Goal: Task Accomplishment & Management: Use online tool/utility

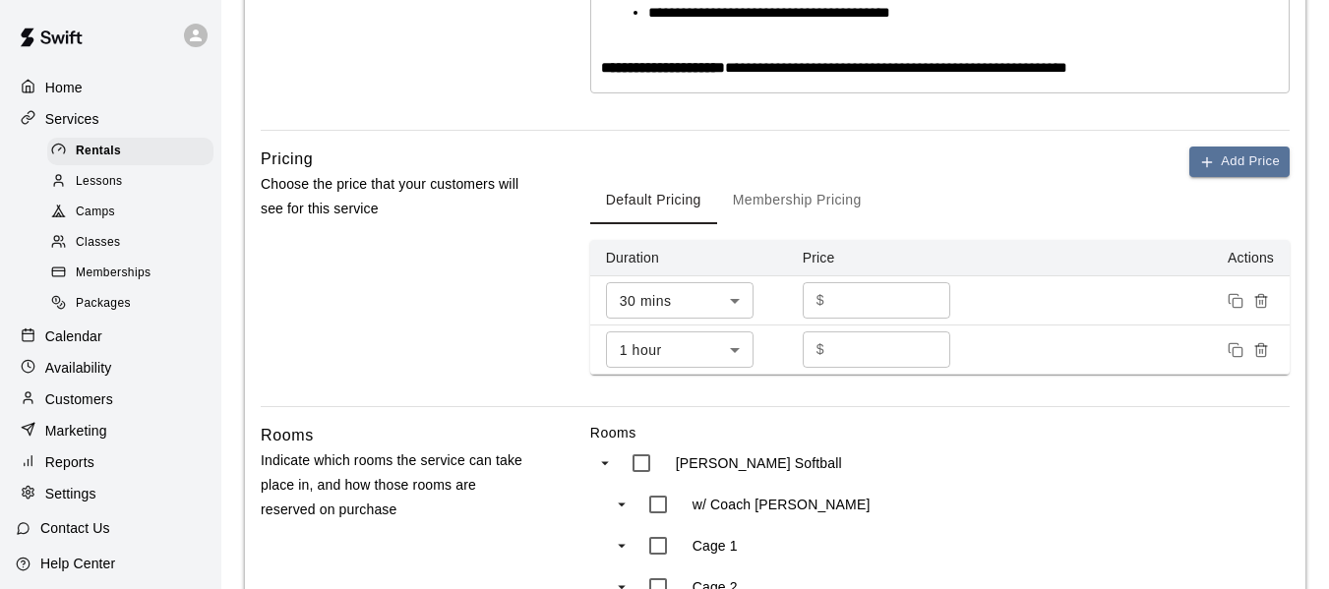
scroll to position [90, 0]
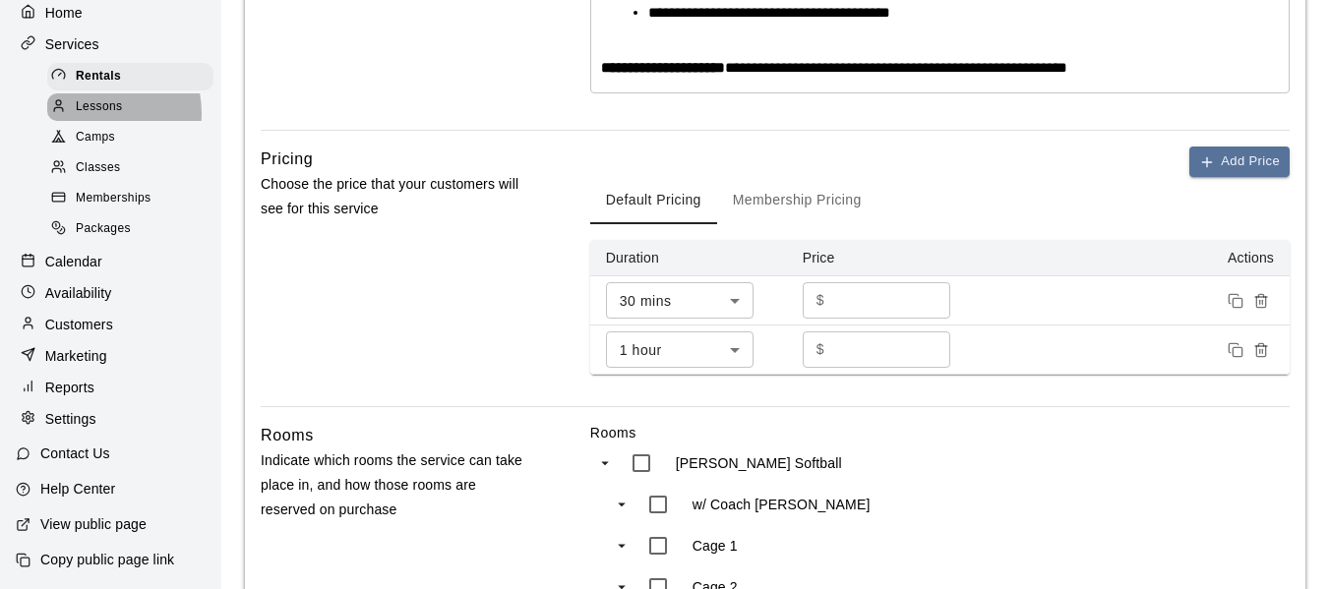
click at [92, 101] on span "Lessons" at bounding box center [99, 107] width 47 height 20
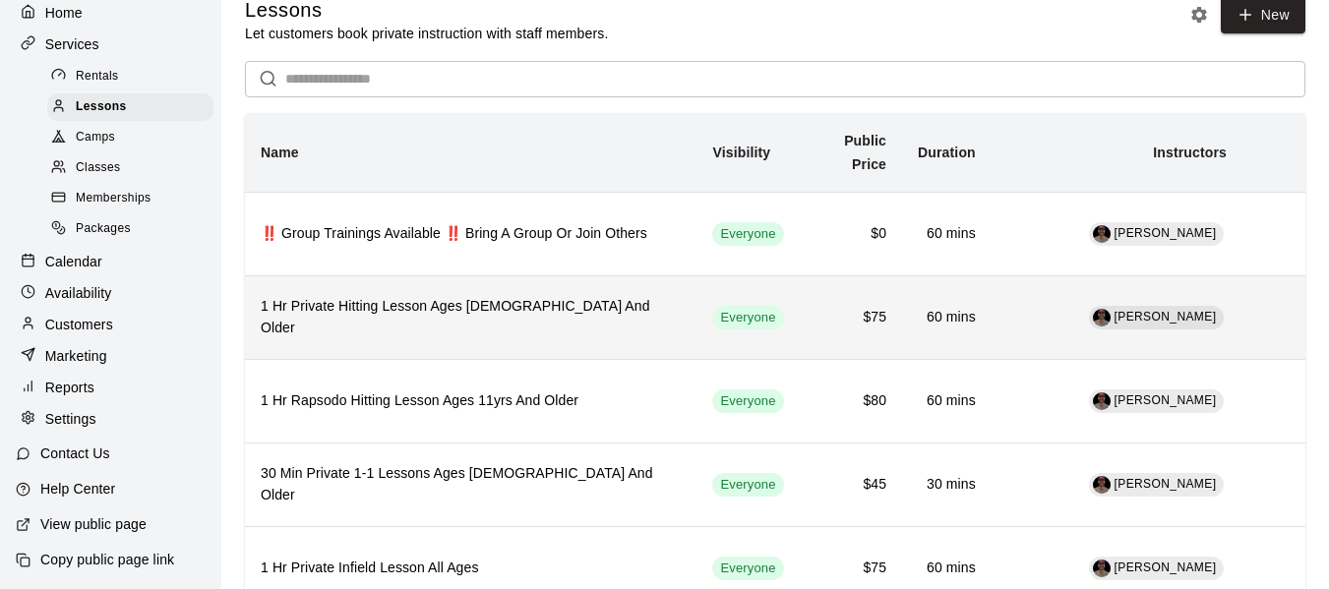
scroll to position [32, 0]
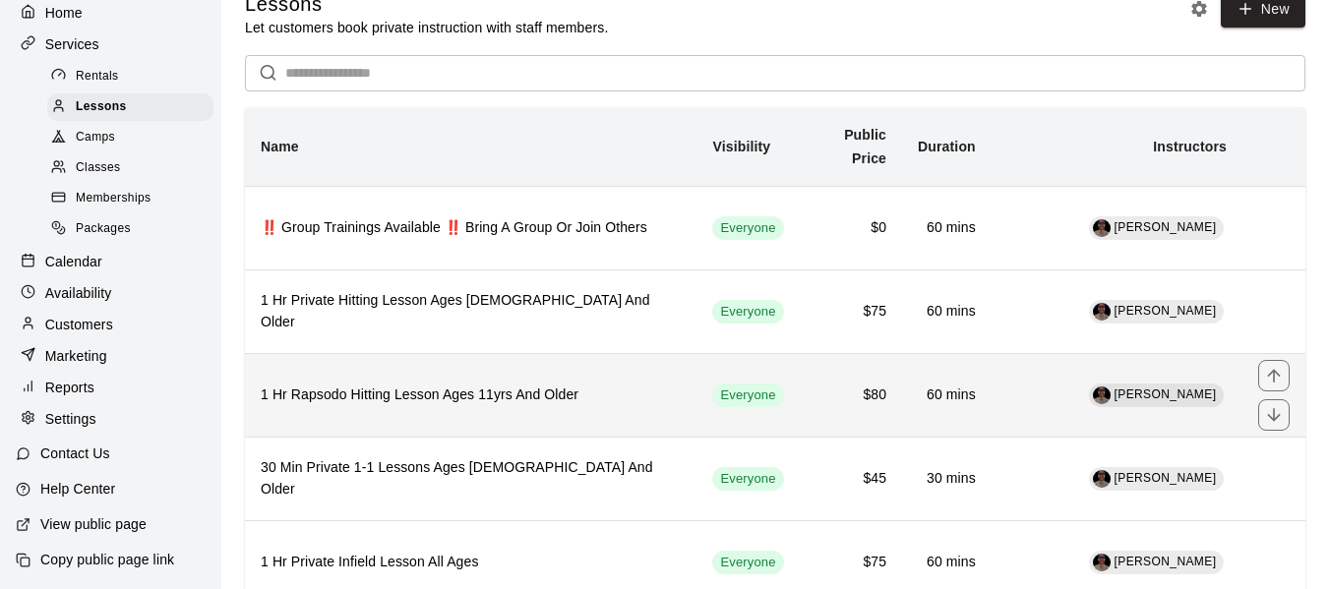
click at [419, 398] on h6 "1 Hr Rapsodo Hitting Lesson Ages 11yrs And Older" at bounding box center [471, 396] width 420 height 22
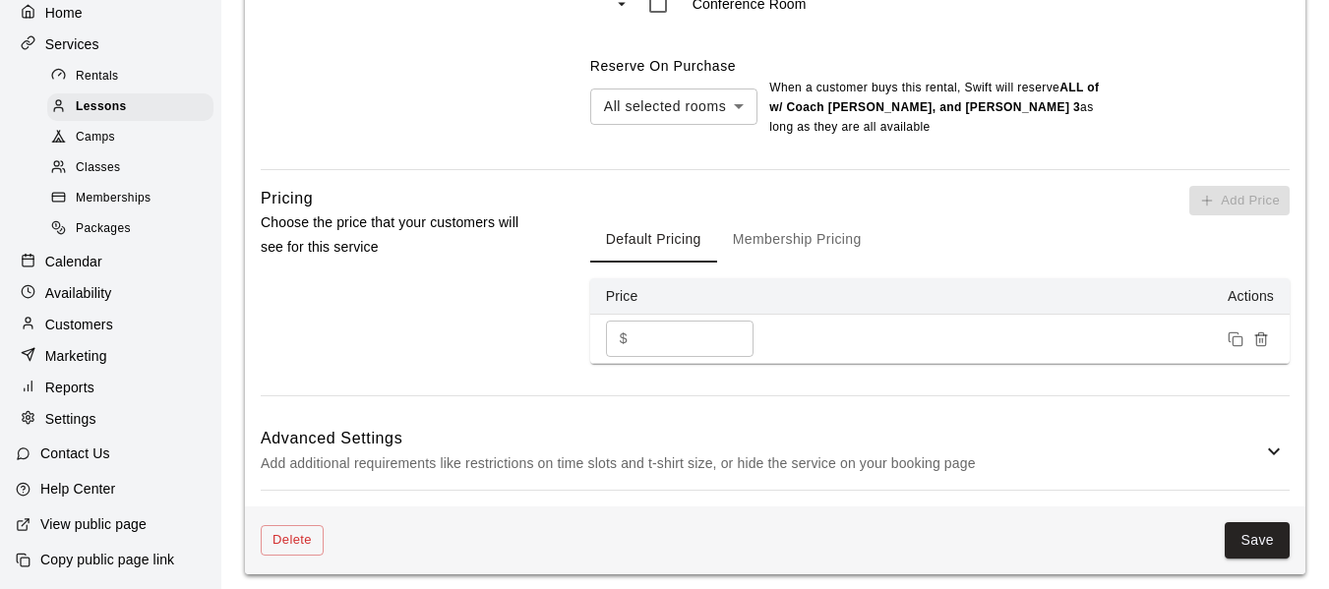
scroll to position [1530, 0]
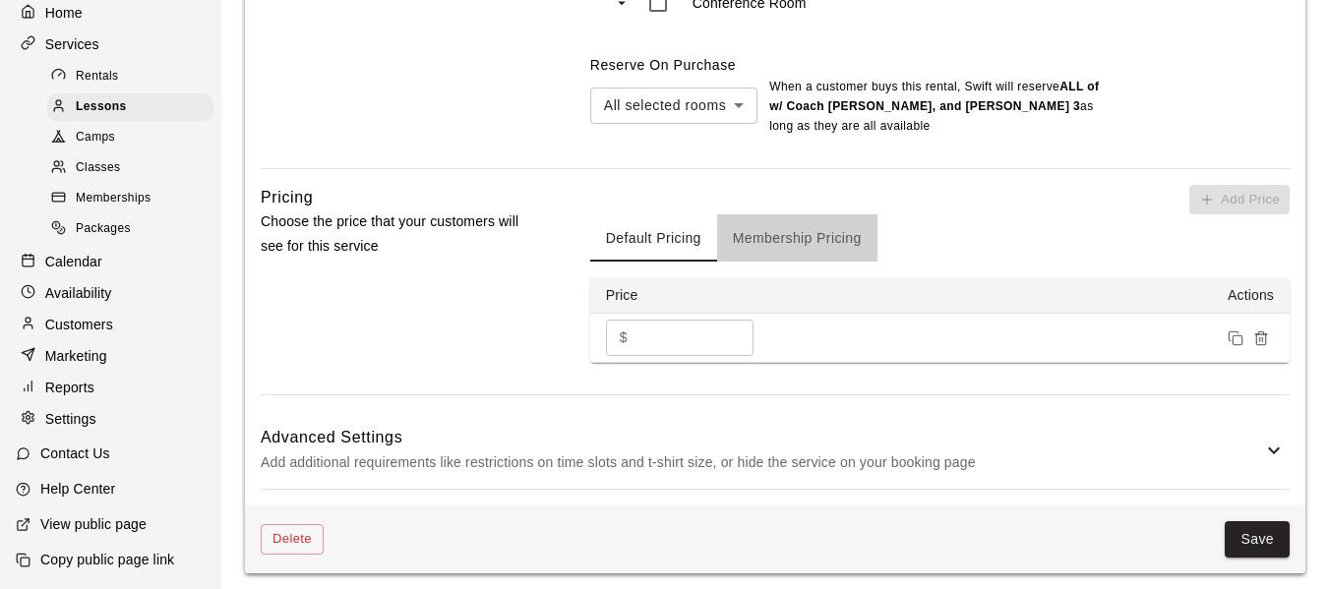
click at [819, 237] on button "Membership Pricing" at bounding box center [797, 238] width 160 height 47
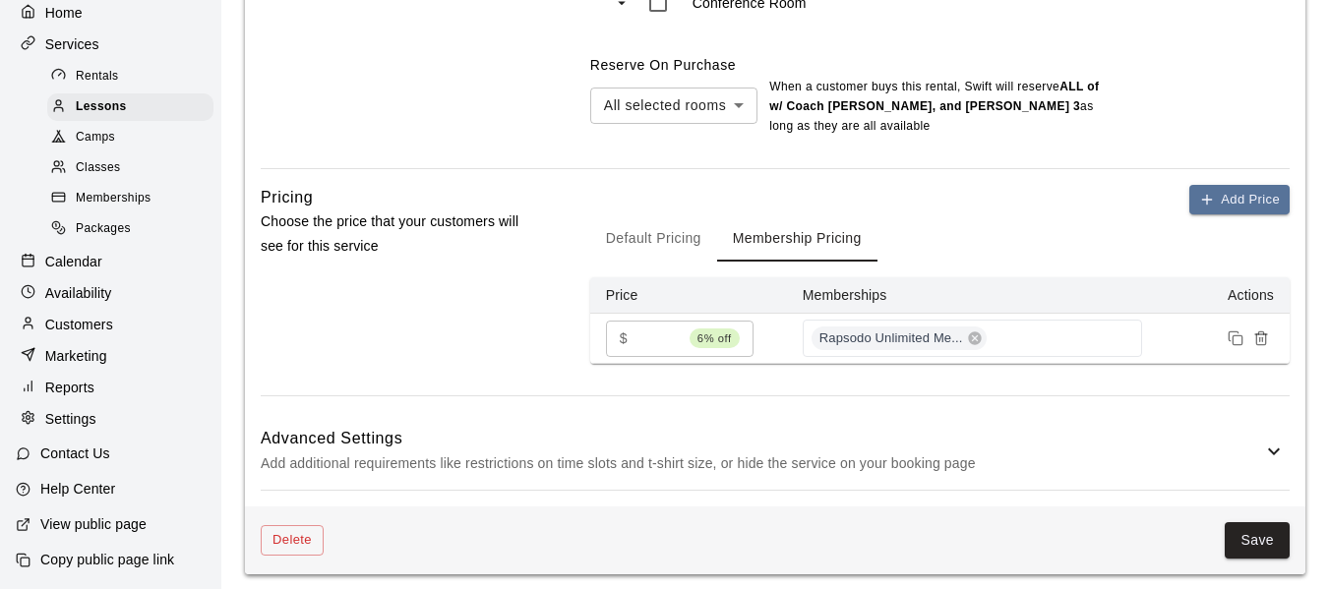
click at [640, 242] on button "Default Pricing" at bounding box center [653, 238] width 127 height 47
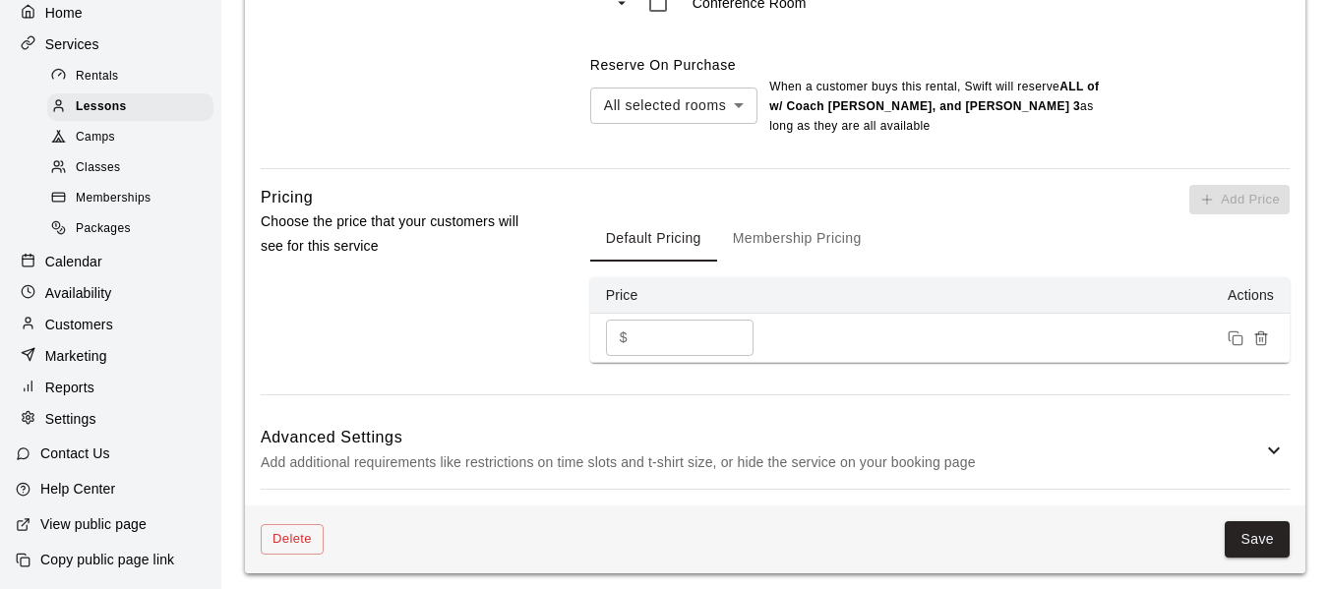
click at [107, 162] on span "Classes" at bounding box center [98, 168] width 44 height 20
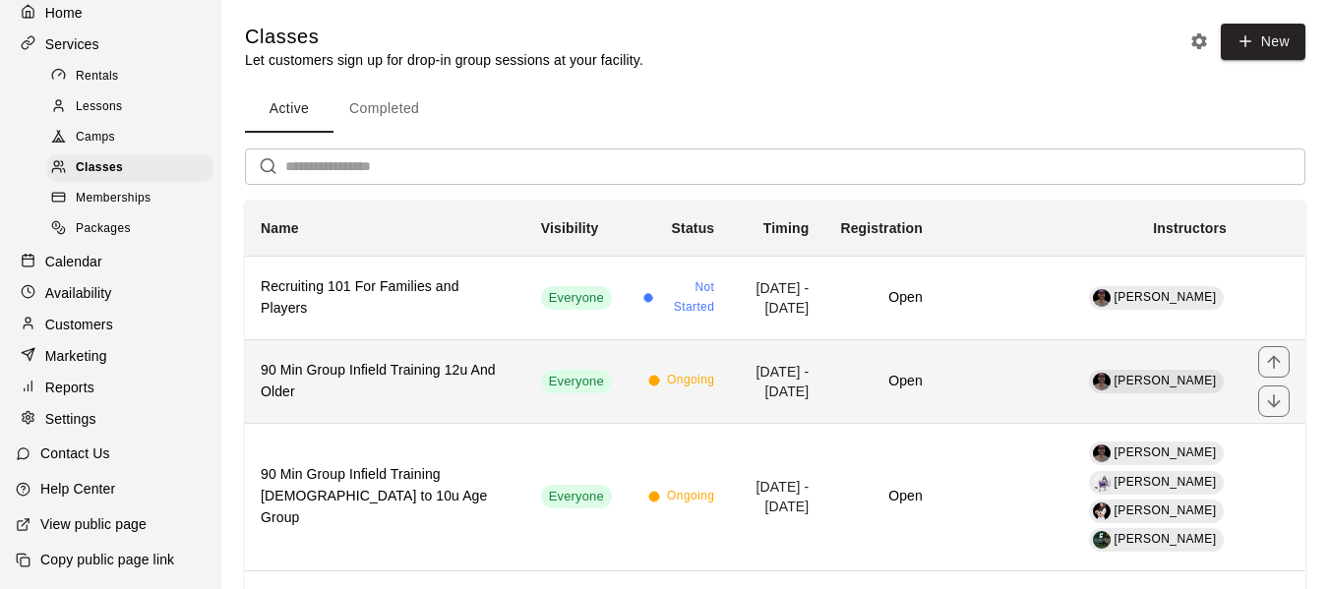
click at [364, 387] on h6 "90 Min Group Infield Training 12u And Older" at bounding box center [385, 381] width 249 height 43
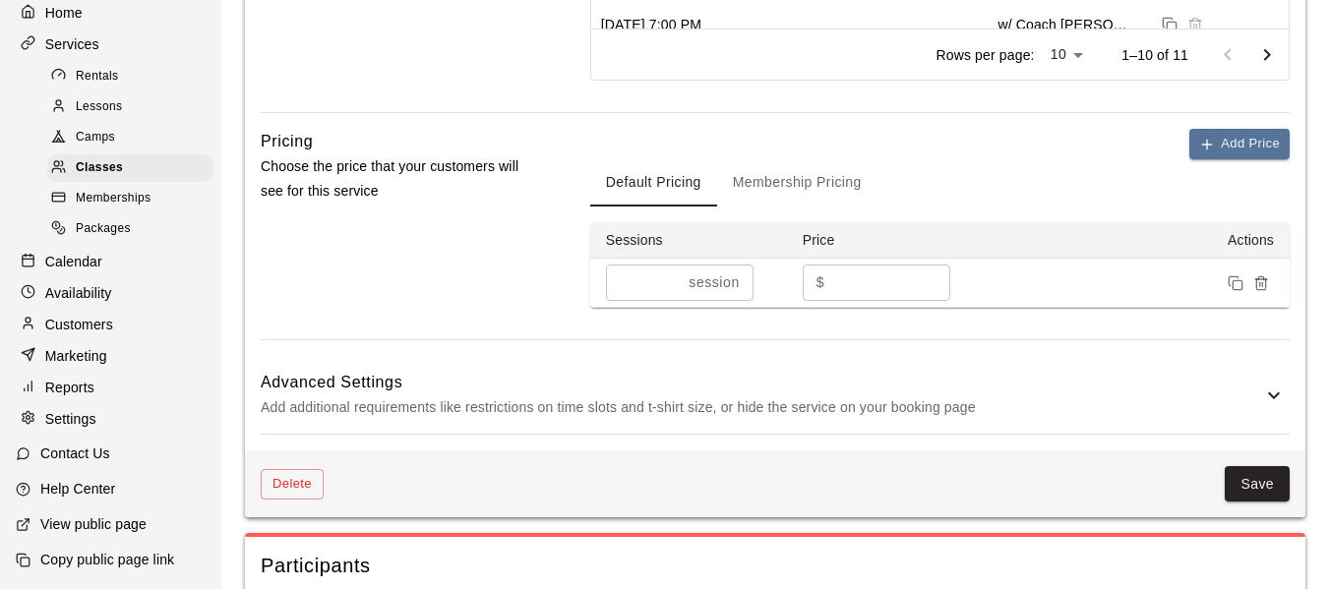
scroll to position [1309, 0]
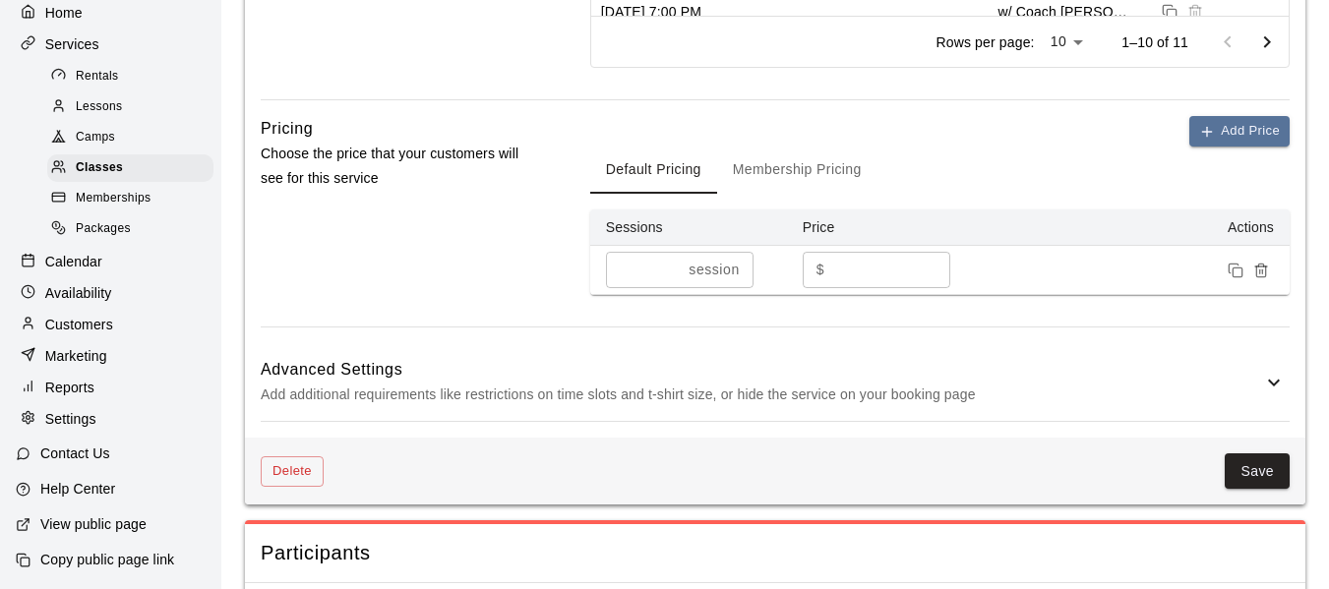
click at [793, 194] on button "Membership Pricing" at bounding box center [797, 170] width 160 height 47
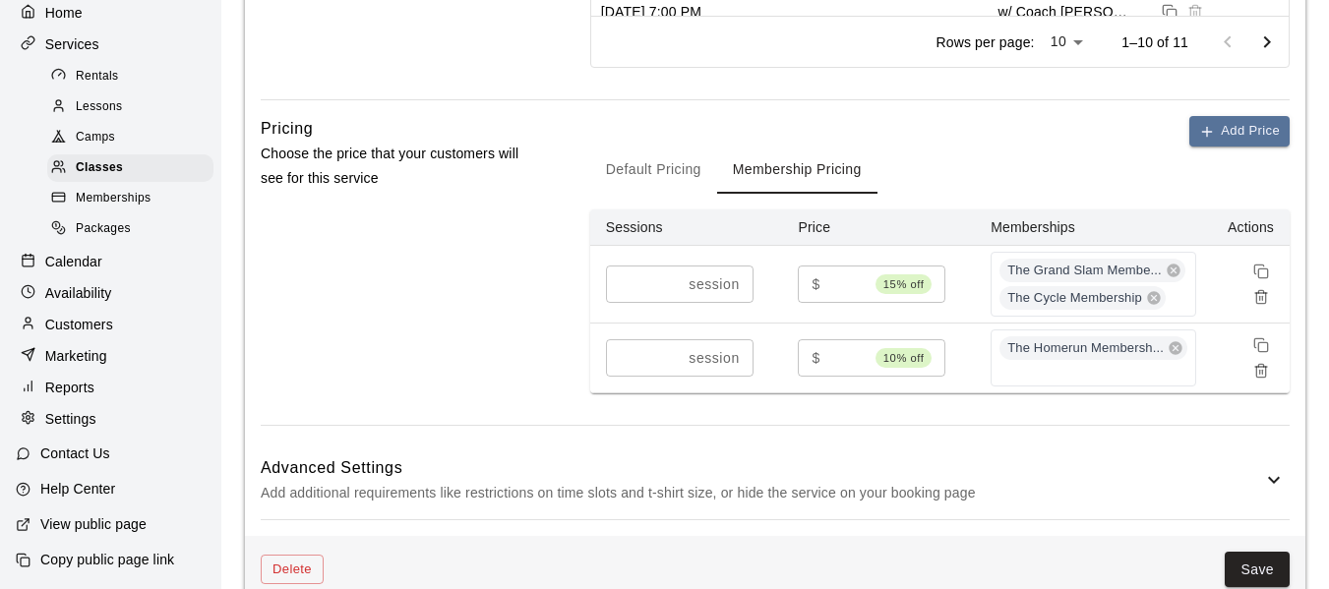
click at [667, 189] on button "Default Pricing" at bounding box center [653, 170] width 127 height 47
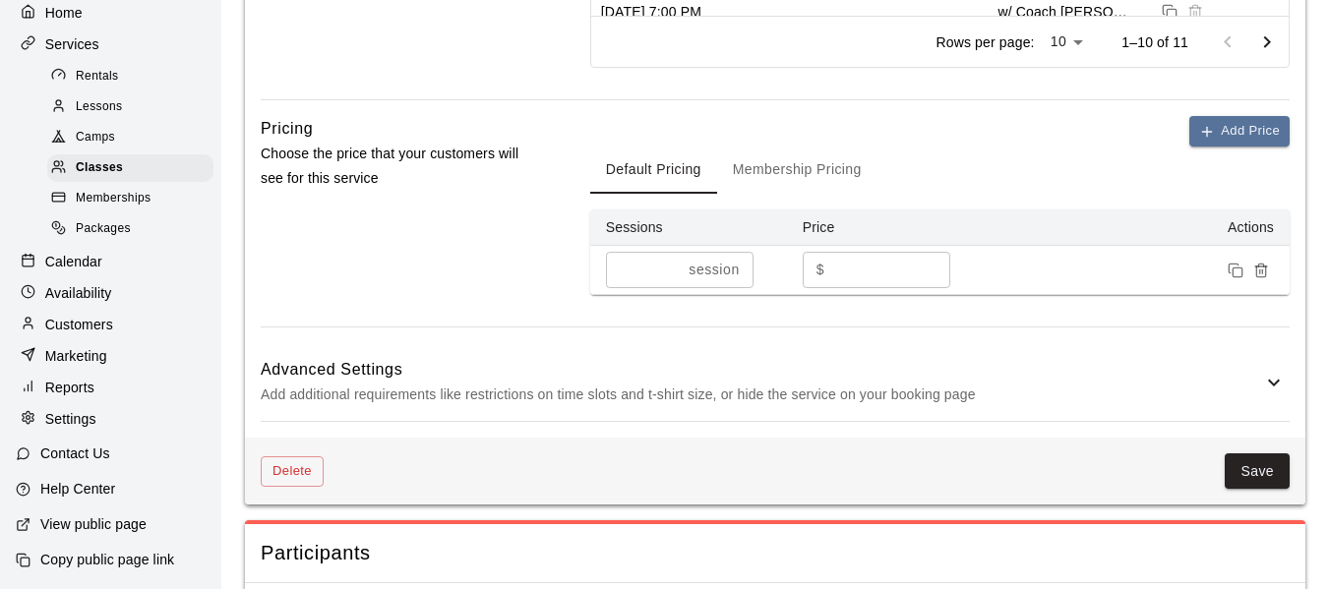
click at [783, 189] on button "Membership Pricing" at bounding box center [797, 170] width 160 height 47
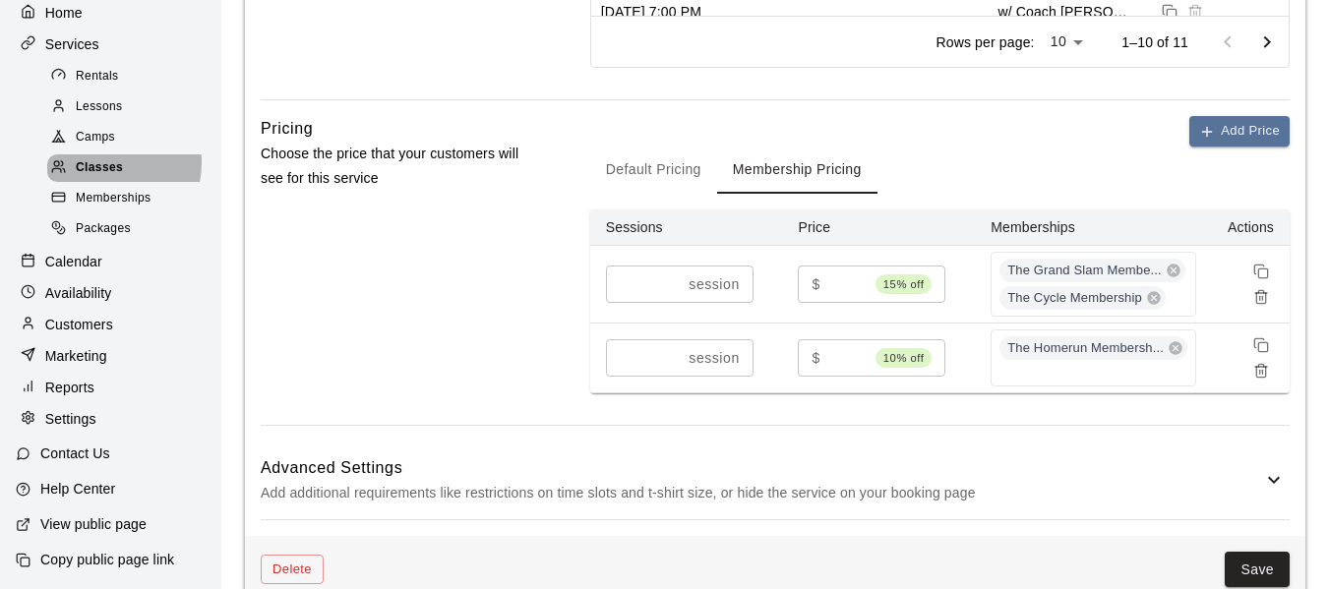
click at [92, 158] on span "Classes" at bounding box center [99, 168] width 47 height 20
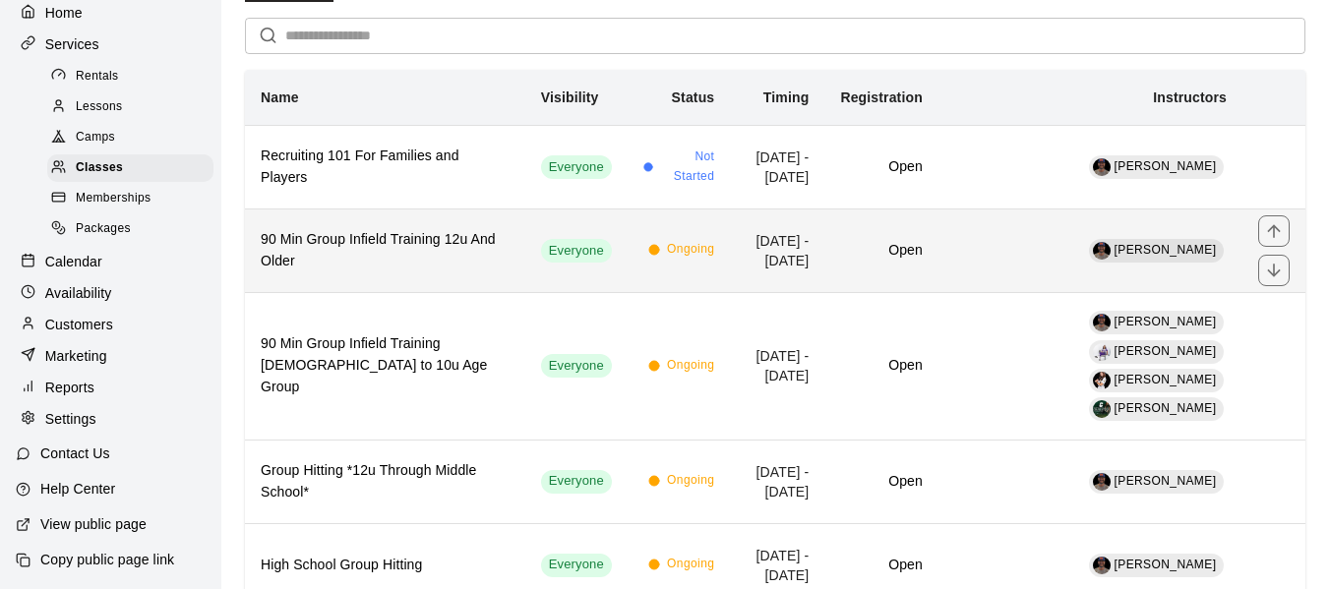
scroll to position [132, 0]
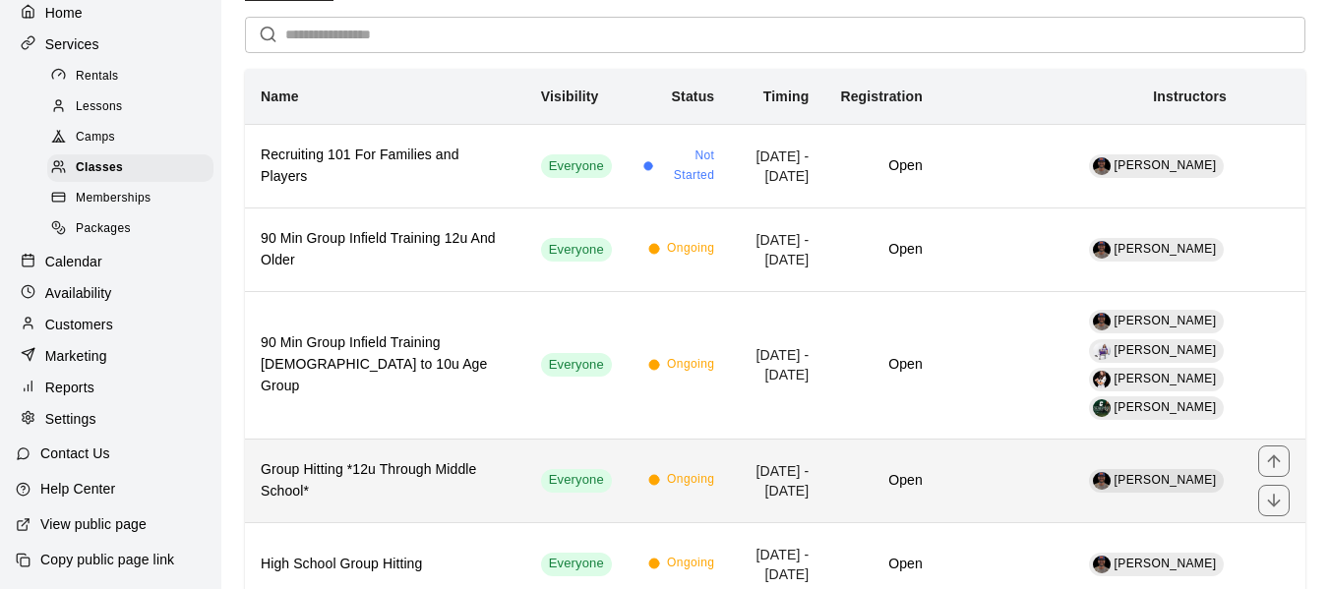
click at [368, 460] on h6 "Group Hitting *12u Through Middle School*" at bounding box center [385, 481] width 249 height 43
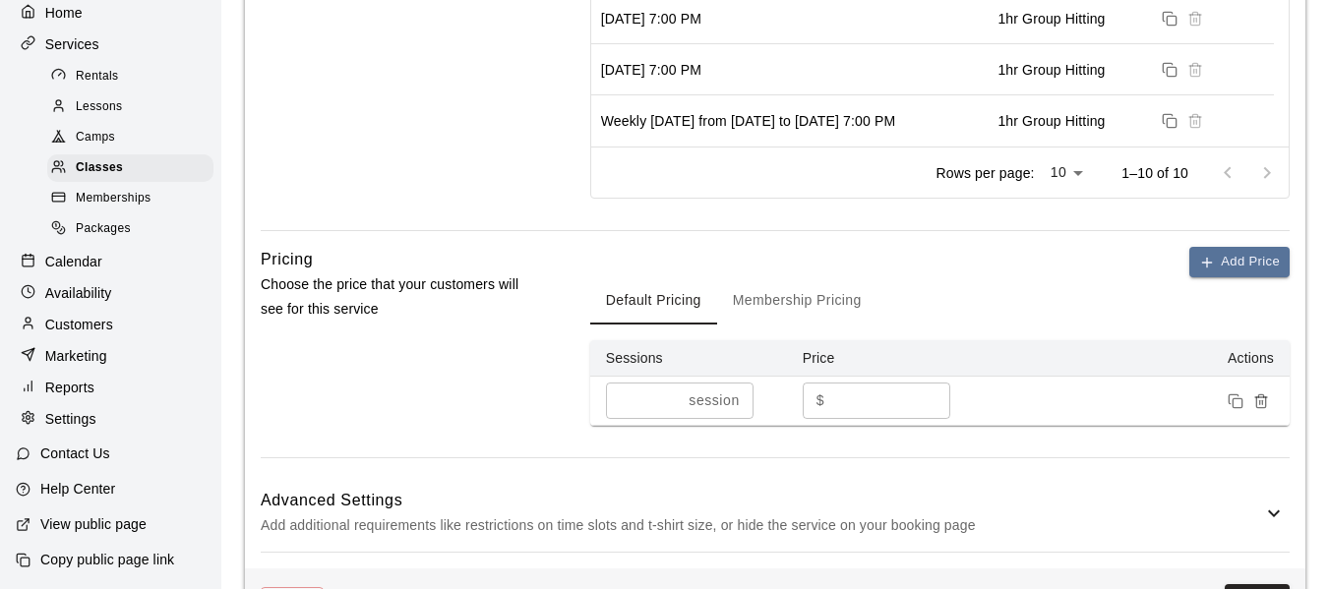
scroll to position [1198, 0]
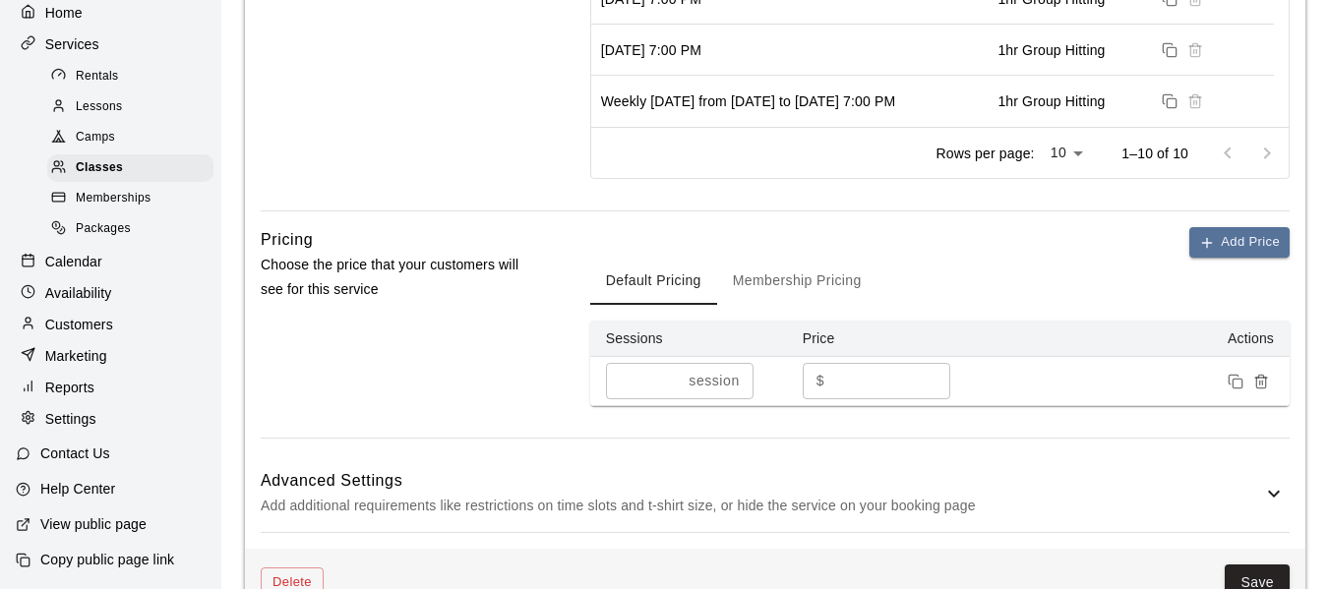
click at [825, 305] on button "Membership Pricing" at bounding box center [797, 281] width 160 height 47
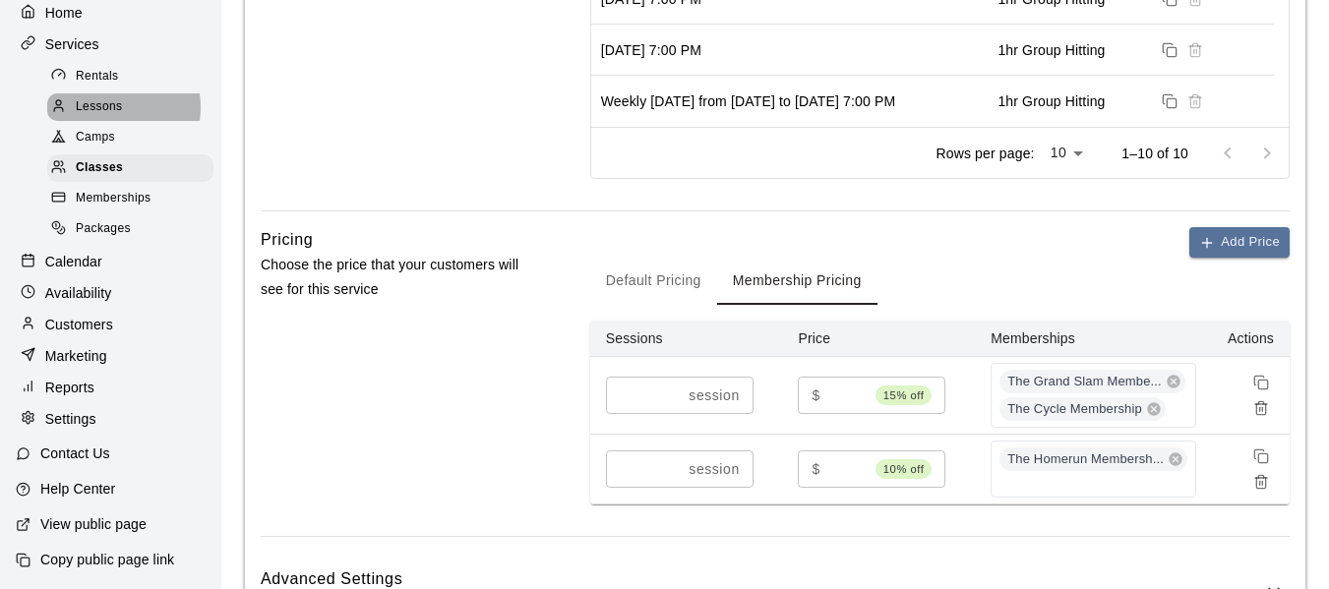
click at [107, 97] on span "Lessons" at bounding box center [99, 107] width 47 height 20
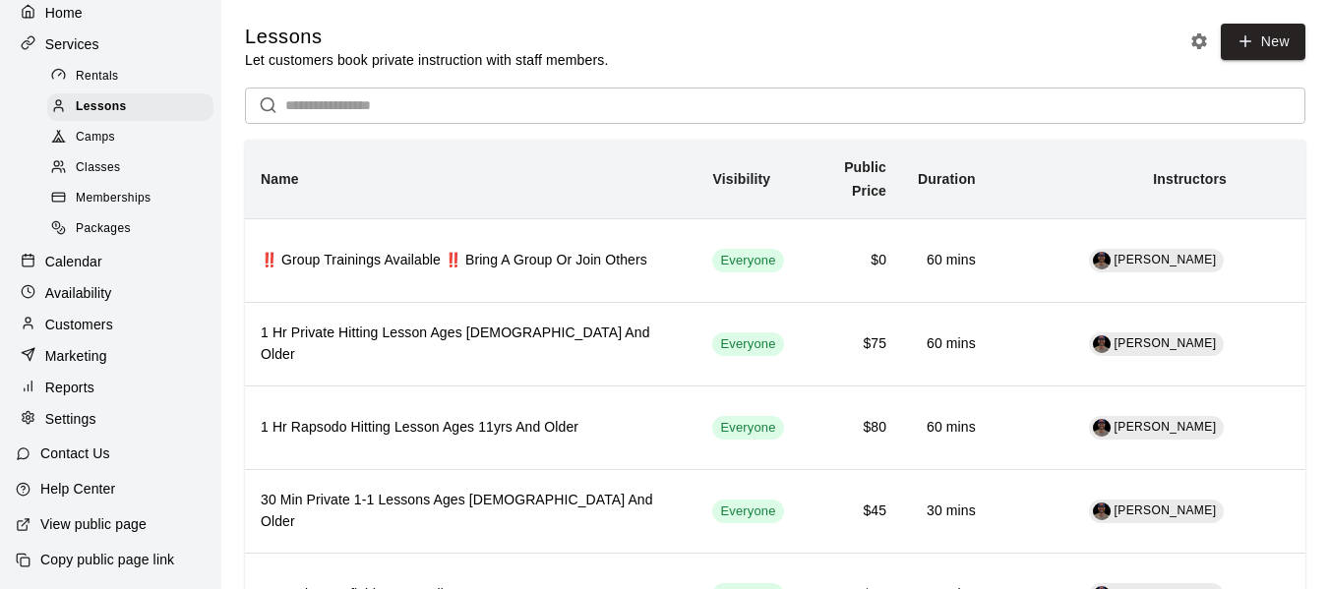
click at [118, 158] on span "Classes" at bounding box center [98, 168] width 44 height 20
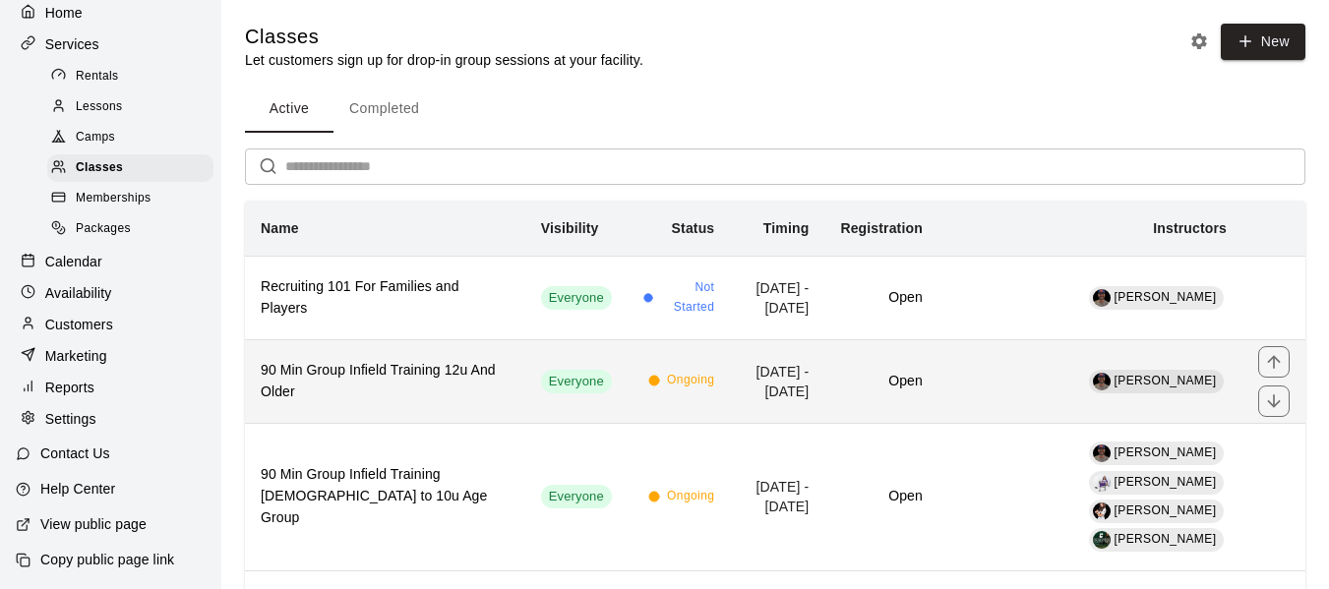
click at [319, 374] on h6 "90 Min Group Infield Training 12u And Older" at bounding box center [385, 381] width 249 height 43
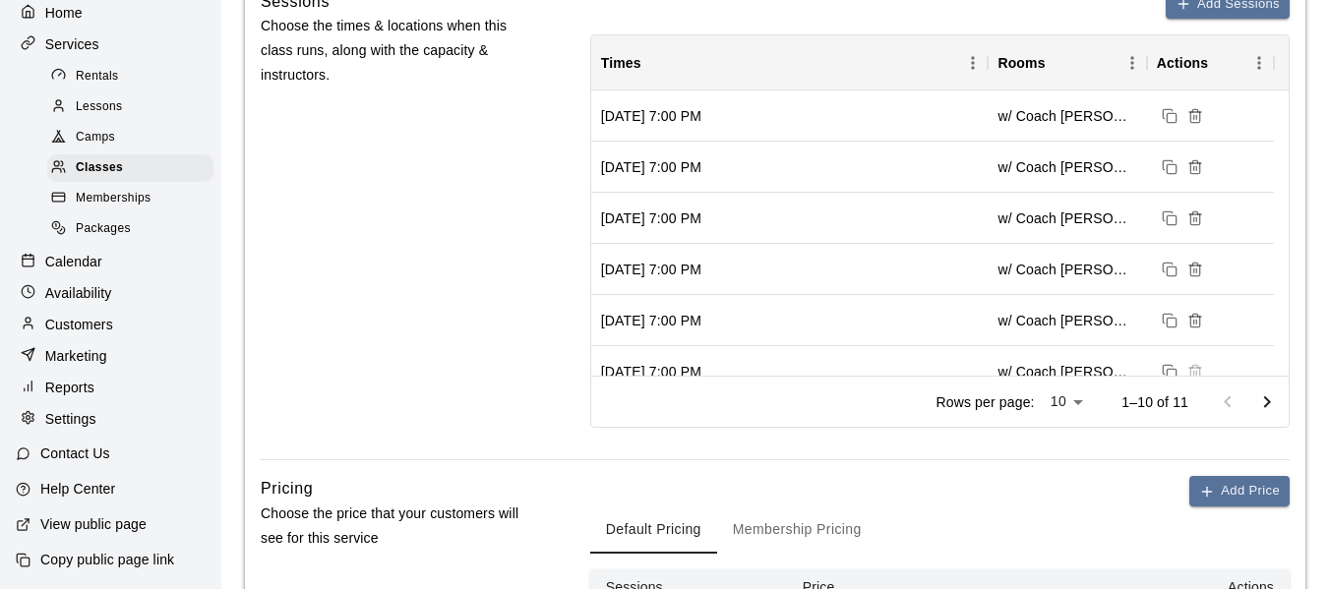
scroll to position [226, 0]
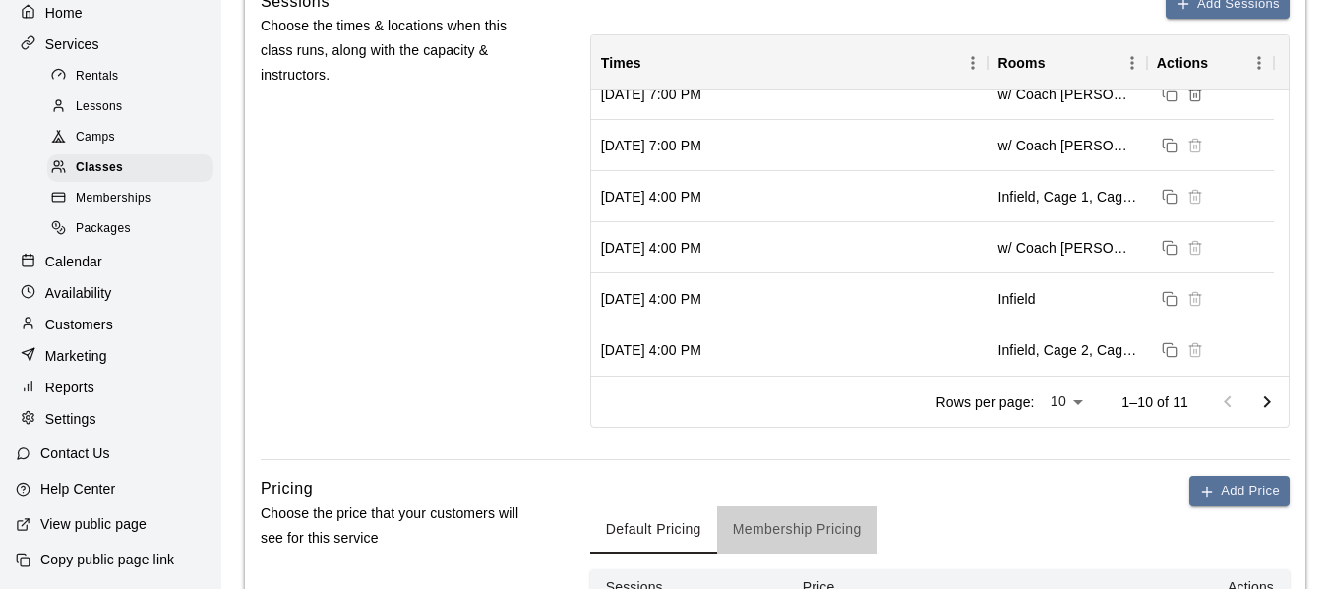
click at [812, 543] on button "Membership Pricing" at bounding box center [797, 530] width 160 height 47
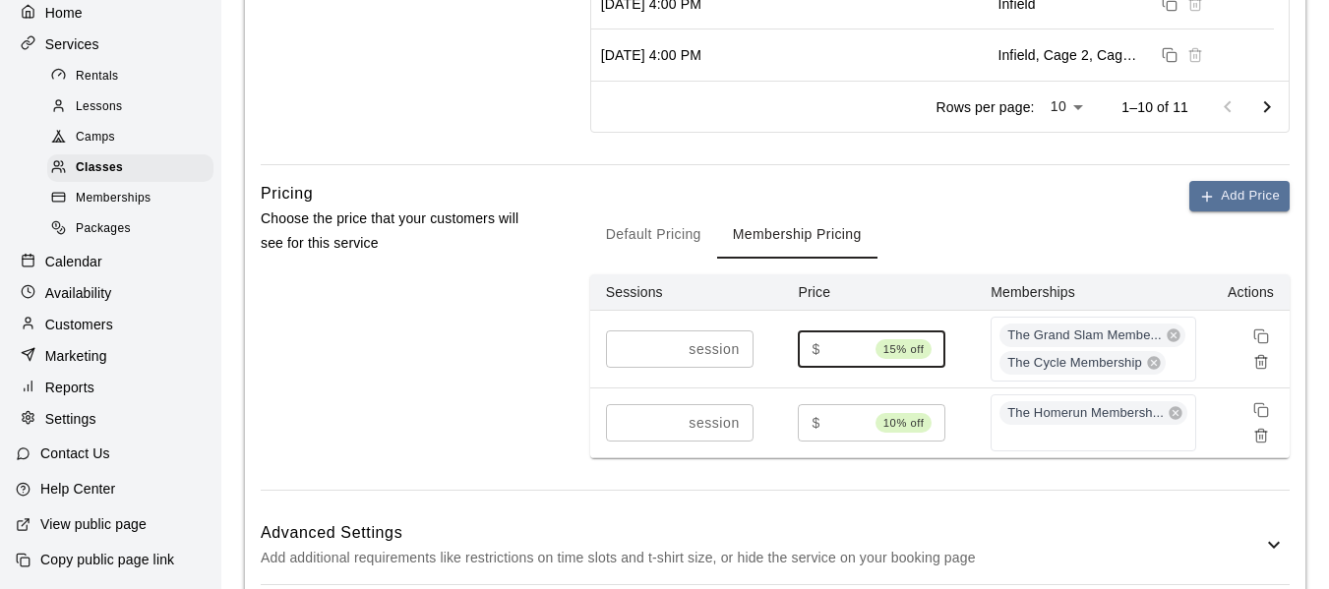
scroll to position [0, 0]
drag, startPoint x: 826, startPoint y: 367, endPoint x: 802, endPoint y: 371, distance: 23.9
click at [802, 367] on div "$ ***** 15% off ​" at bounding box center [872, 349] width 148 height 36
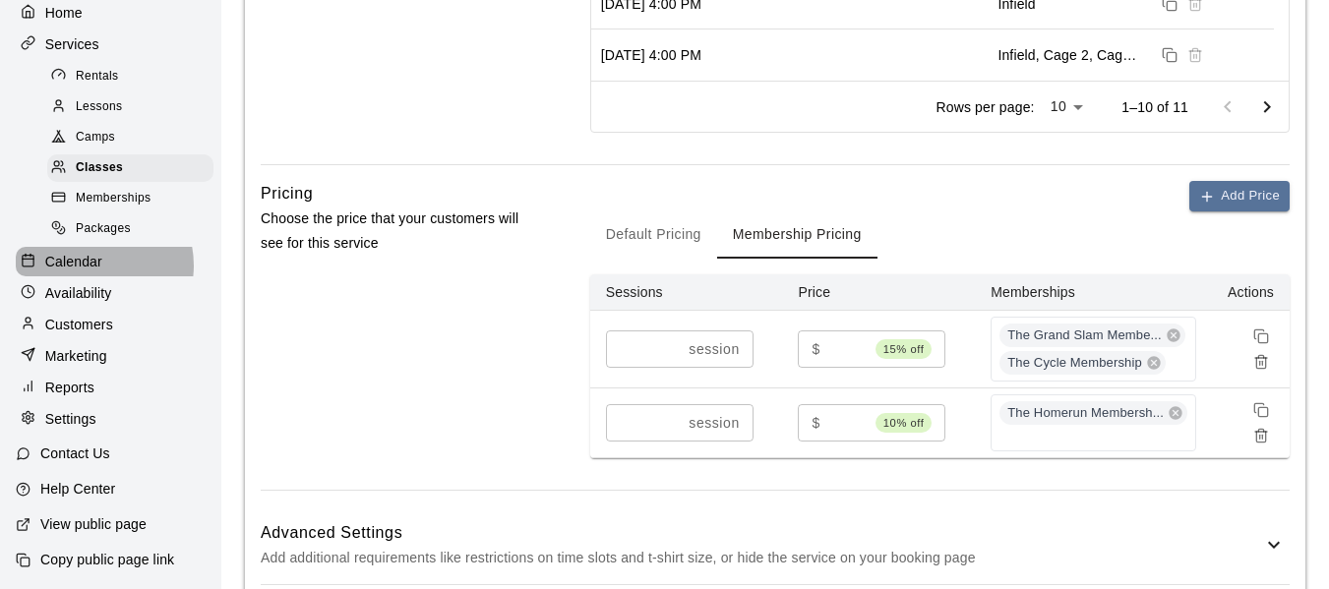
click at [91, 260] on p "Calendar" at bounding box center [73, 262] width 57 height 20
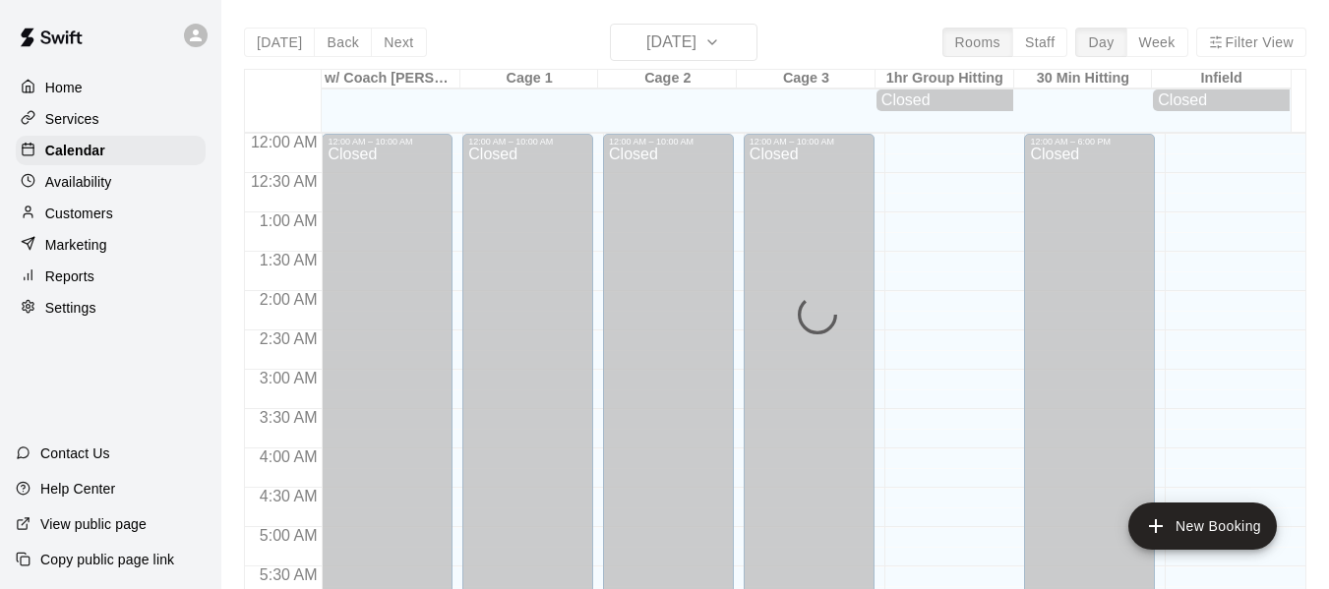
scroll to position [1208, 0]
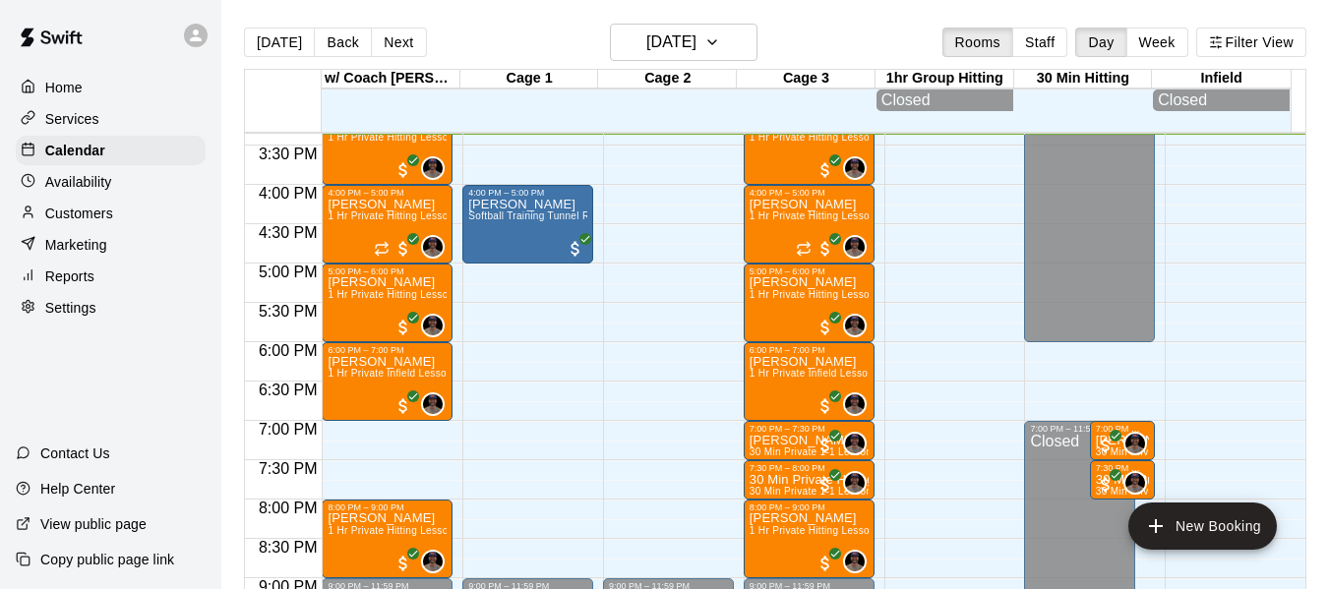
click at [96, 116] on p "Services" at bounding box center [72, 119] width 54 height 20
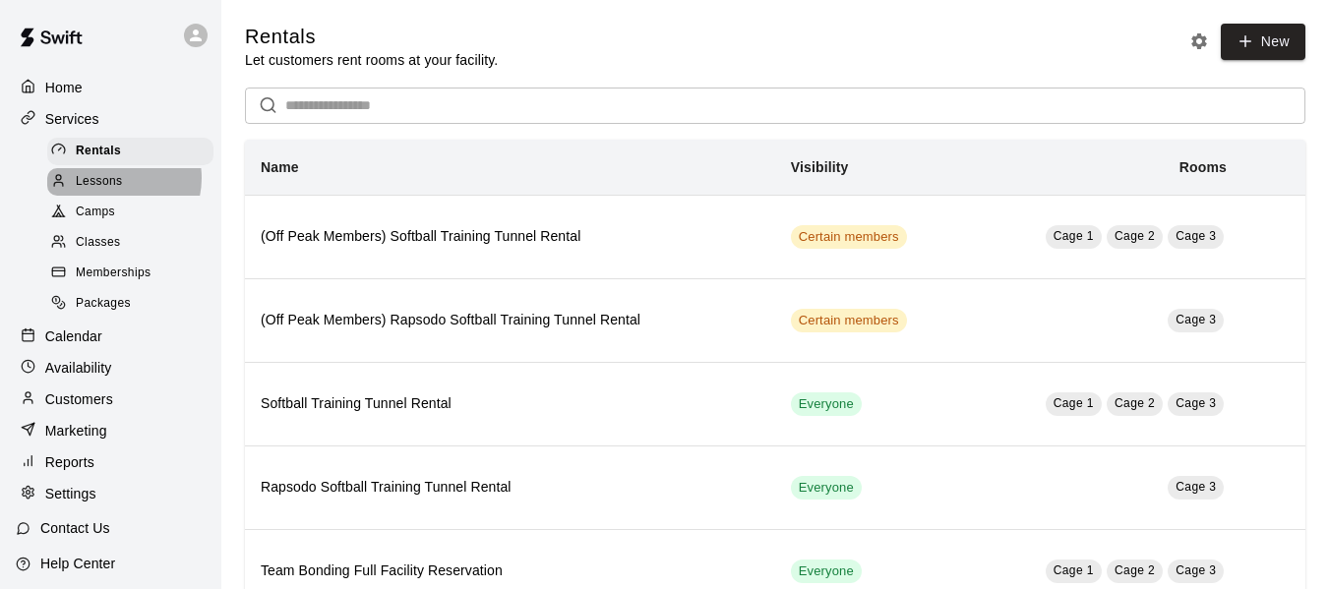
click at [112, 181] on span "Lessons" at bounding box center [99, 182] width 47 height 20
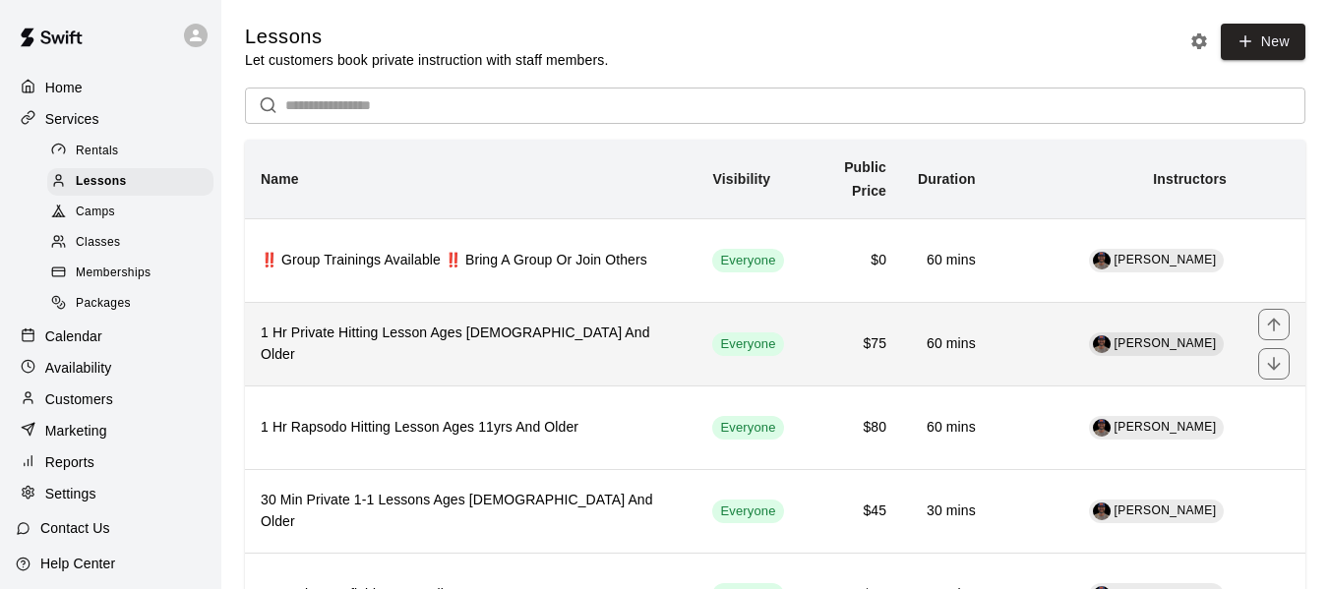
click at [295, 335] on th "1 Hr Private Hitting Lesson Ages [DEMOGRAPHIC_DATA] And Older" at bounding box center [471, 344] width 452 height 84
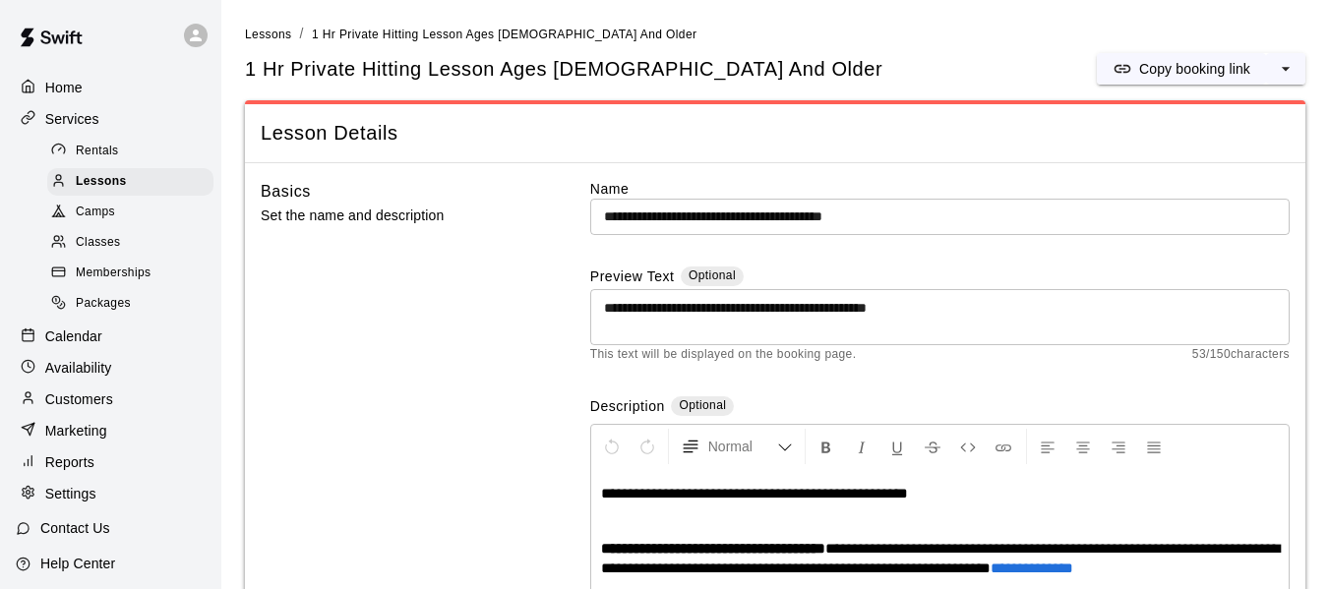
scroll to position [17, 0]
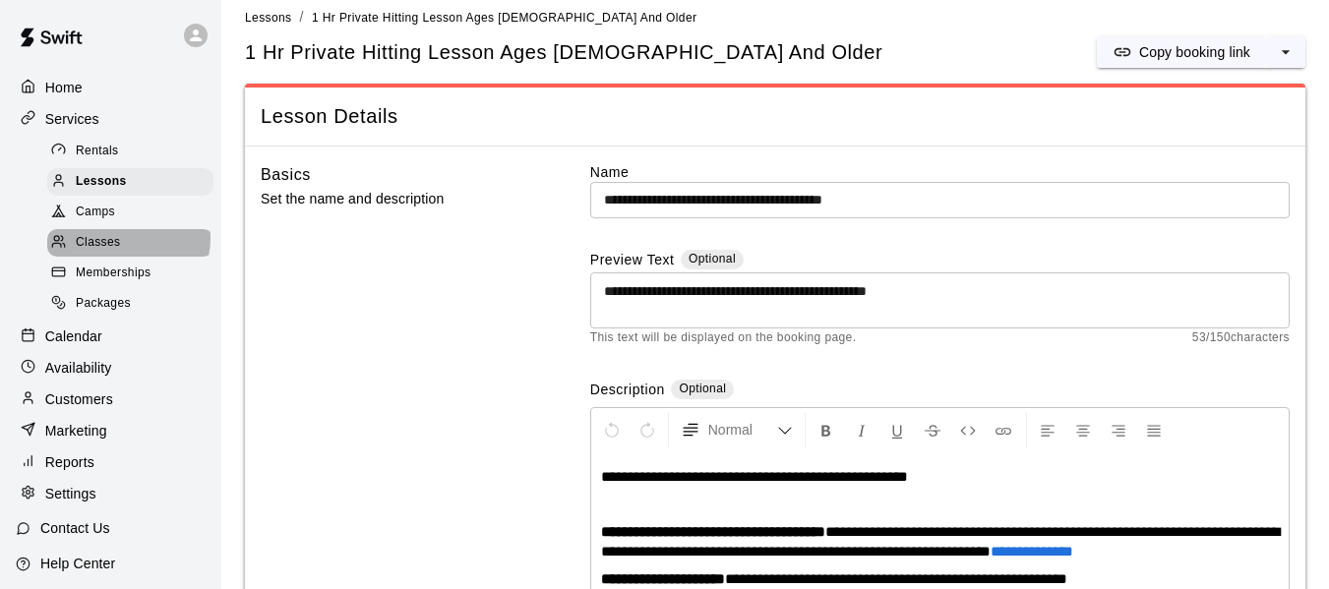
click at [127, 244] on div "Classes" at bounding box center [130, 243] width 166 height 28
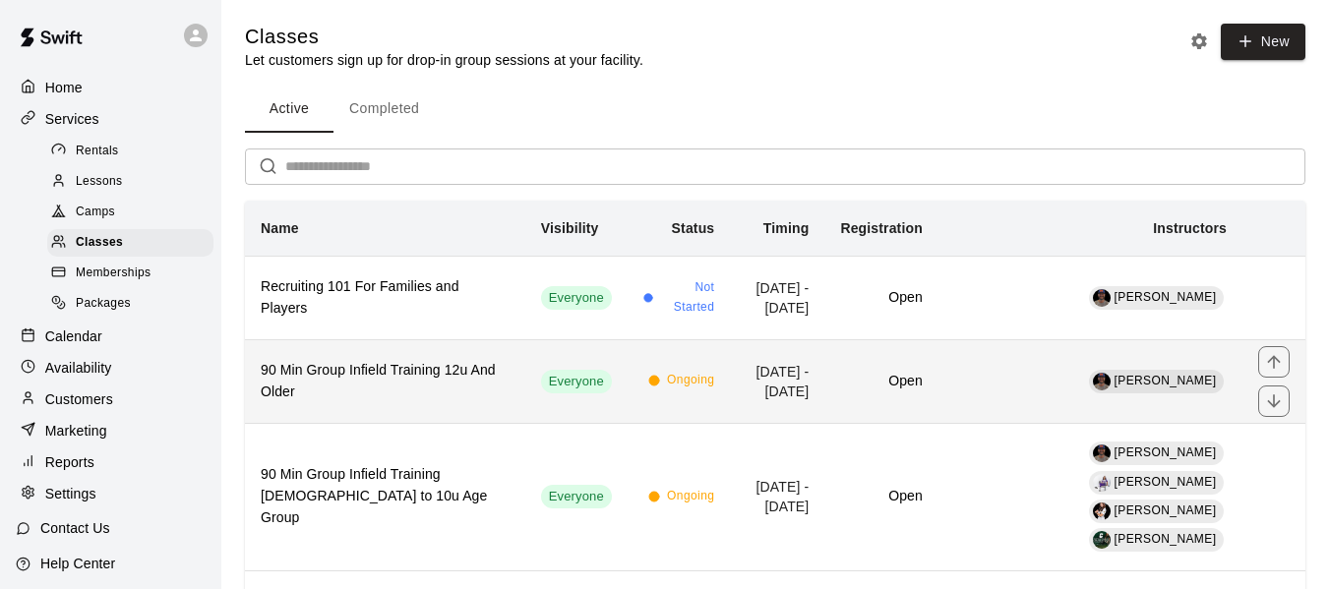
click at [388, 380] on h6 "90 Min Group Infield Training 12u And Older" at bounding box center [385, 381] width 249 height 43
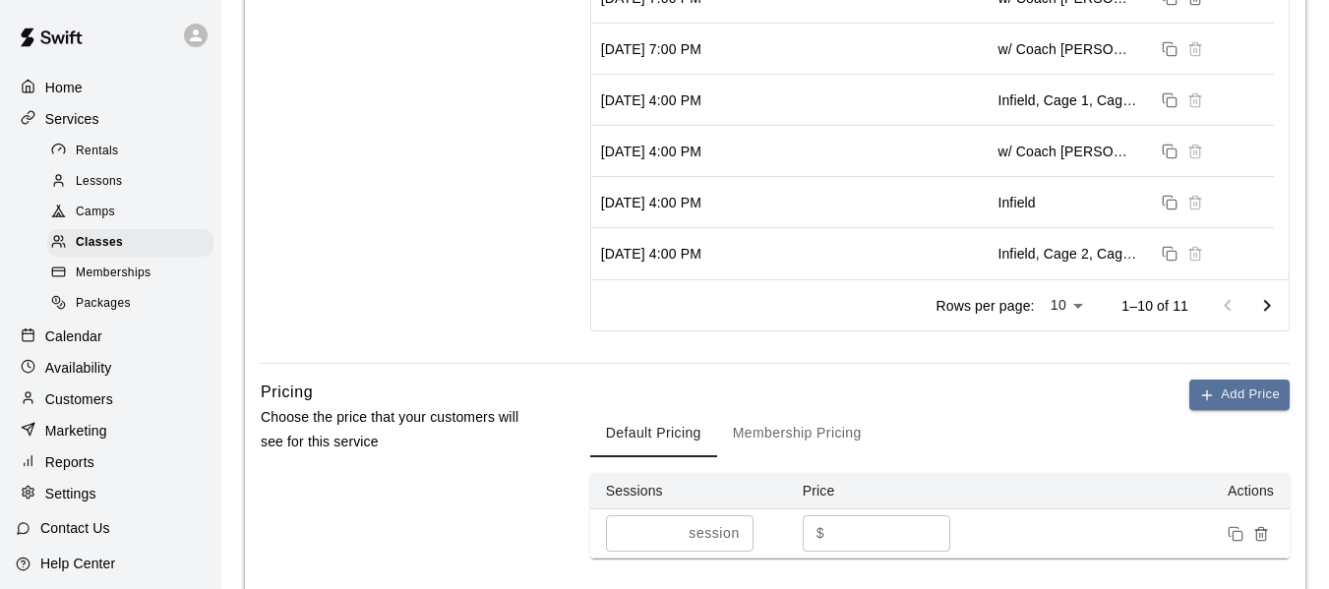
scroll to position [1047, 0]
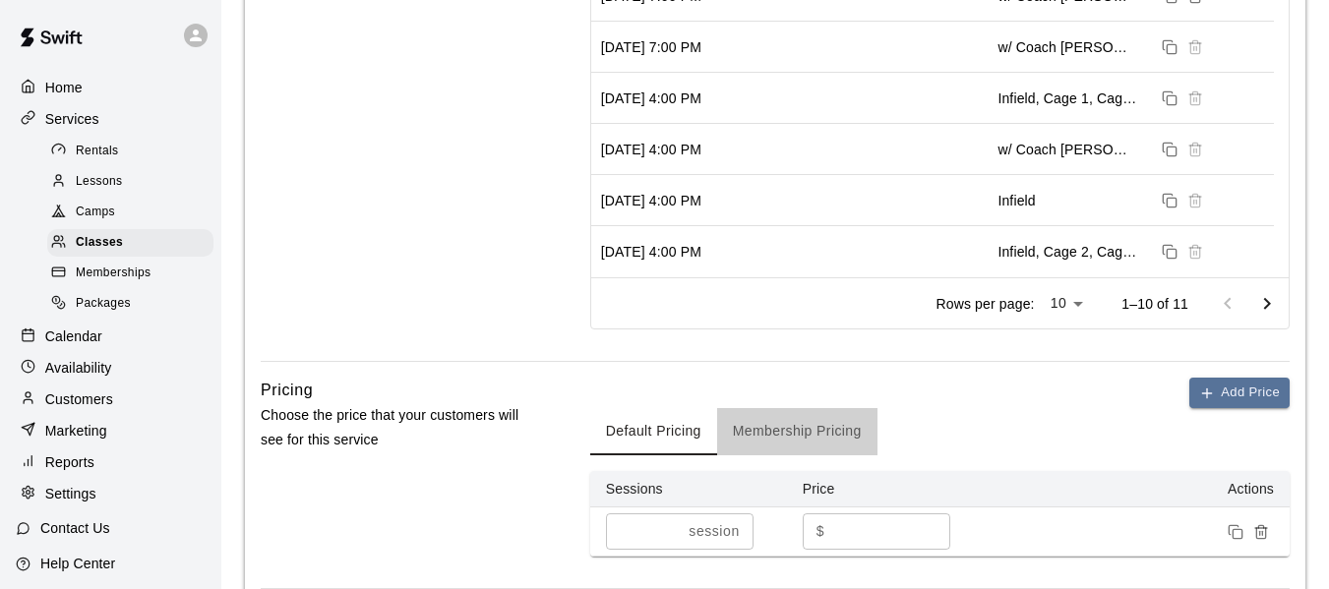
click at [833, 456] on button "Membership Pricing" at bounding box center [797, 431] width 160 height 47
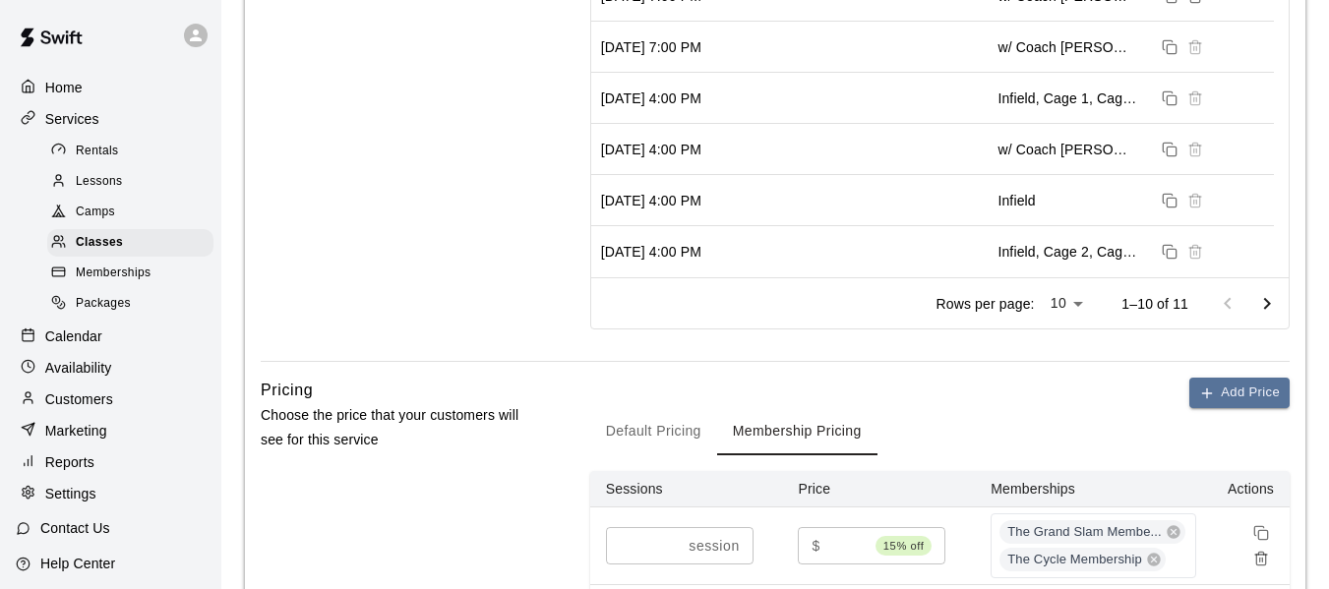
click at [78, 339] on p "Calendar" at bounding box center [73, 337] width 57 height 20
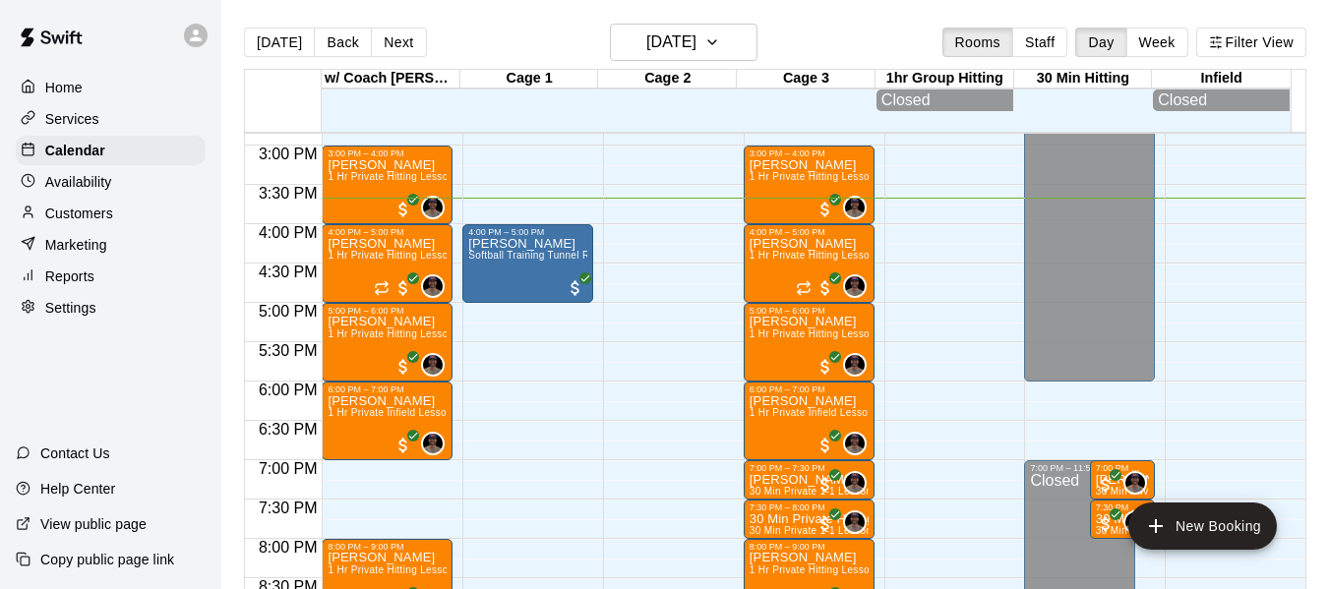
scroll to position [1168, 0]
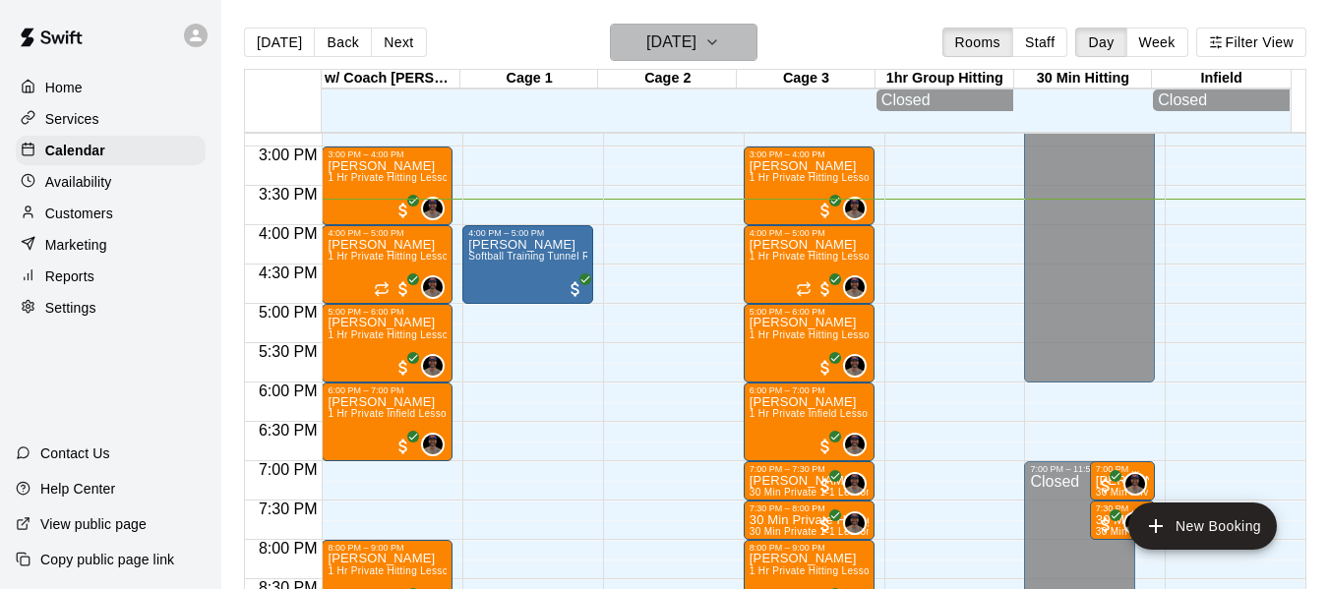
click at [720, 38] on icon "button" at bounding box center [713, 43] width 16 height 24
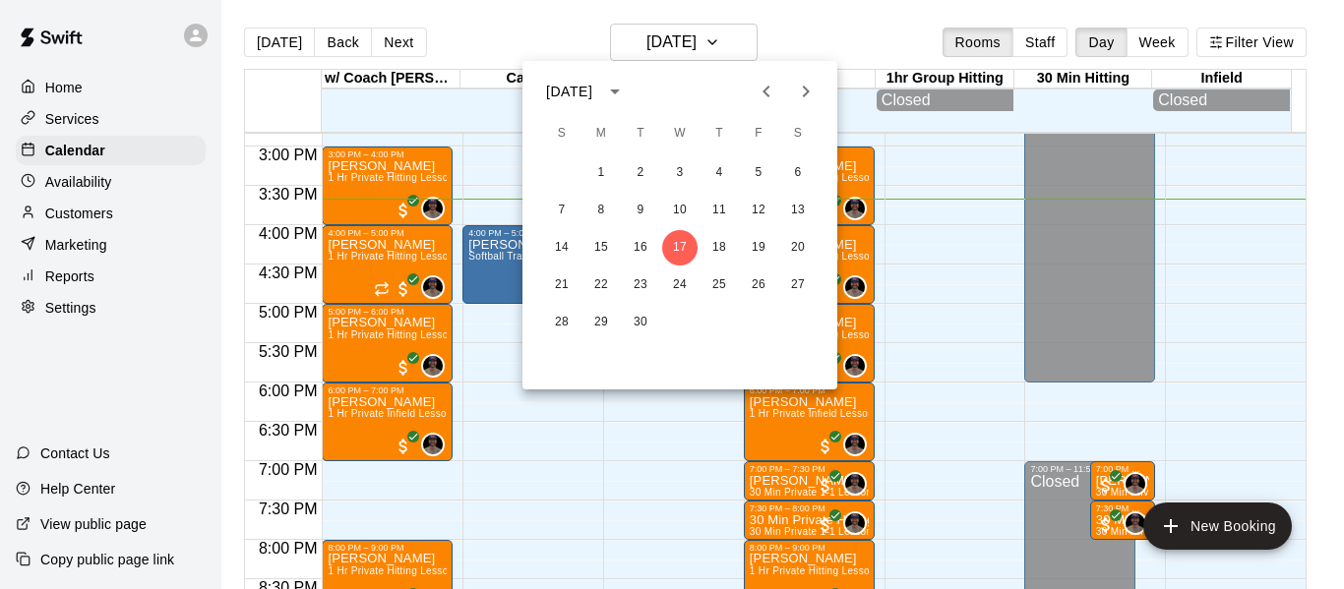
click at [811, 95] on icon "Next month" at bounding box center [806, 92] width 24 height 24
click at [673, 171] on button "1" at bounding box center [679, 172] width 35 height 35
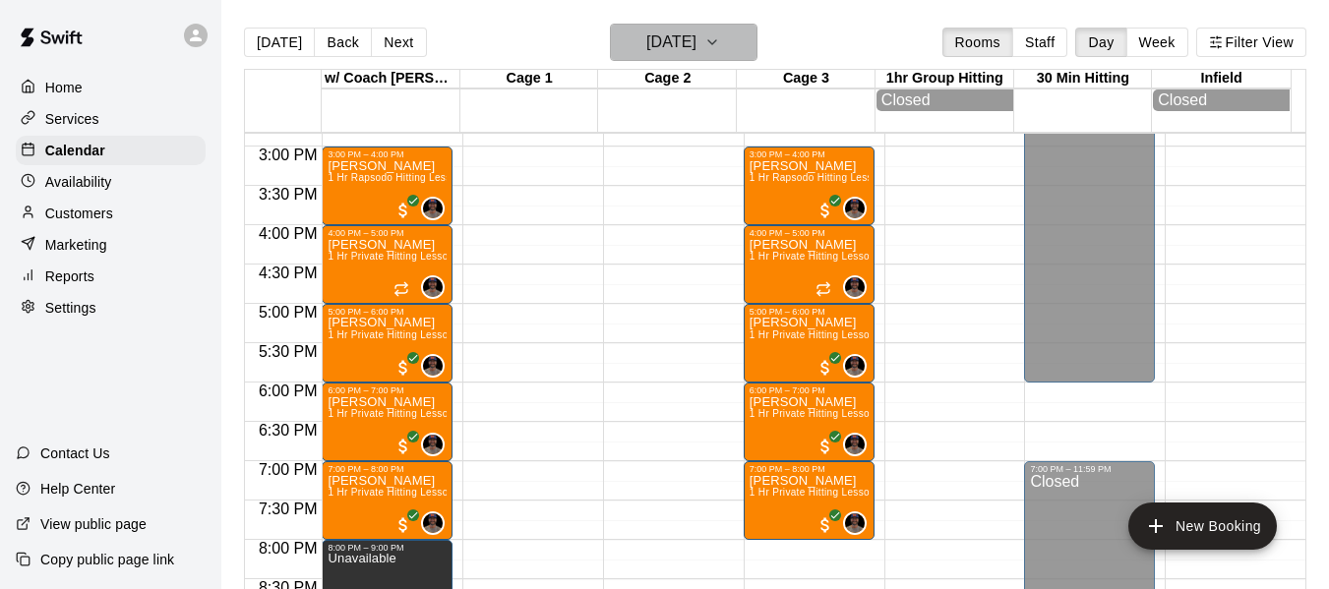
click at [720, 40] on icon "button" at bounding box center [713, 43] width 16 height 24
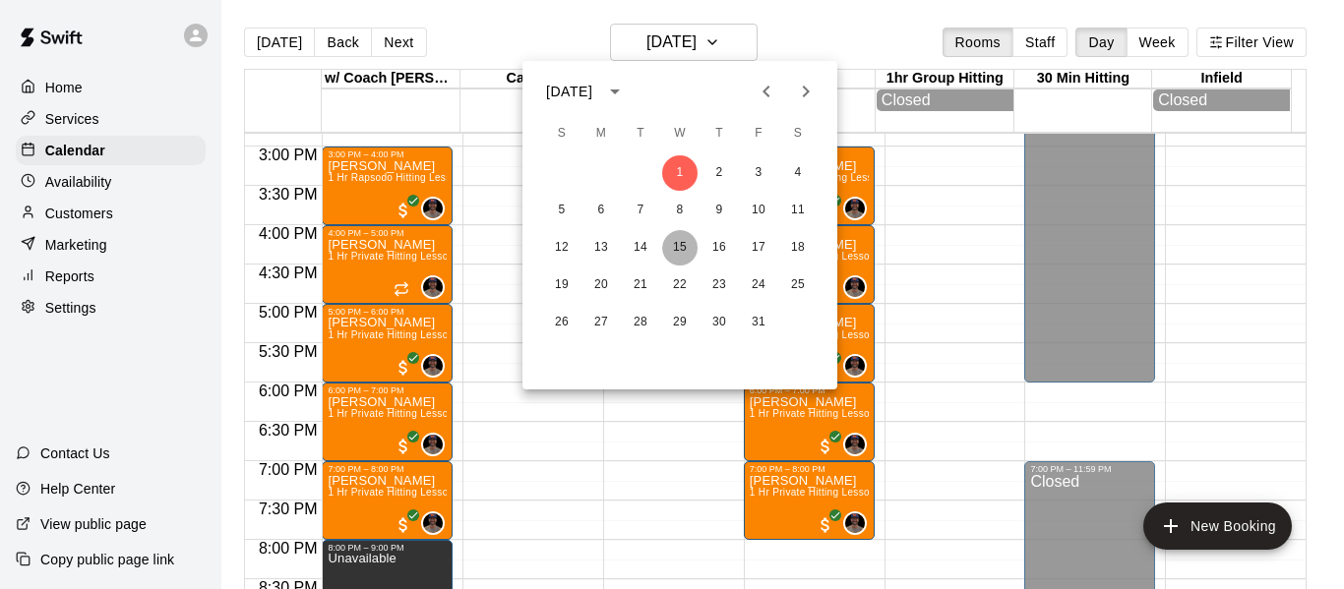
click at [676, 244] on button "15" at bounding box center [679, 247] width 35 height 35
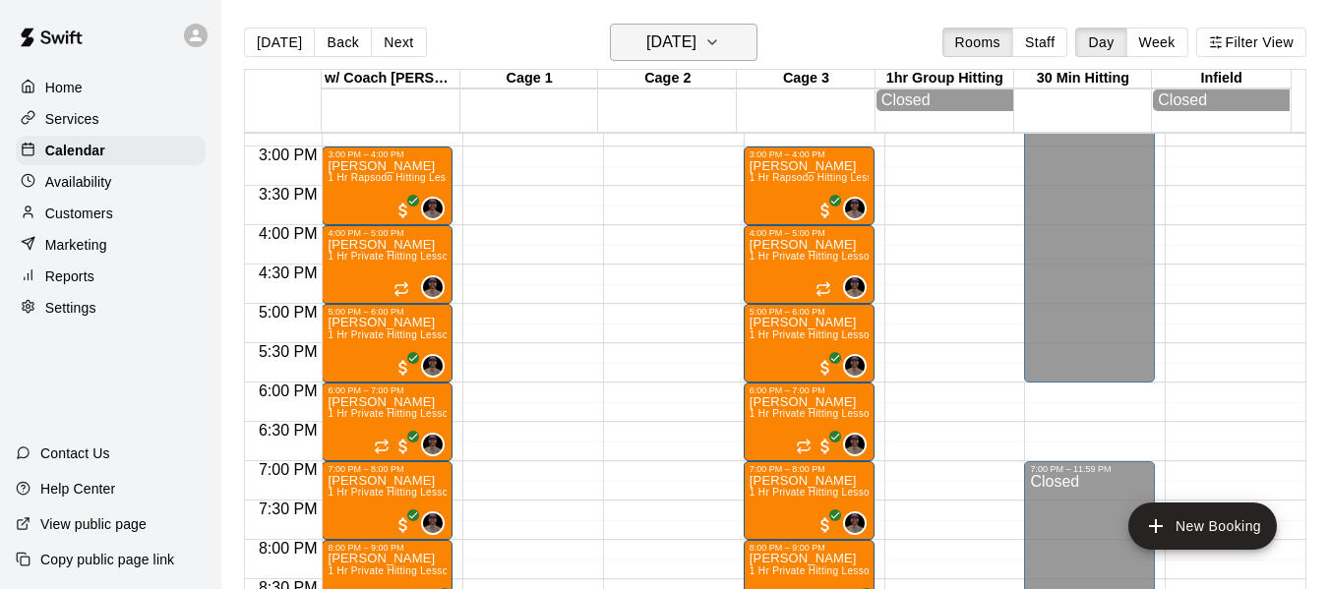
click at [720, 43] on icon "button" at bounding box center [713, 43] width 16 height 24
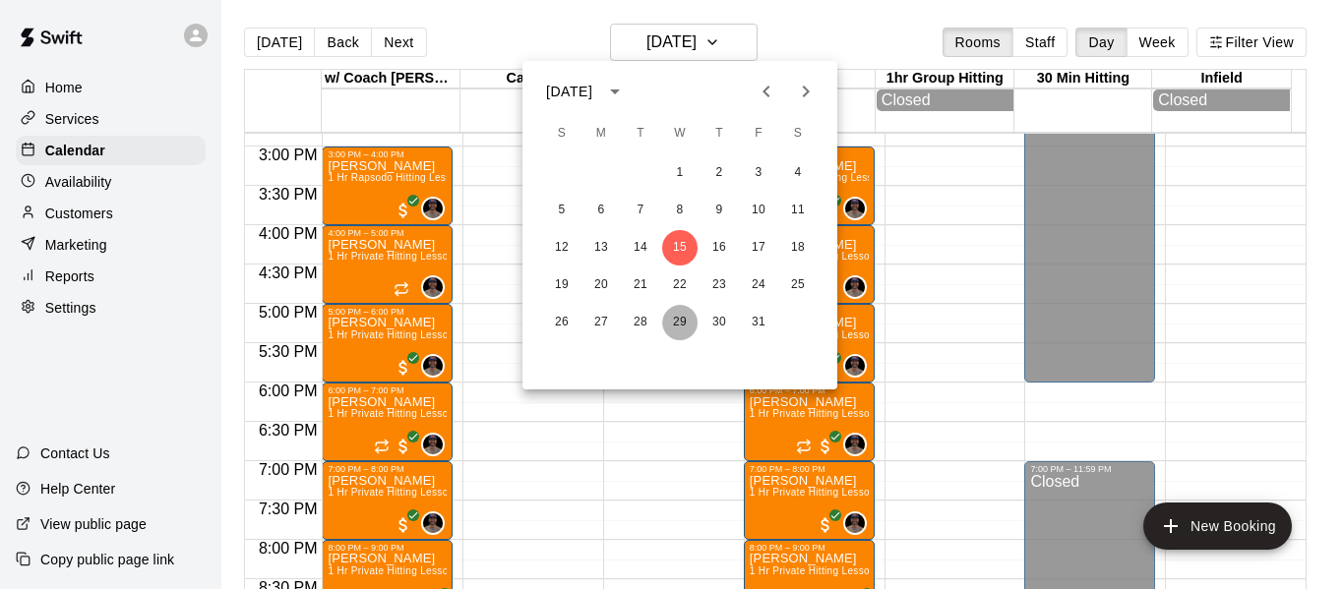
click at [679, 314] on button "29" at bounding box center [679, 322] width 35 height 35
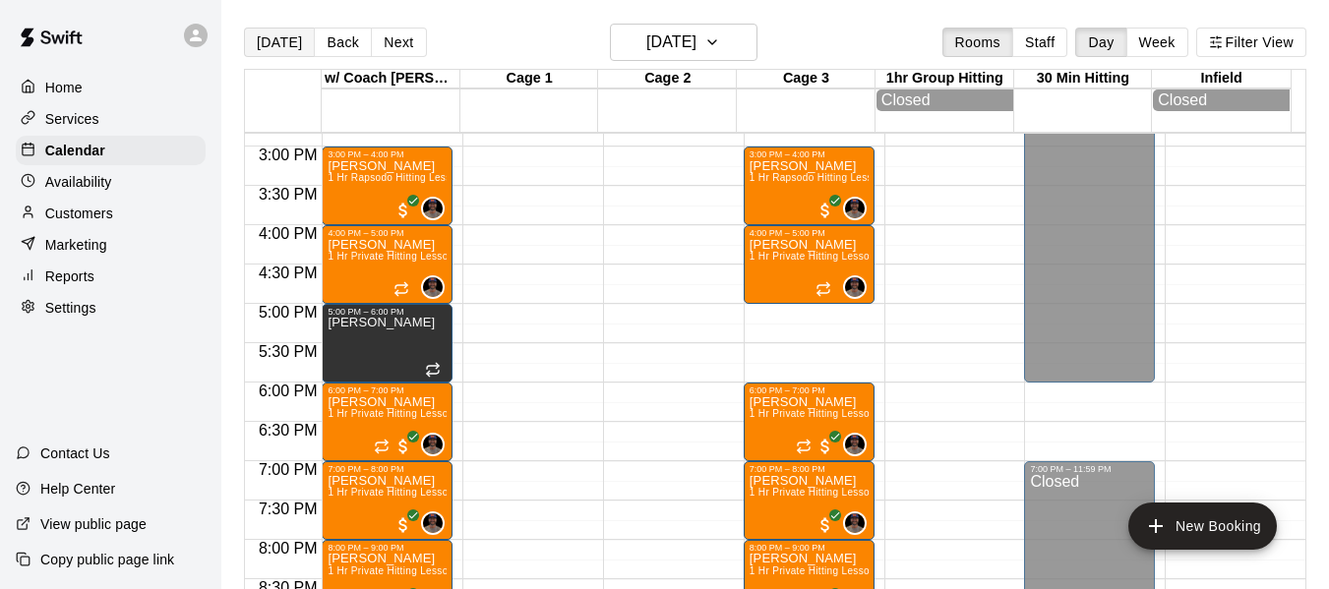
click at [277, 46] on button "[DATE]" at bounding box center [279, 43] width 71 height 30
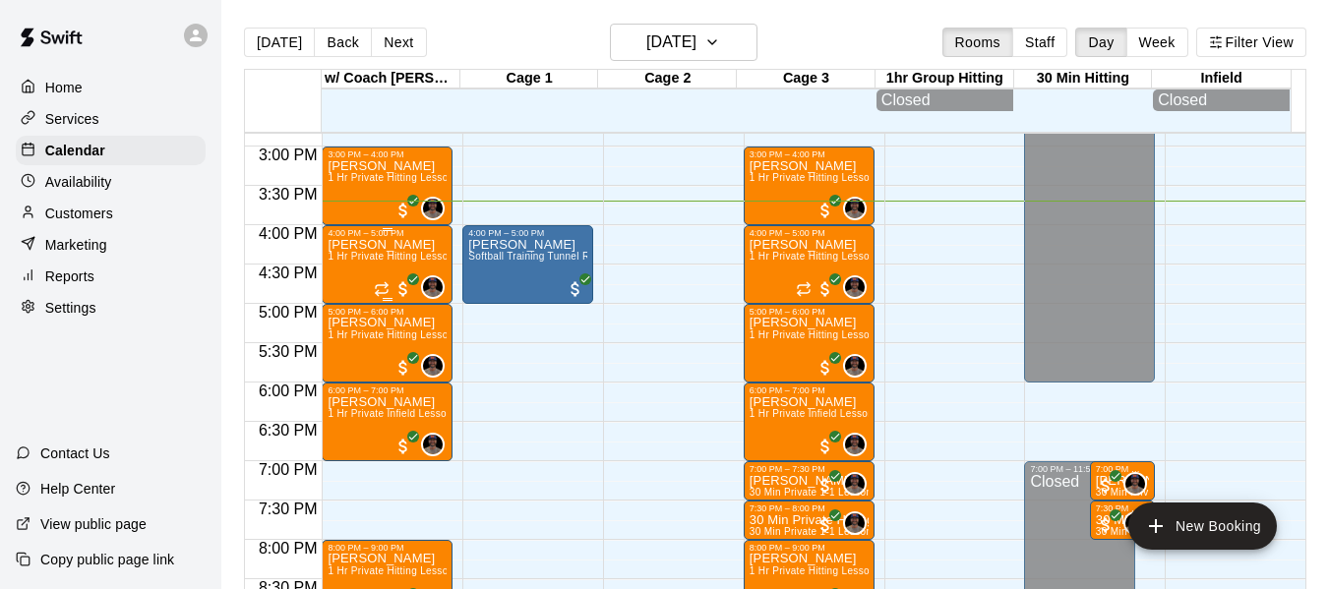
click at [385, 278] on div "[PERSON_NAME] 1 Hr Private Hitting Lesson Ages [DEMOGRAPHIC_DATA] And Older" at bounding box center [387, 532] width 119 height 589
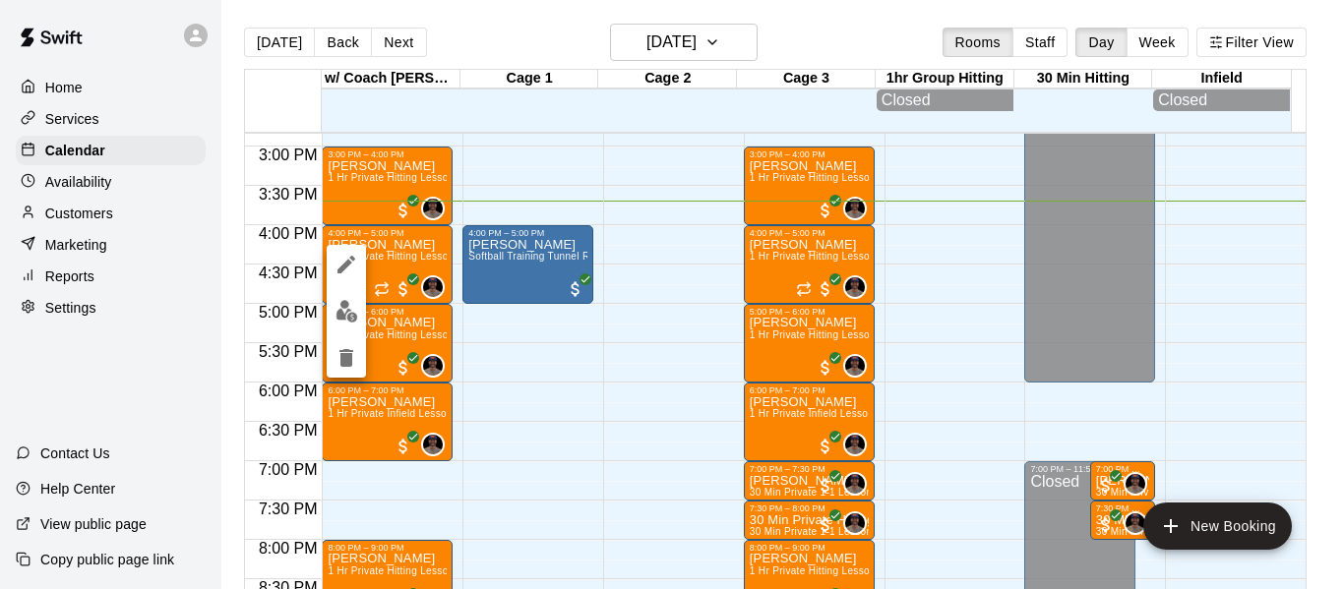
click at [757, 42] on div at bounding box center [672, 294] width 1344 height 589
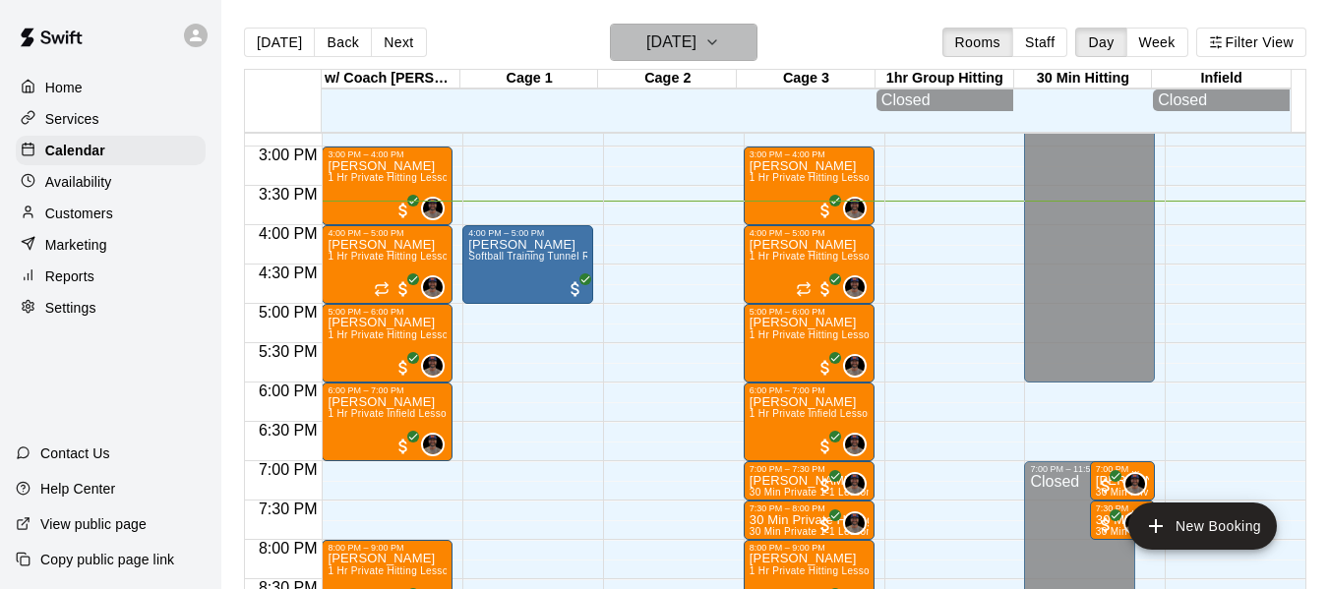
click at [720, 33] on icon "button" at bounding box center [713, 43] width 16 height 24
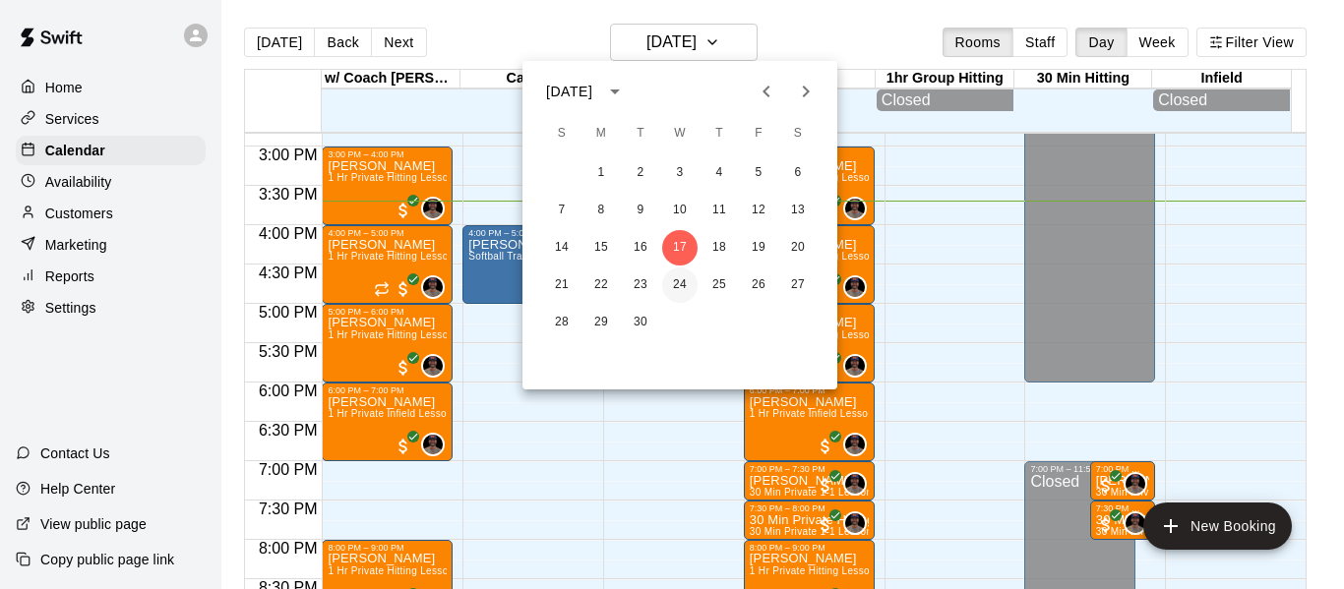
click at [678, 281] on button "24" at bounding box center [679, 285] width 35 height 35
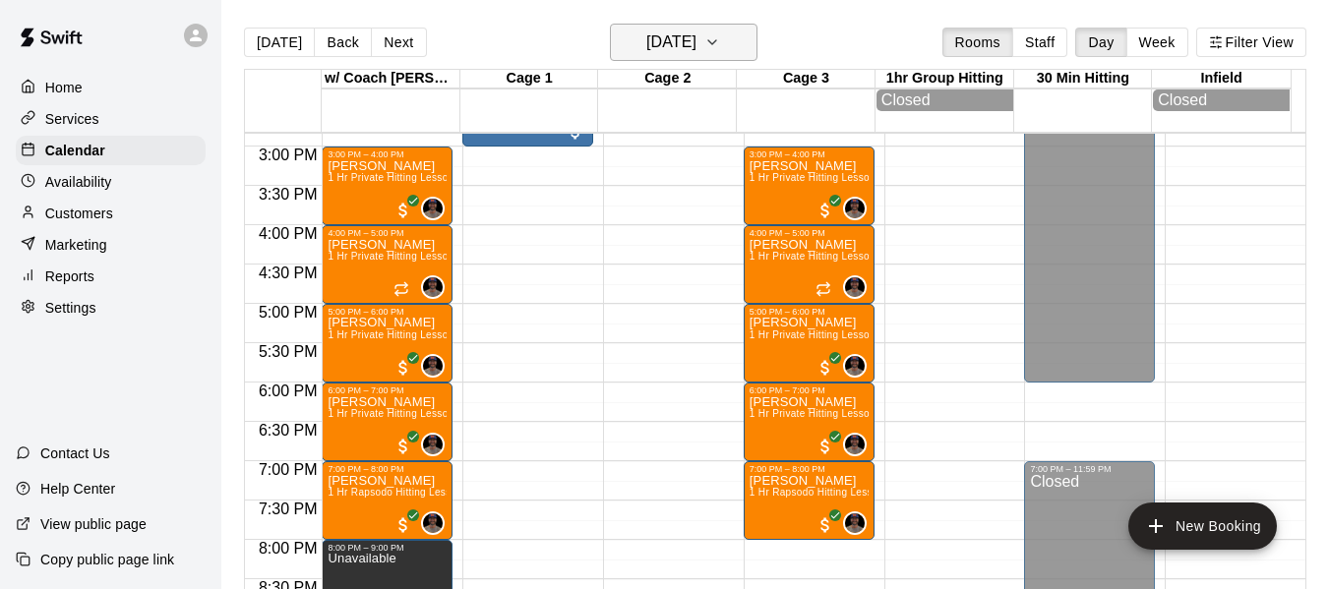
click at [744, 52] on button "[DATE]" at bounding box center [684, 42] width 148 height 37
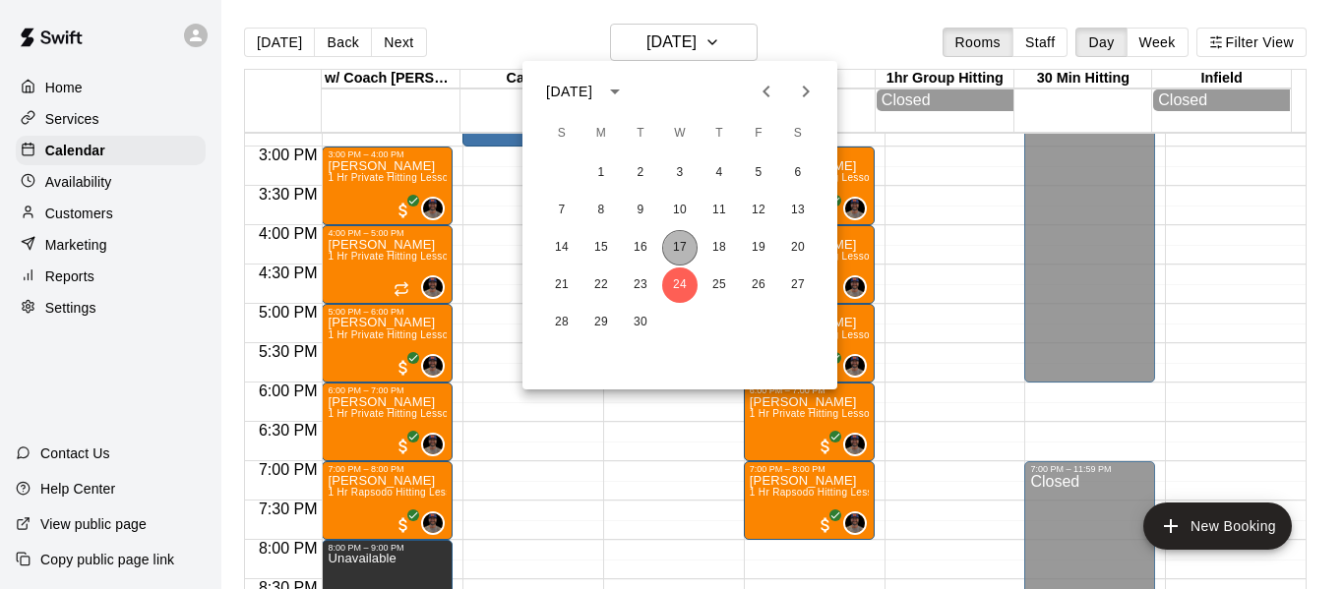
click at [681, 243] on button "17" at bounding box center [679, 247] width 35 height 35
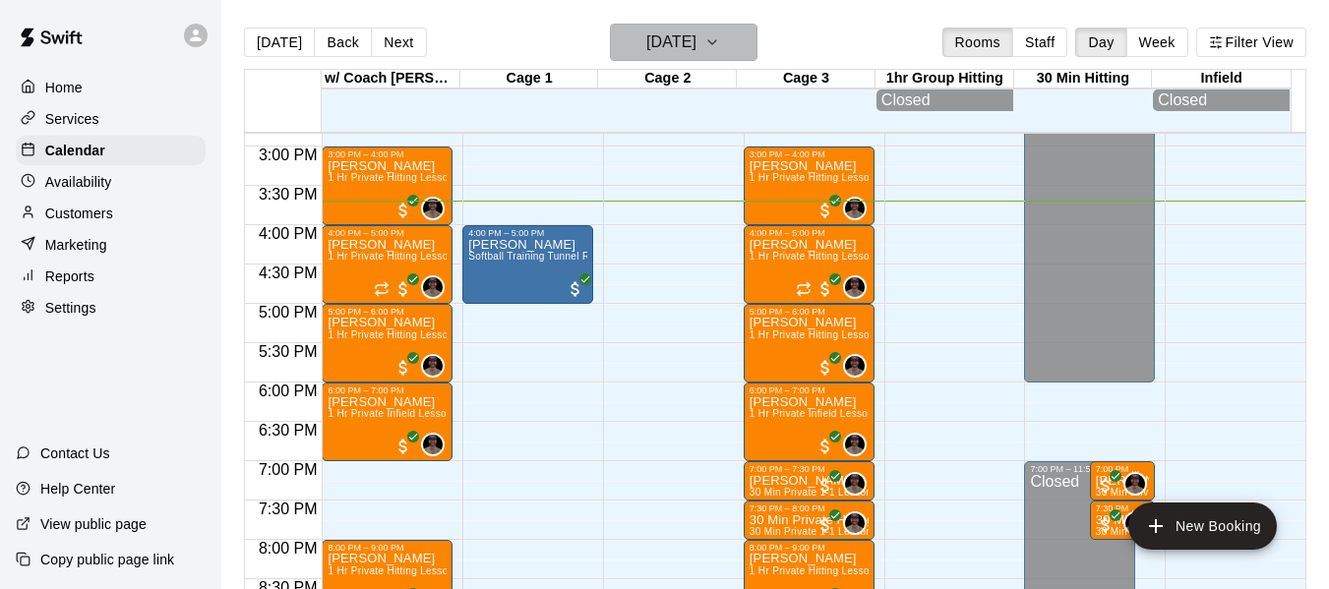
click at [720, 36] on icon "button" at bounding box center [713, 43] width 16 height 24
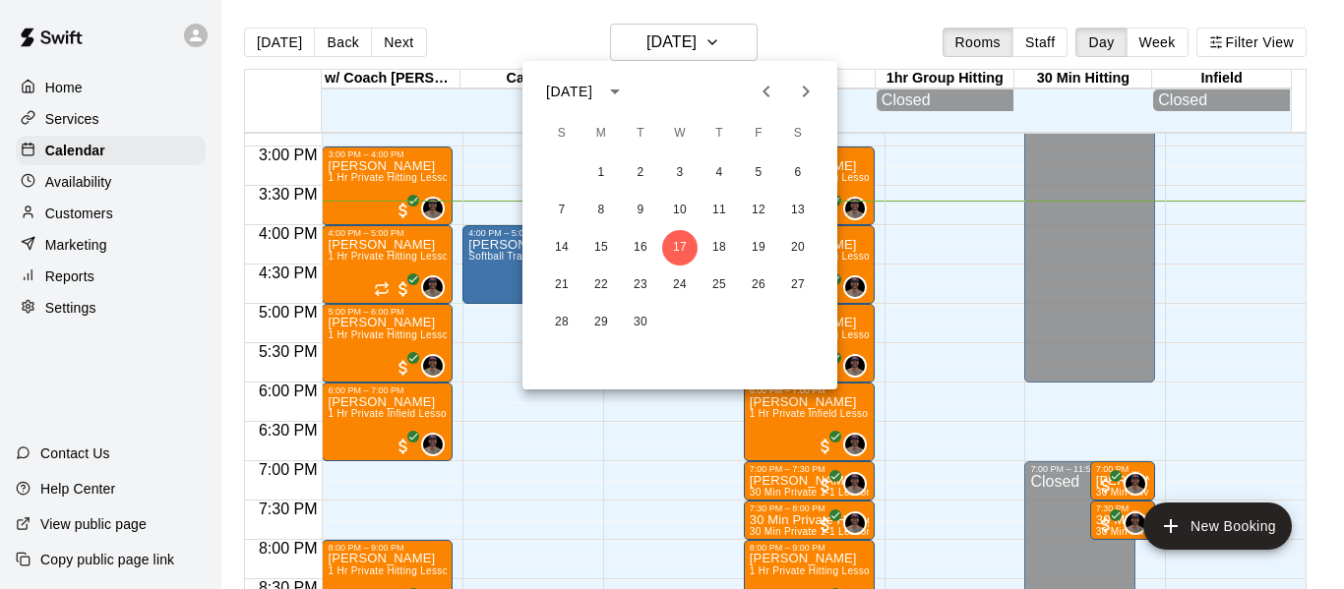
click at [95, 114] on div at bounding box center [672, 294] width 1344 height 589
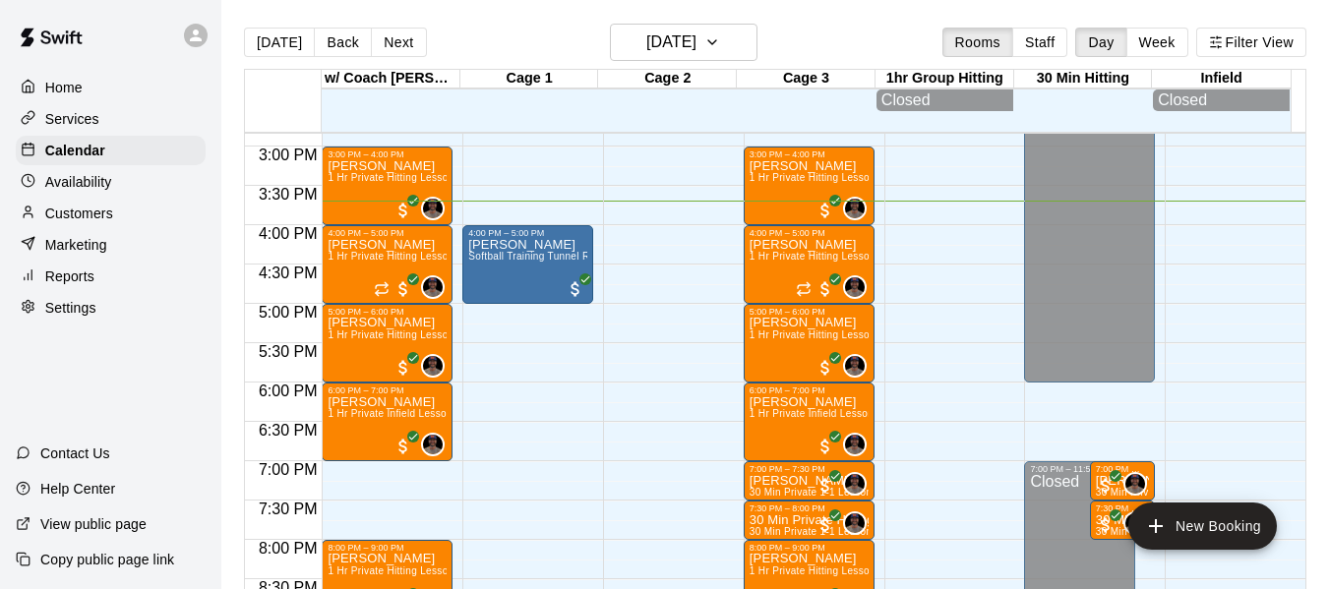
click at [91, 128] on p "Services" at bounding box center [72, 119] width 54 height 20
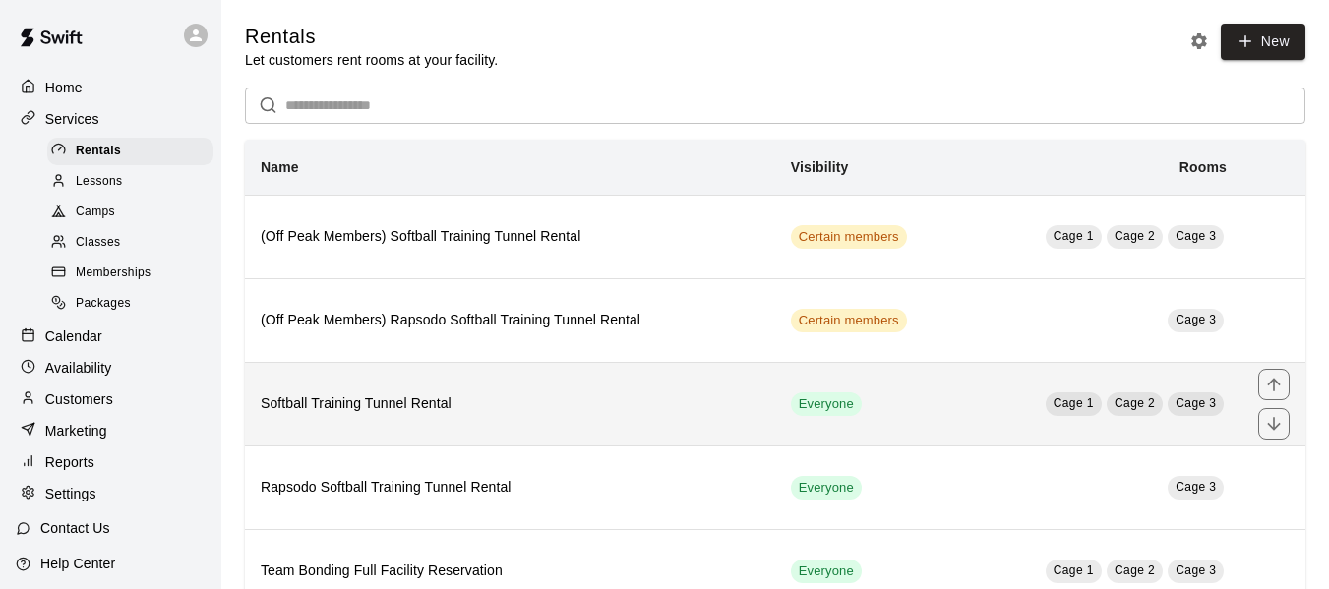
click at [443, 413] on h6 "Softball Training Tunnel Rental" at bounding box center [510, 405] width 499 height 22
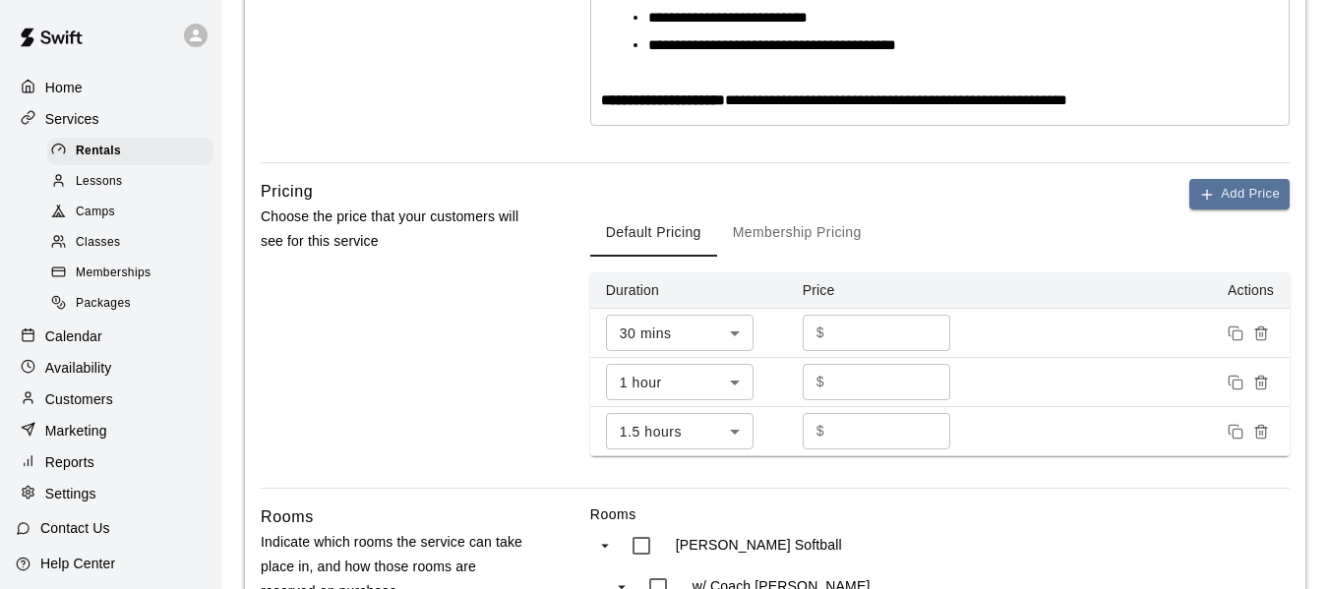
scroll to position [639, 0]
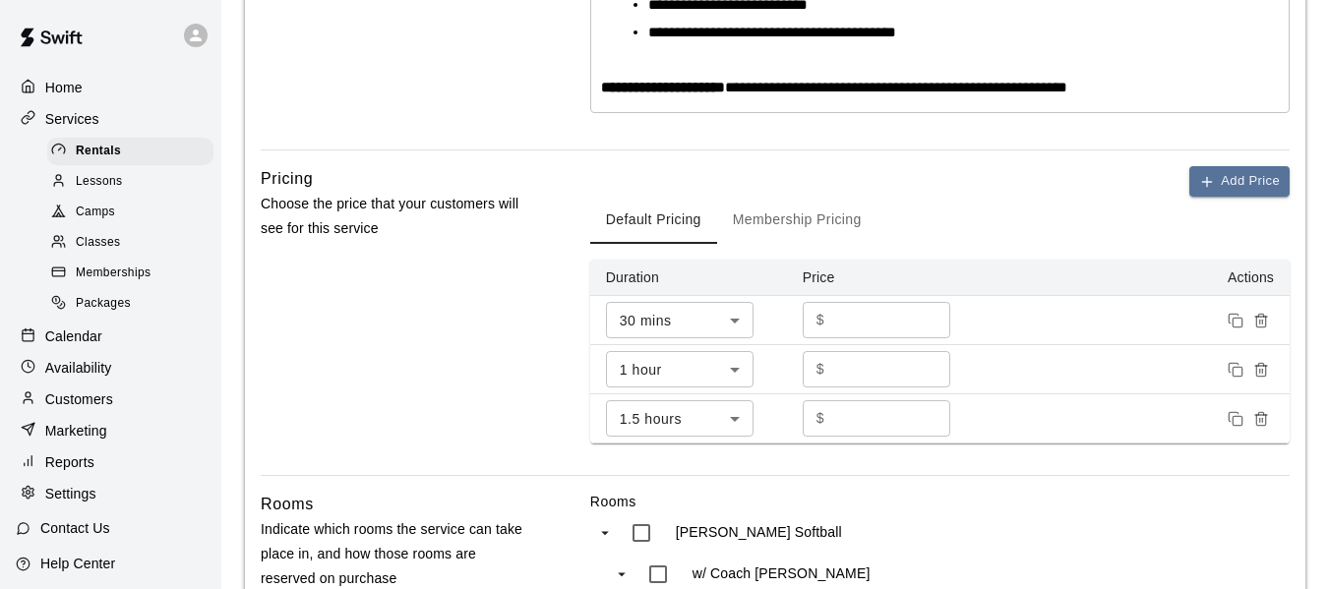
click at [812, 219] on button "Membership Pricing" at bounding box center [797, 220] width 160 height 47
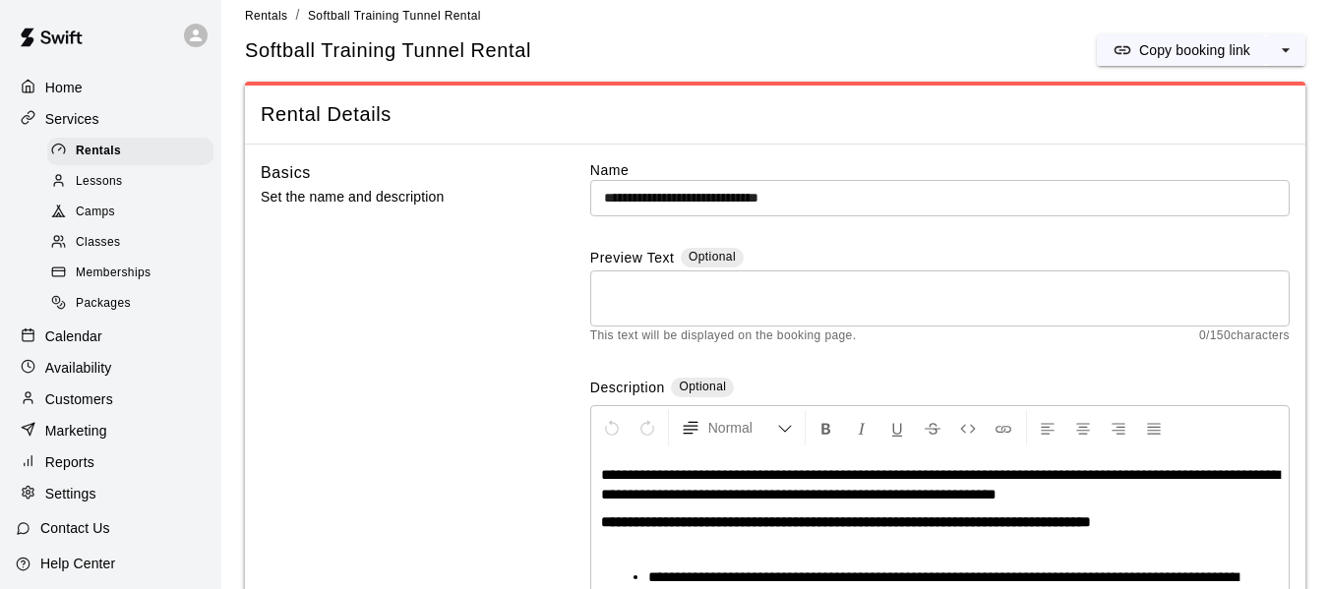
scroll to position [0, 0]
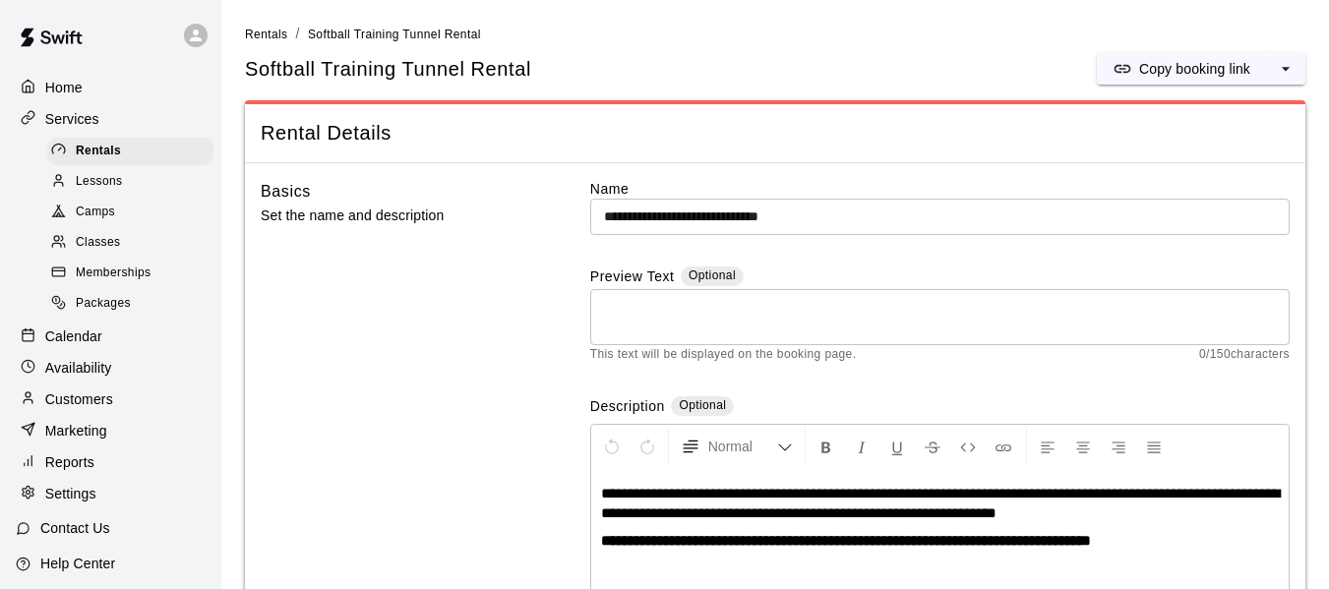
click at [85, 342] on p "Calendar" at bounding box center [73, 337] width 57 height 20
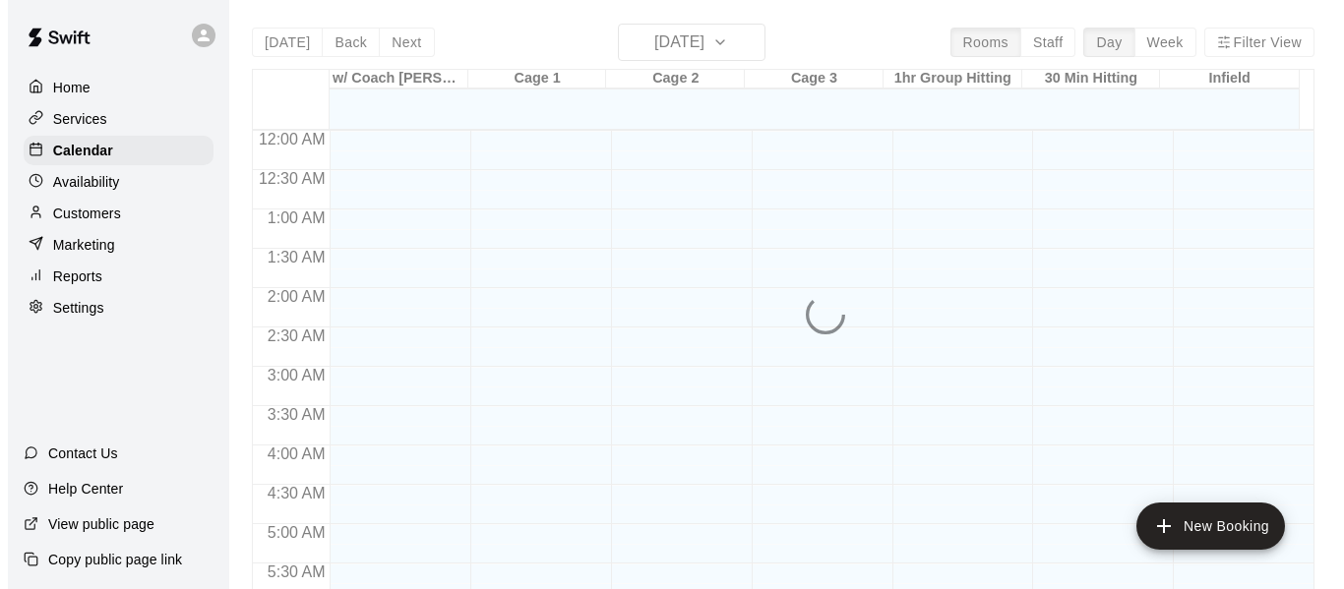
scroll to position [1250, 0]
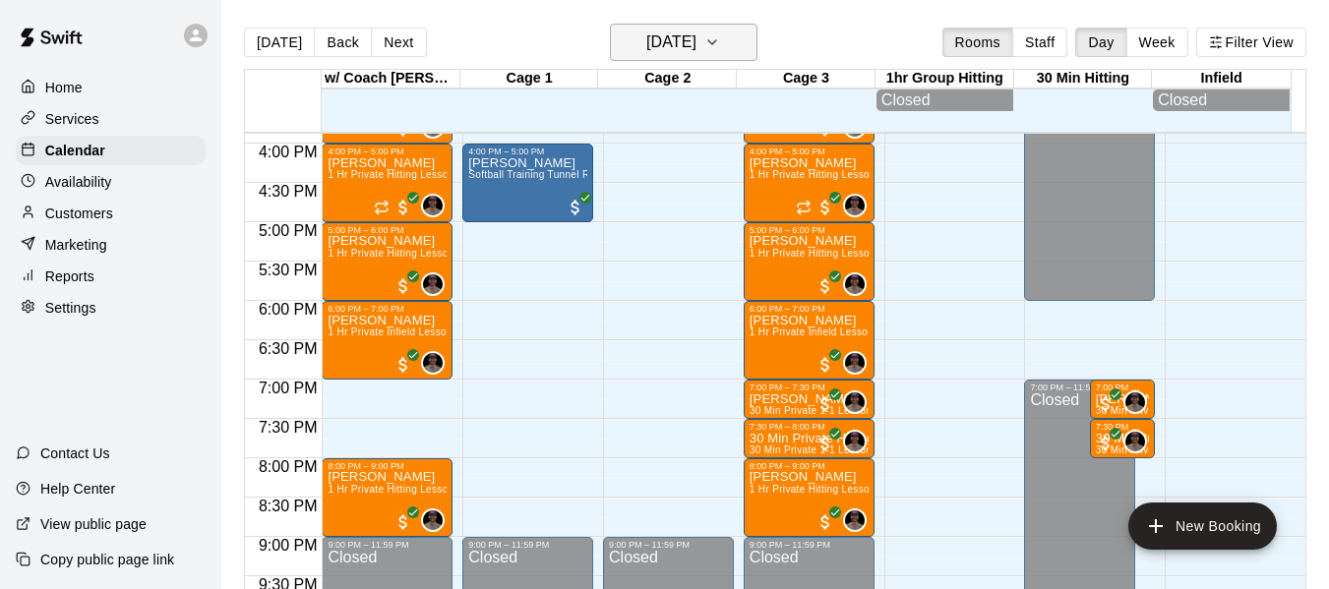
click at [720, 35] on icon "button" at bounding box center [713, 43] width 16 height 24
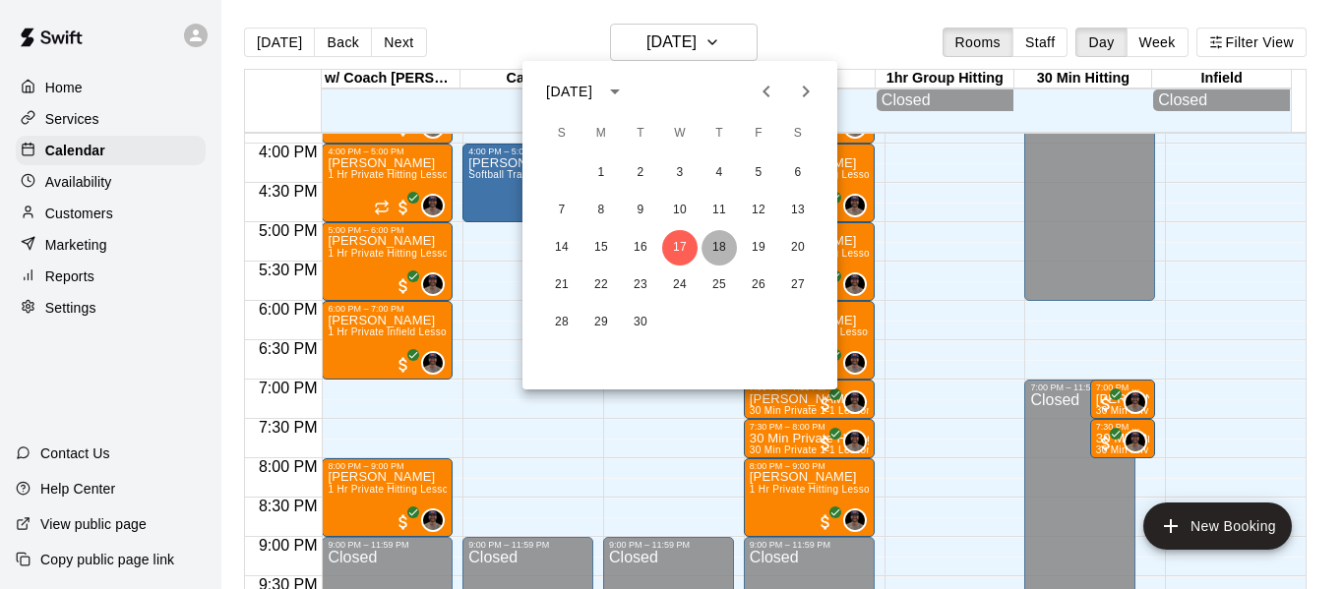
click at [712, 245] on button "18" at bounding box center [719, 247] width 35 height 35
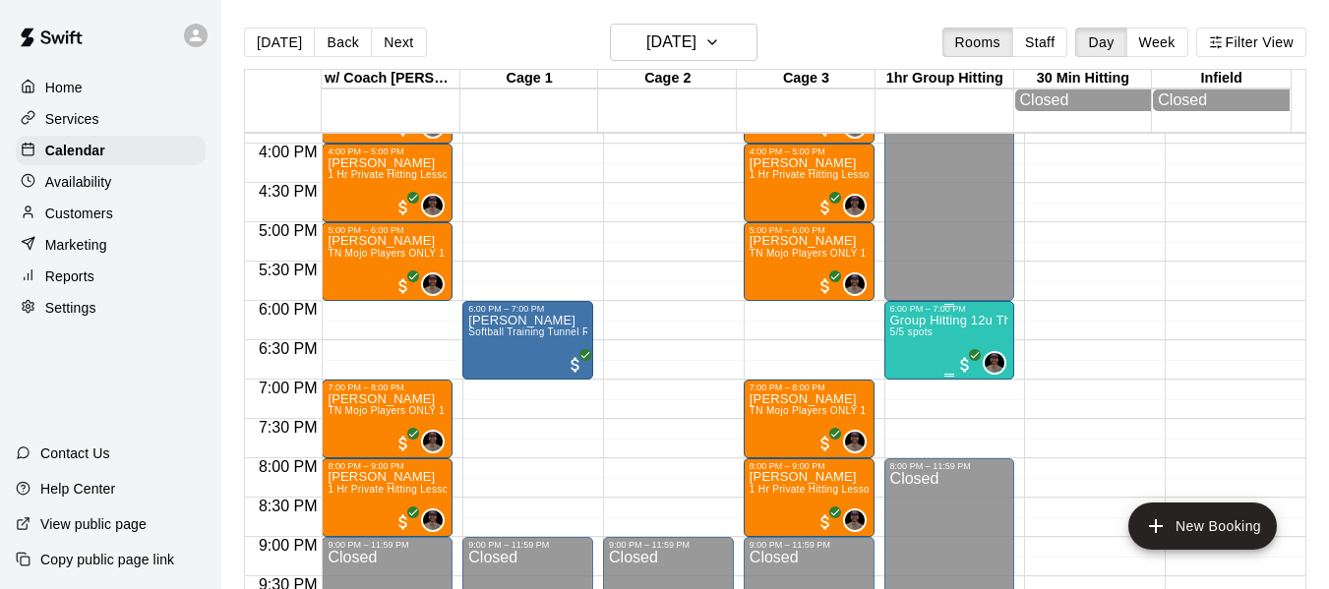
click at [910, 338] on span "5/5 spots" at bounding box center [912, 332] width 43 height 11
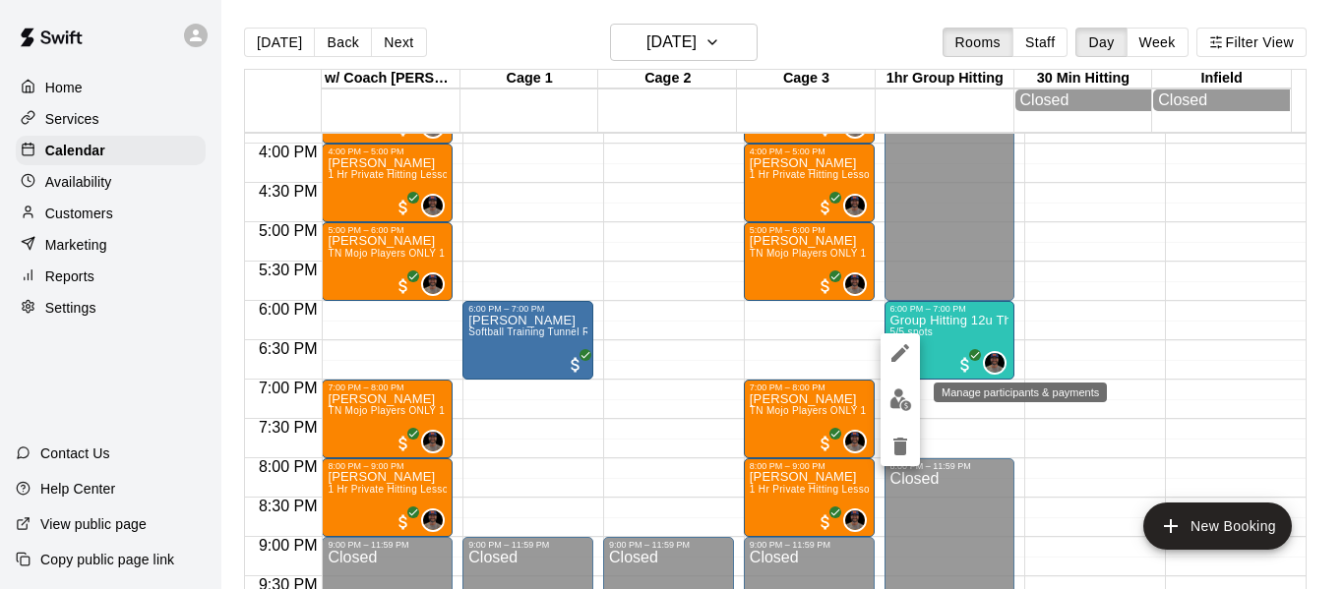
click at [908, 407] on img "edit" at bounding box center [901, 400] width 23 height 23
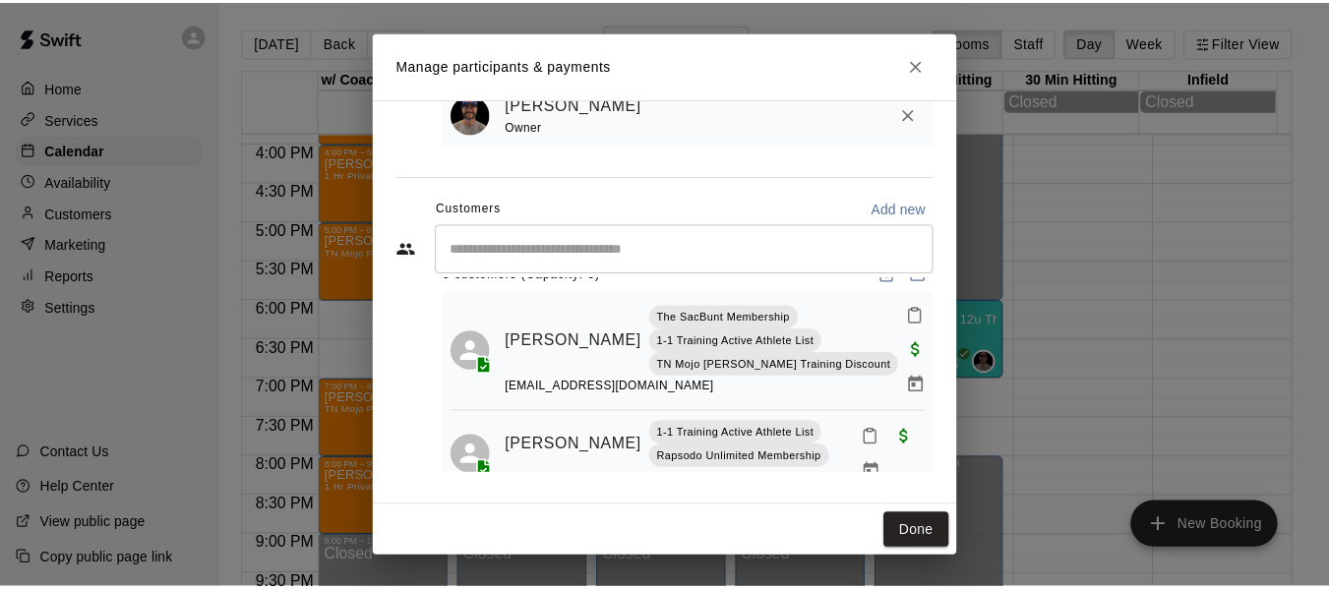
scroll to position [0, 0]
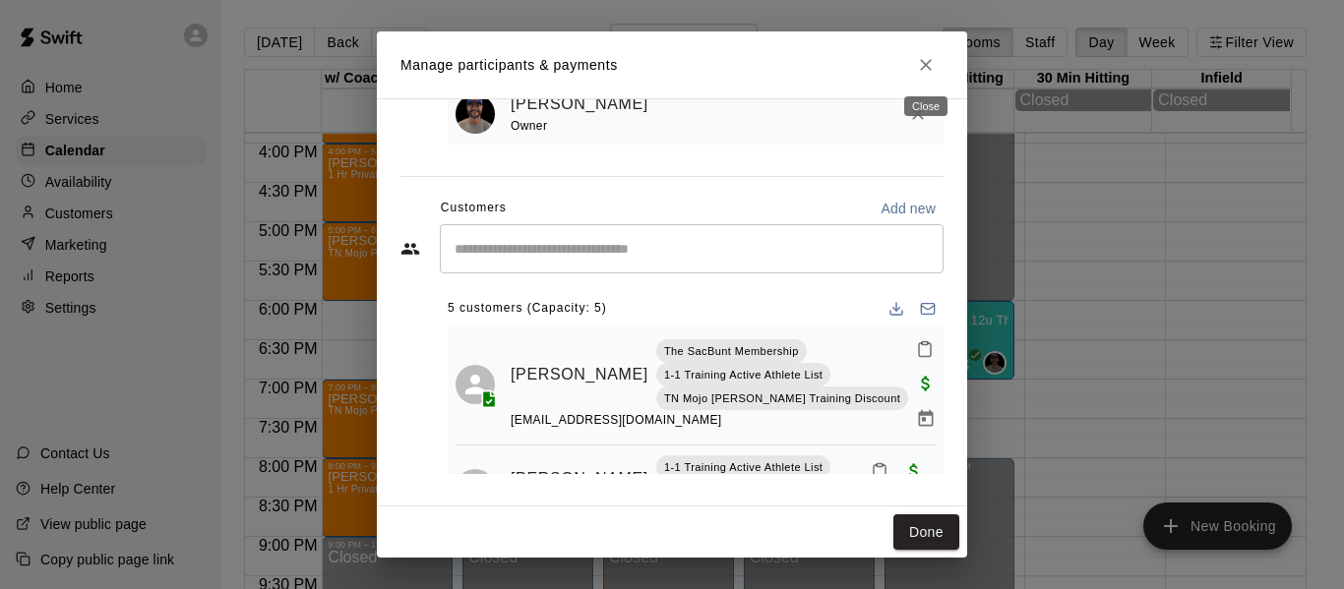
click at [926, 70] on icon "Close" at bounding box center [926, 65] width 20 height 20
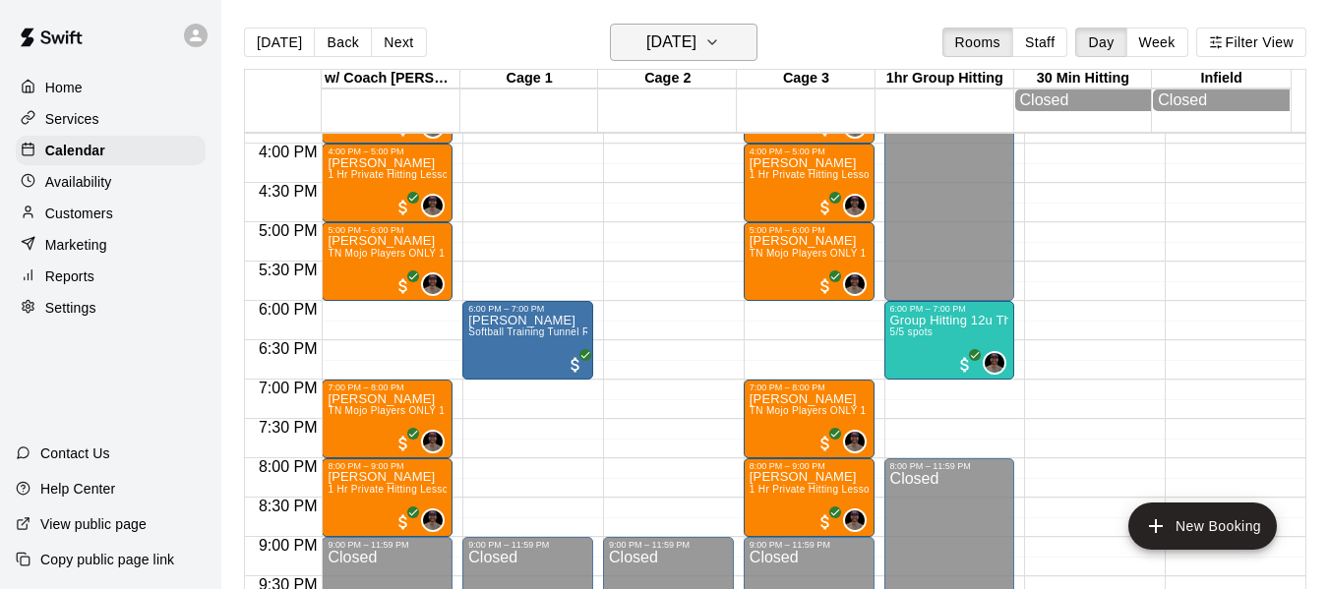
click at [720, 37] on icon "button" at bounding box center [713, 43] width 16 height 24
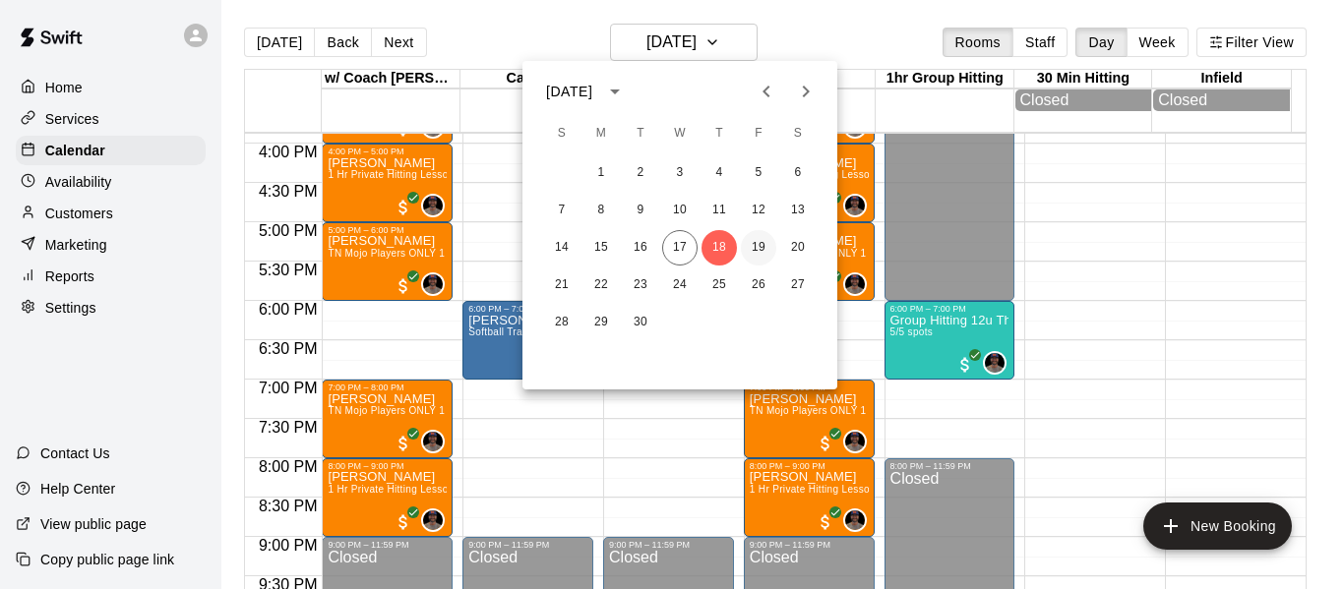
click at [756, 240] on button "19" at bounding box center [758, 247] width 35 height 35
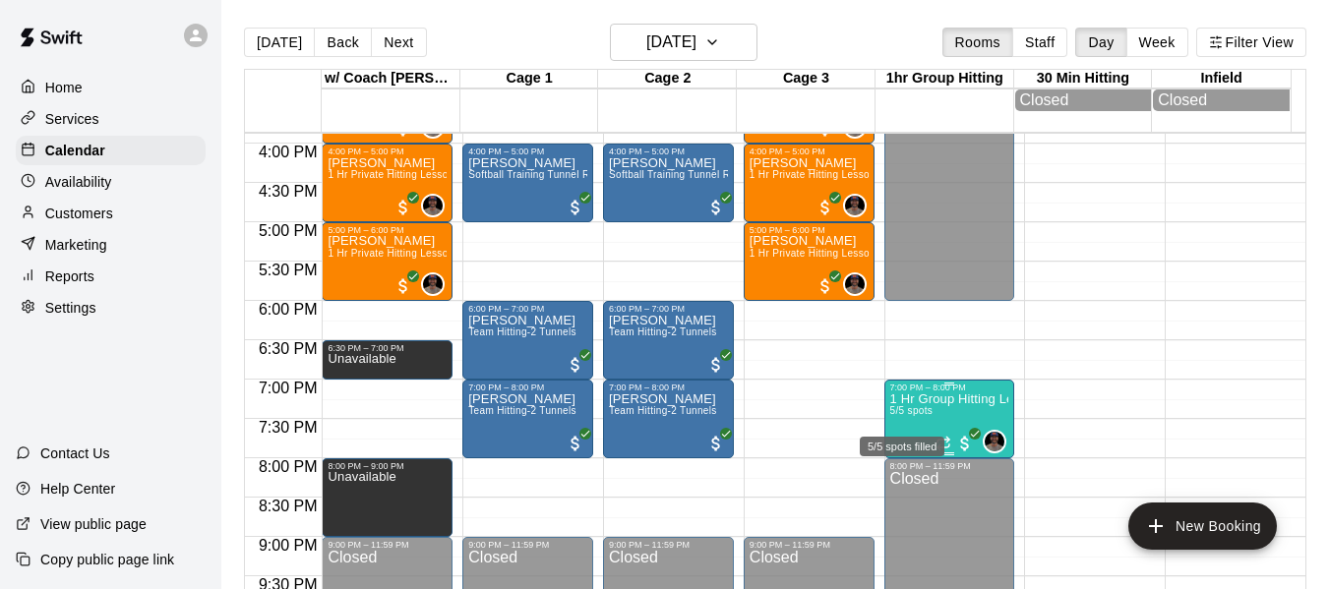
click at [910, 416] on span "5/5 spots" at bounding box center [912, 410] width 43 height 11
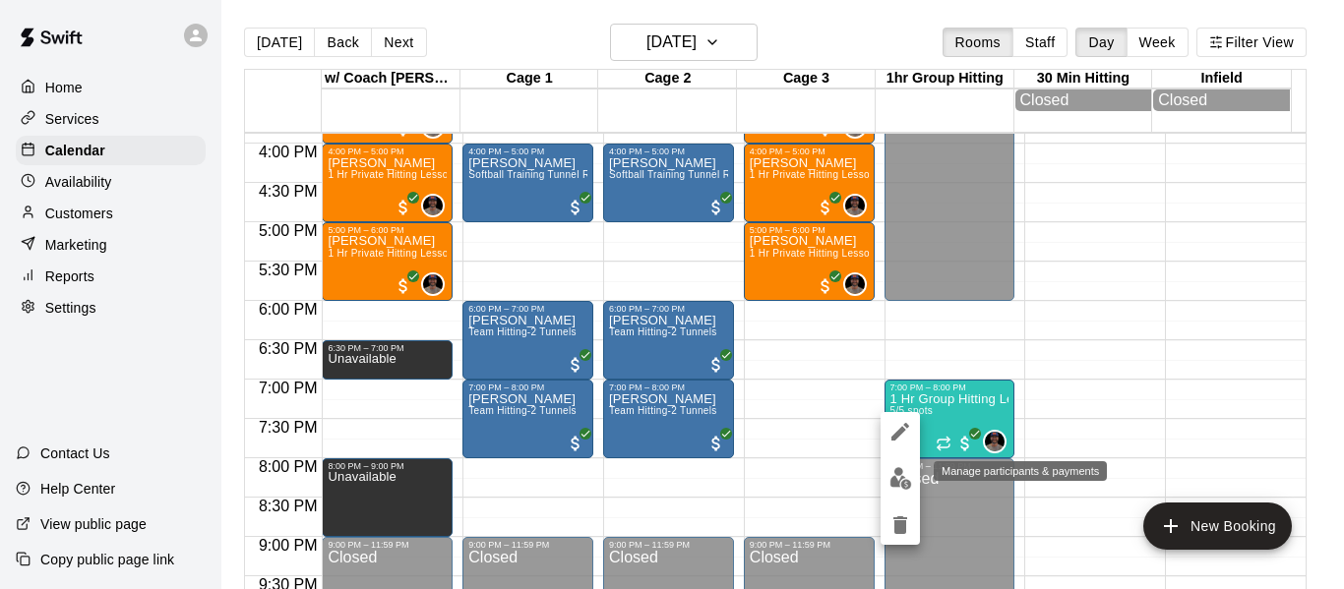
click at [898, 484] on img "edit" at bounding box center [901, 478] width 23 height 23
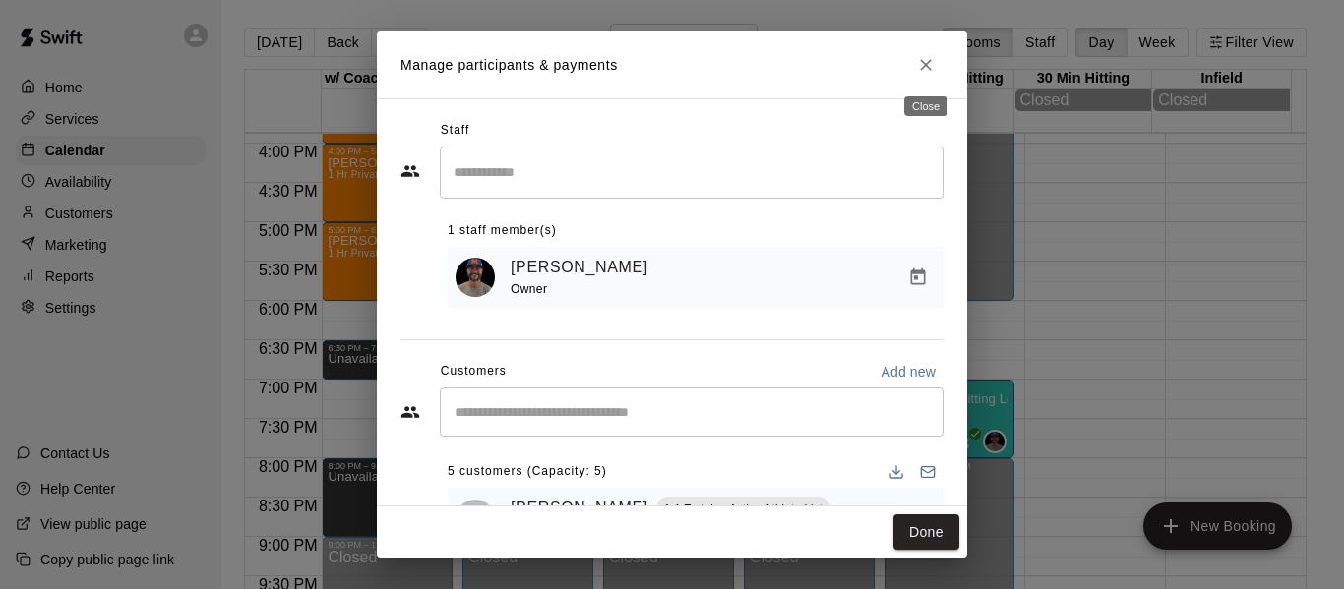
click at [927, 66] on icon "Close" at bounding box center [926, 65] width 12 height 12
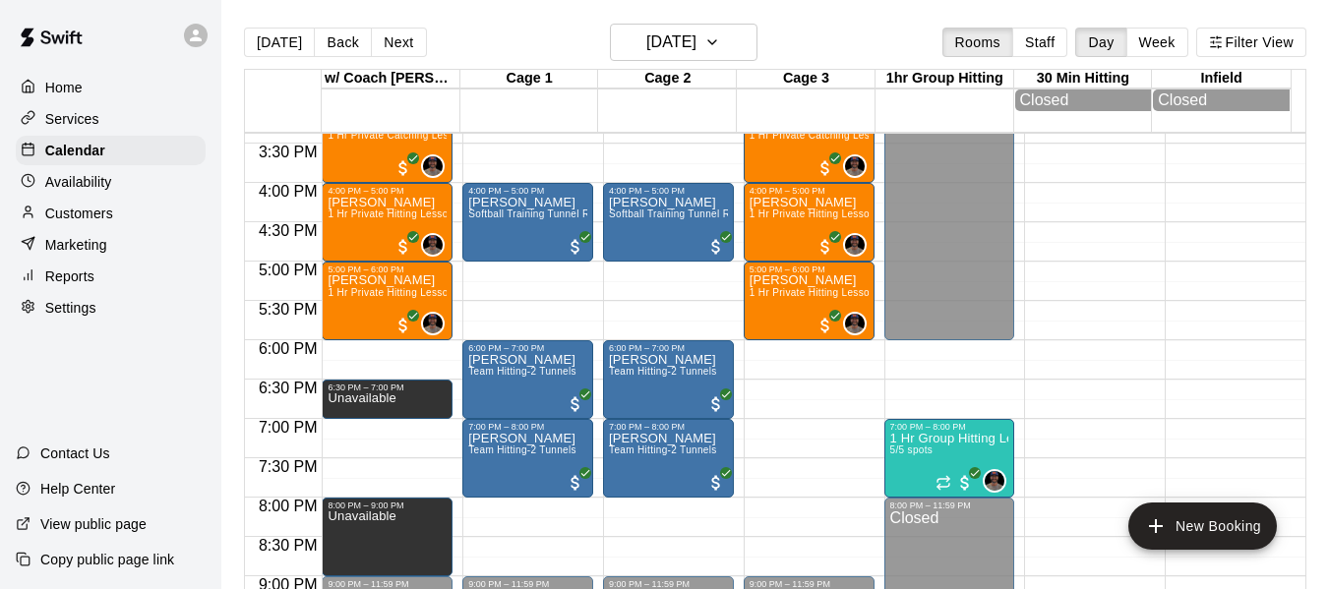
scroll to position [1217, 0]
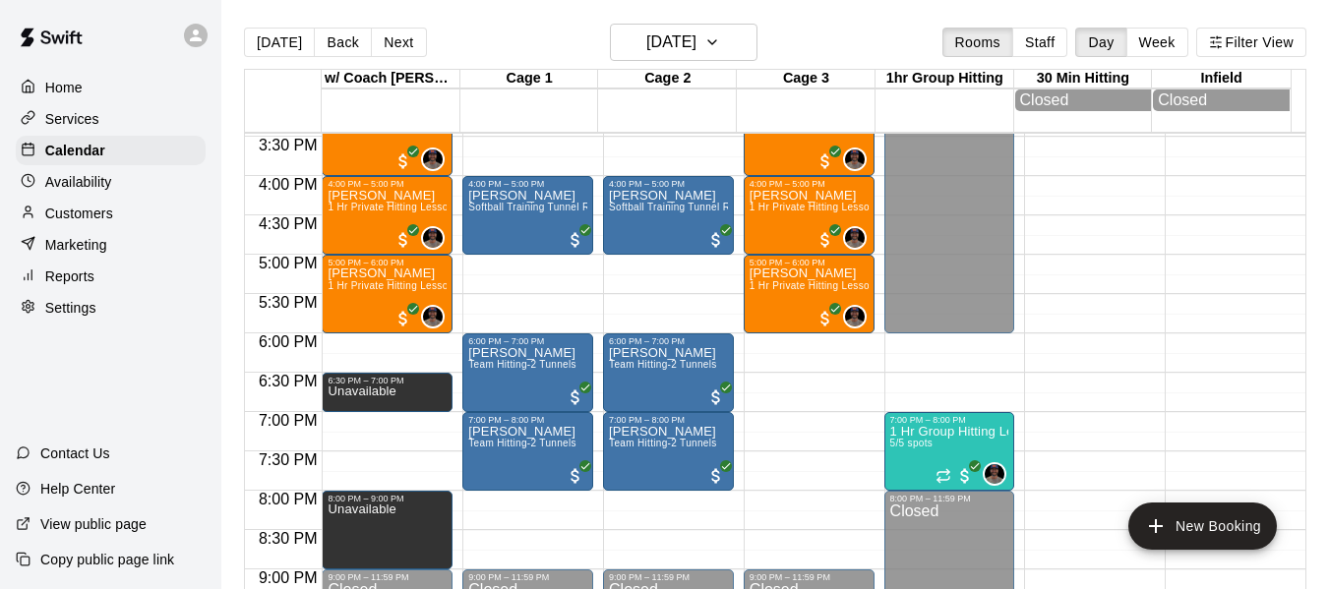
click at [264, 42] on button "[DATE]" at bounding box center [279, 43] width 71 height 30
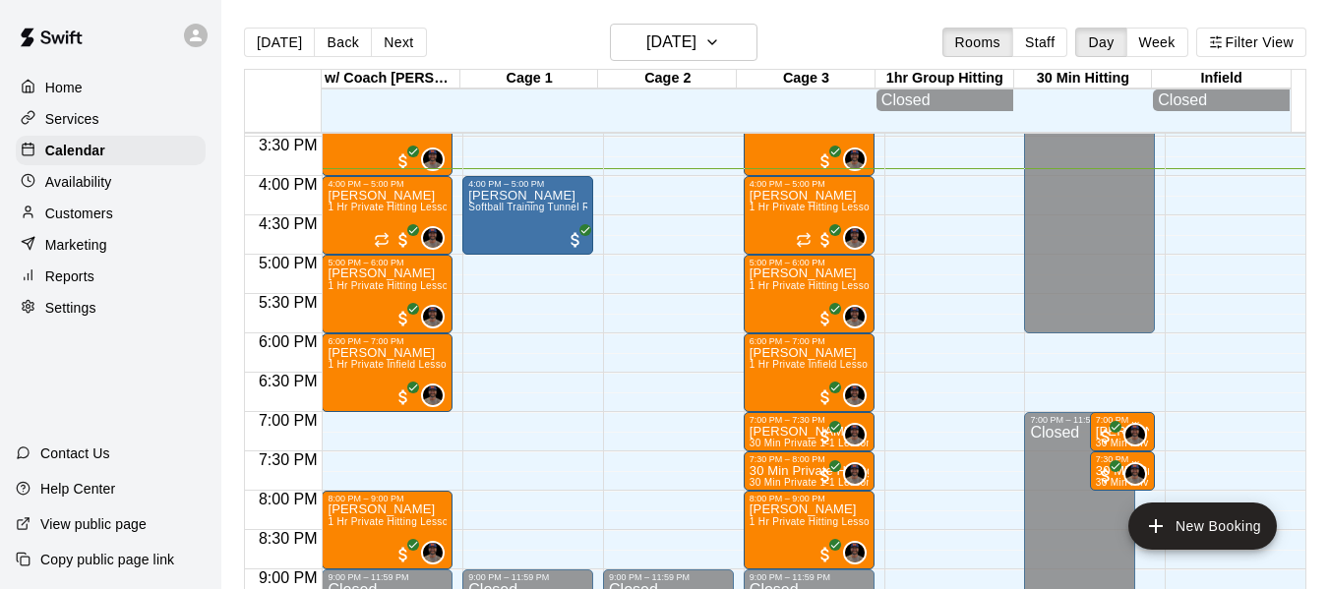
scroll to position [1184, 0]
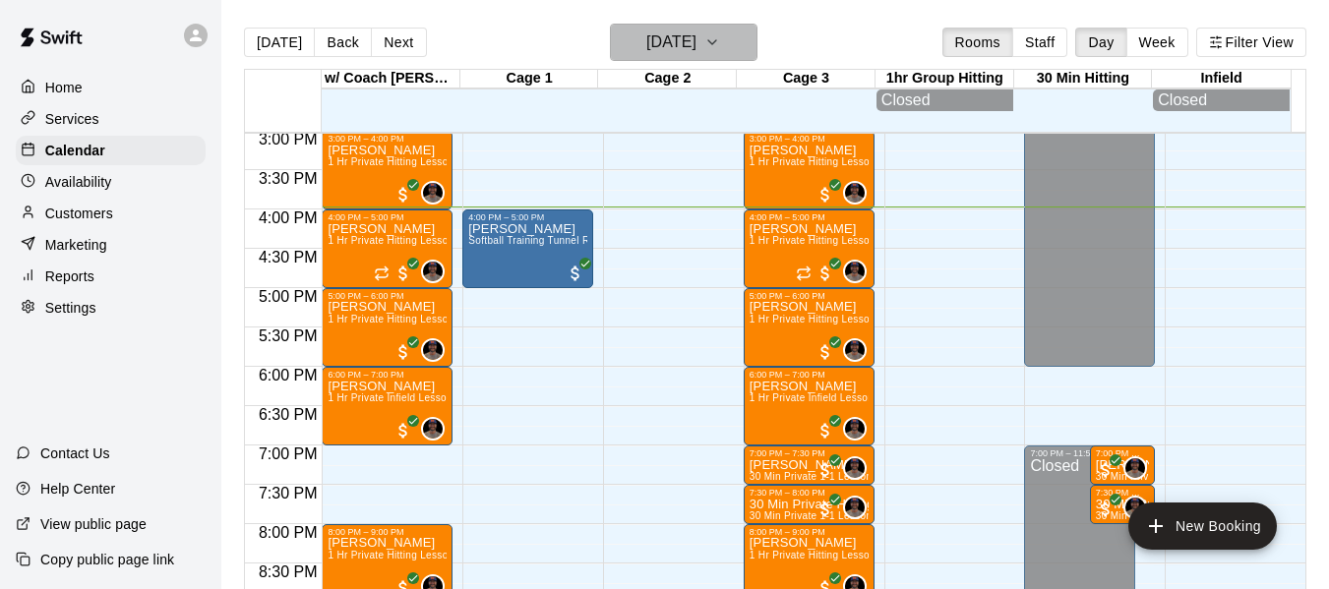
click at [744, 36] on button "[DATE]" at bounding box center [684, 42] width 148 height 37
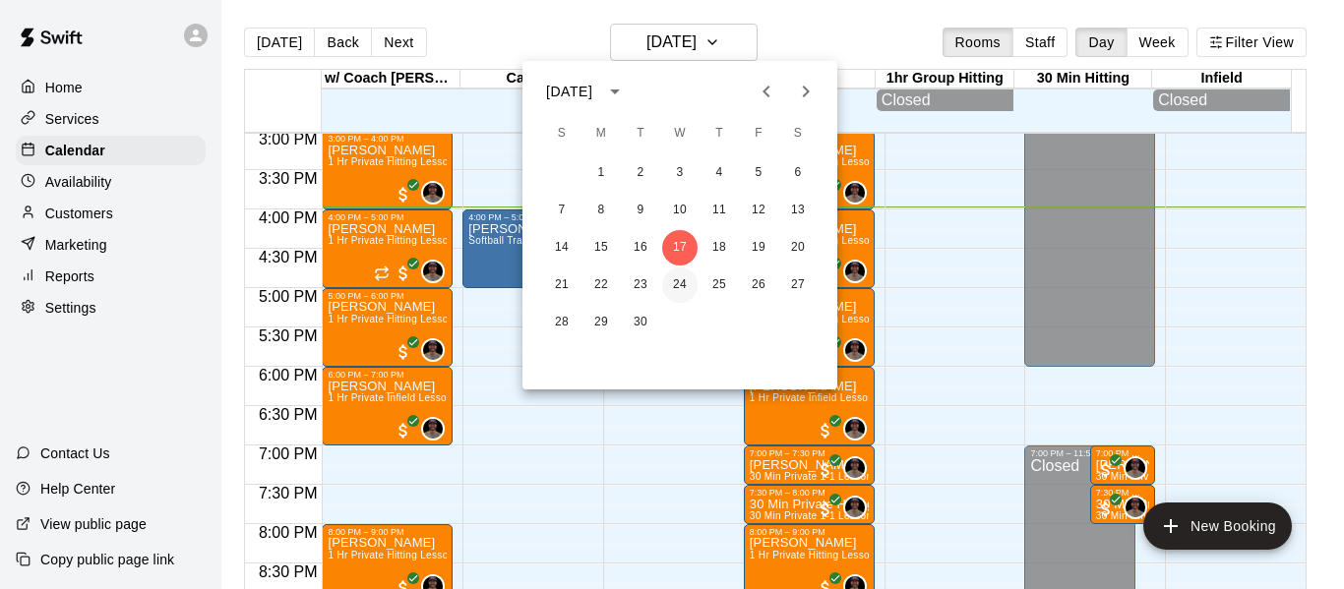
click at [679, 283] on button "24" at bounding box center [679, 285] width 35 height 35
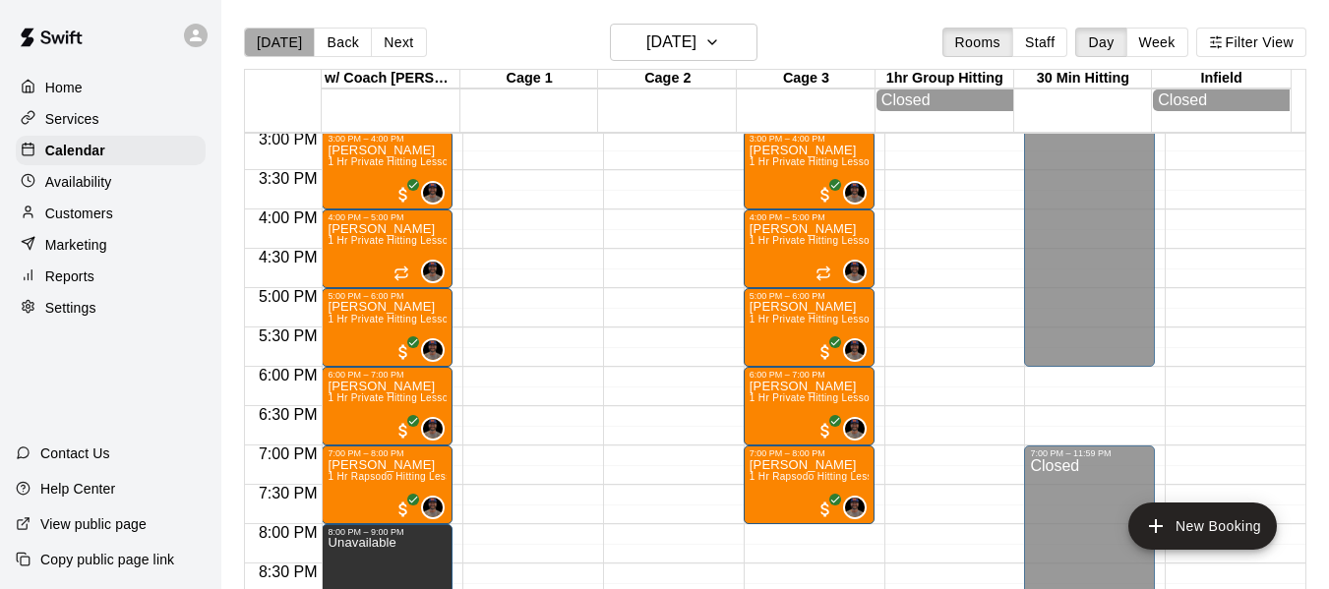
click at [286, 39] on button "[DATE]" at bounding box center [279, 43] width 71 height 30
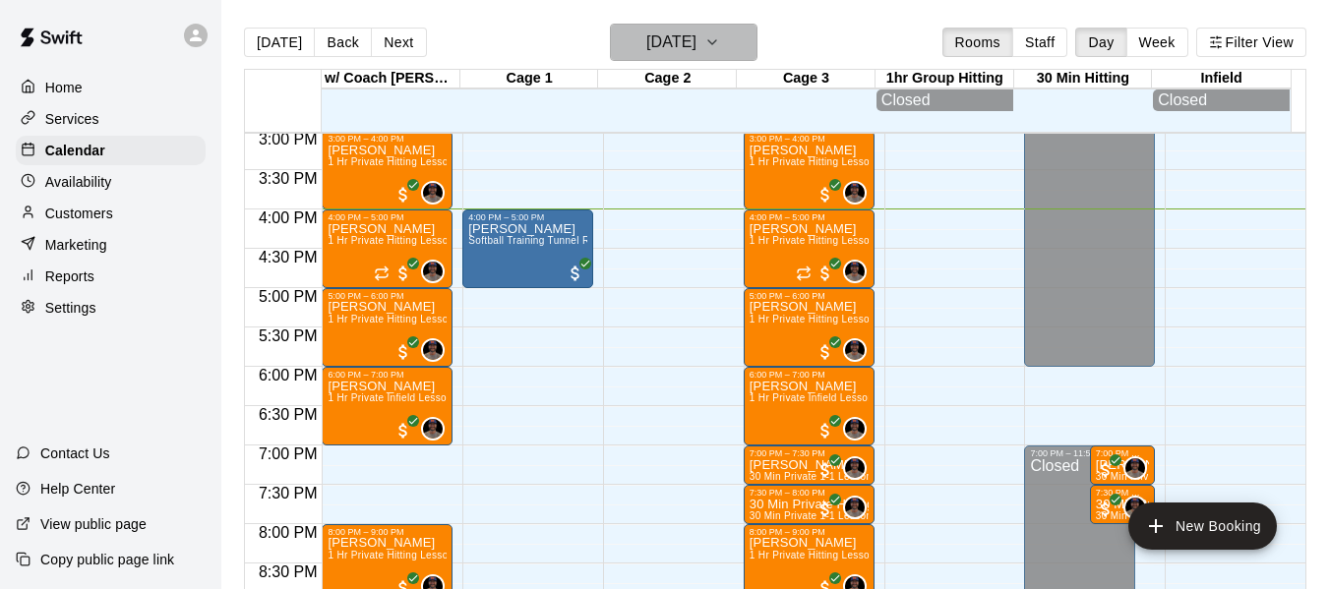
click at [720, 41] on icon "button" at bounding box center [713, 43] width 16 height 24
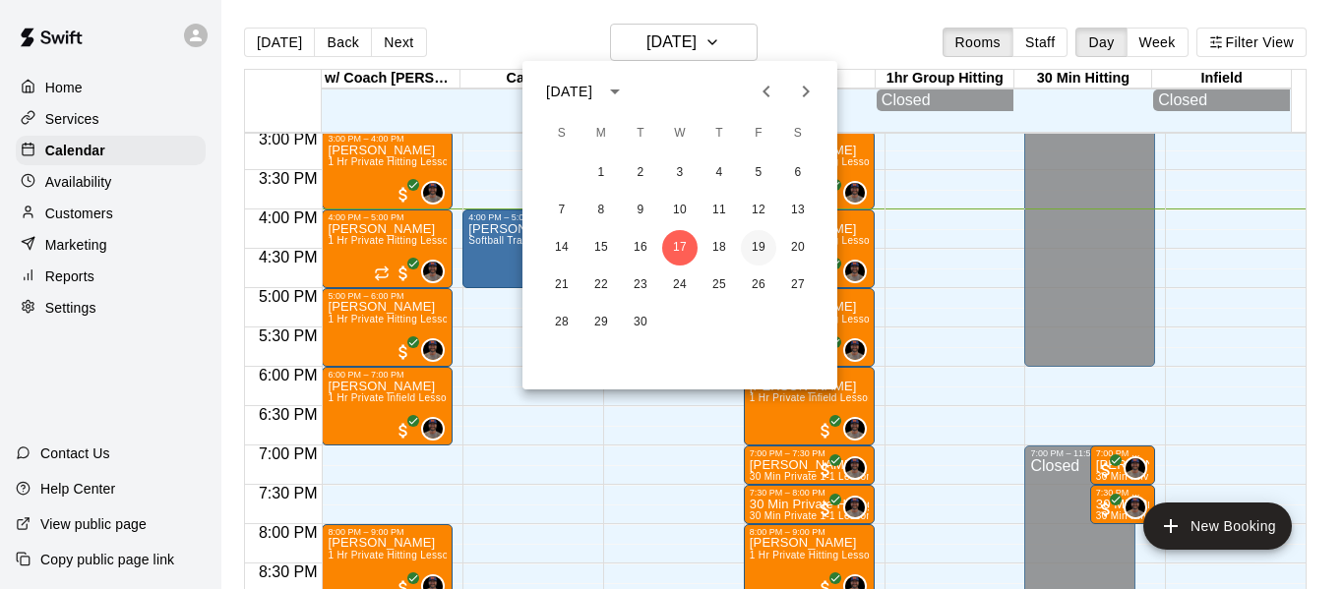
click at [757, 244] on button "19" at bounding box center [758, 247] width 35 height 35
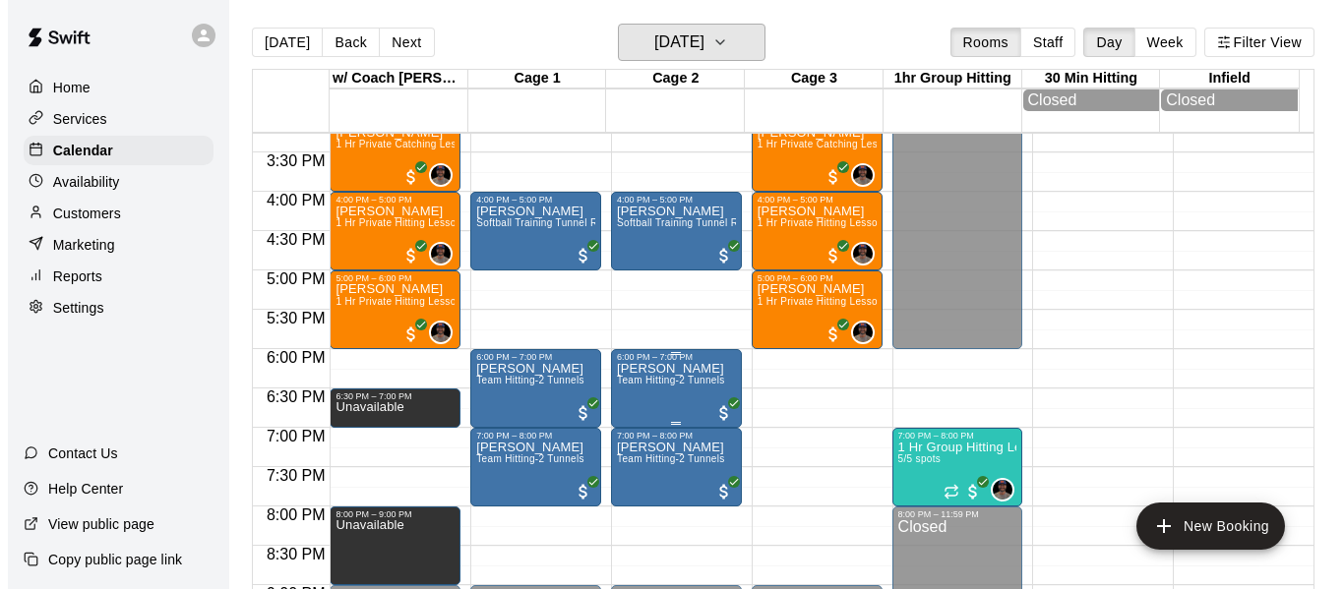
scroll to position [1217, 0]
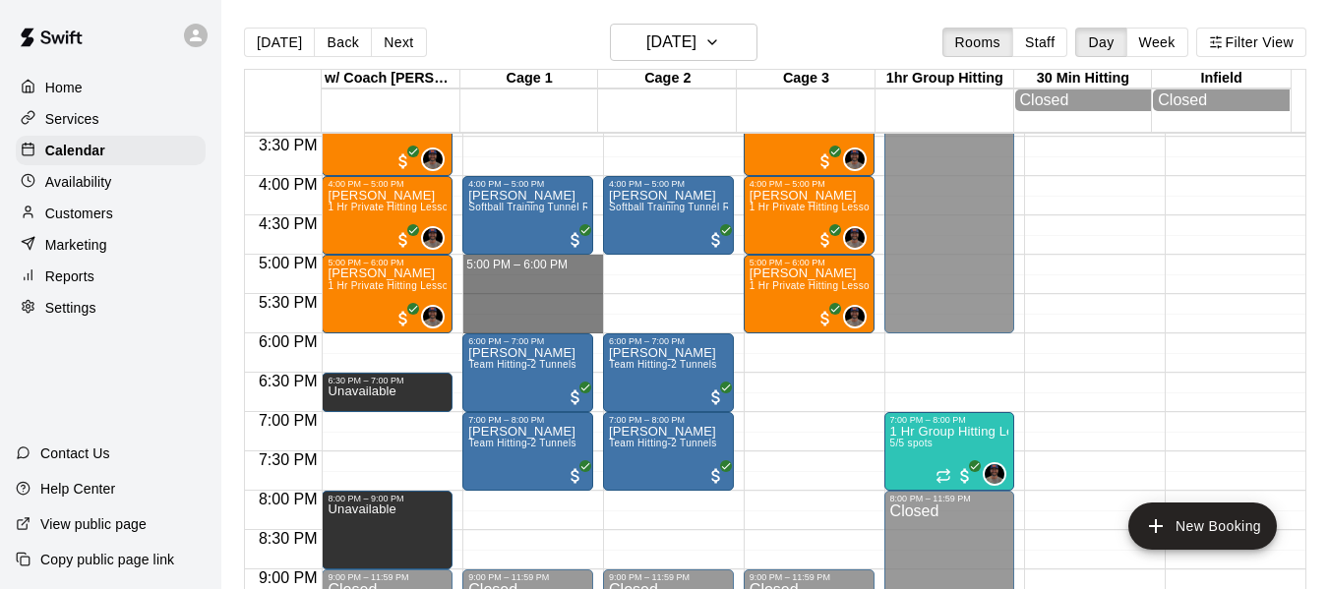
drag, startPoint x: 519, startPoint y: 265, endPoint x: 519, endPoint y: 324, distance: 59.0
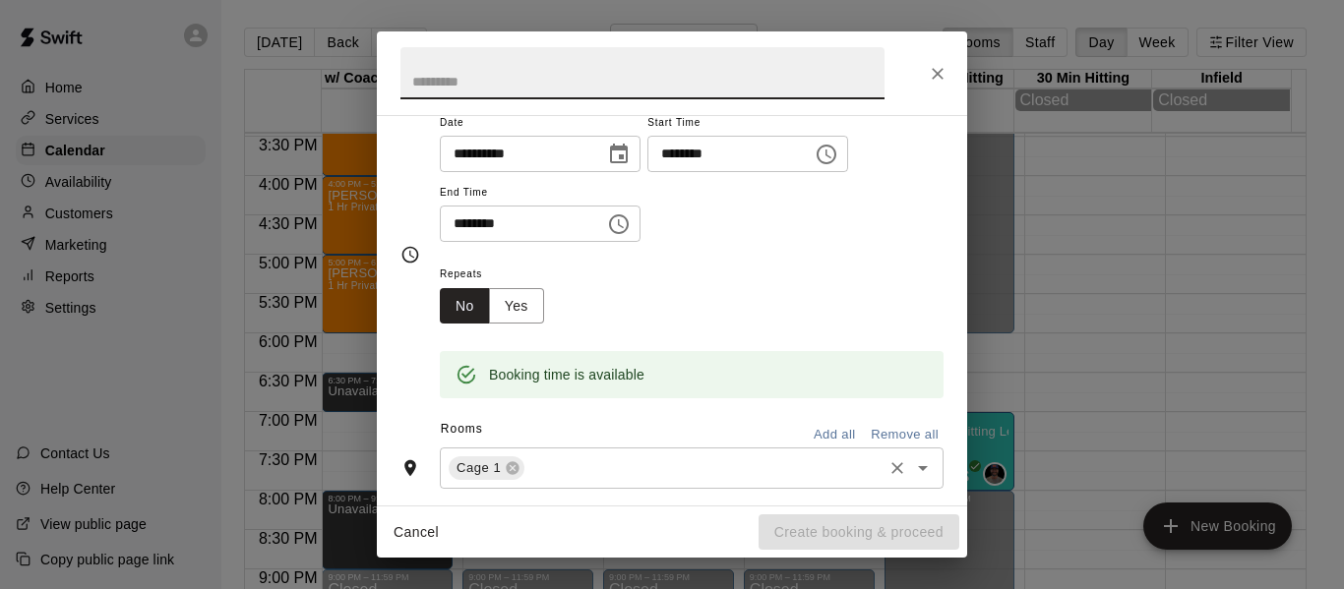
scroll to position [229, 0]
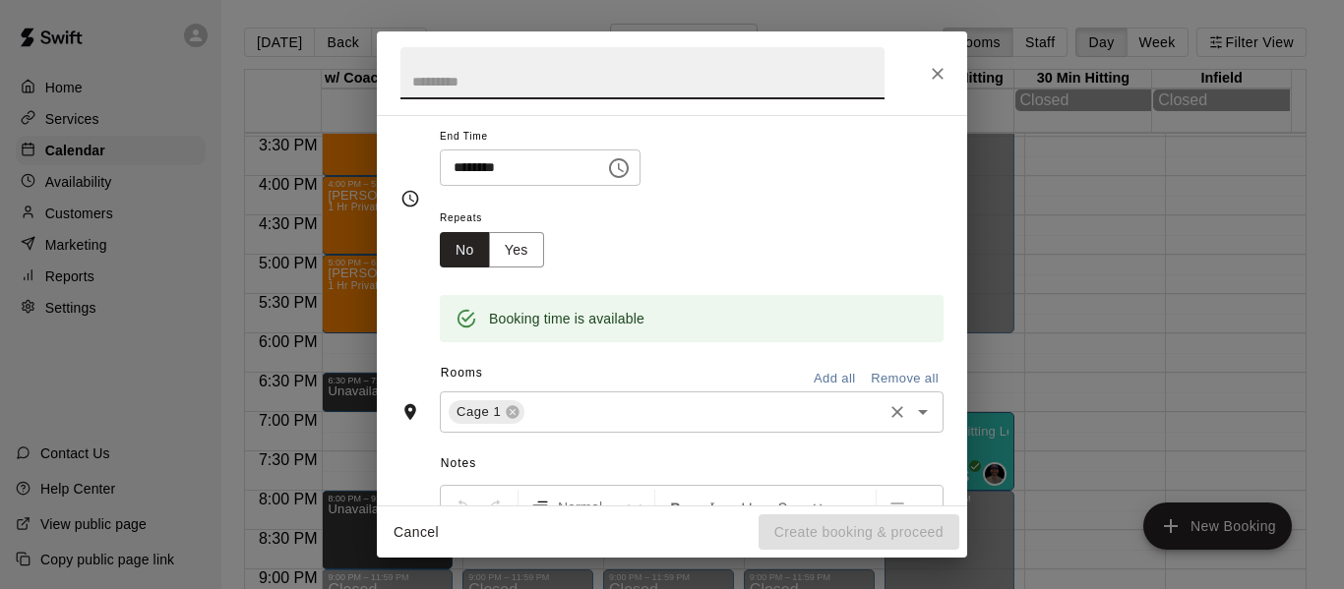
click at [645, 410] on input "text" at bounding box center [703, 412] width 352 height 25
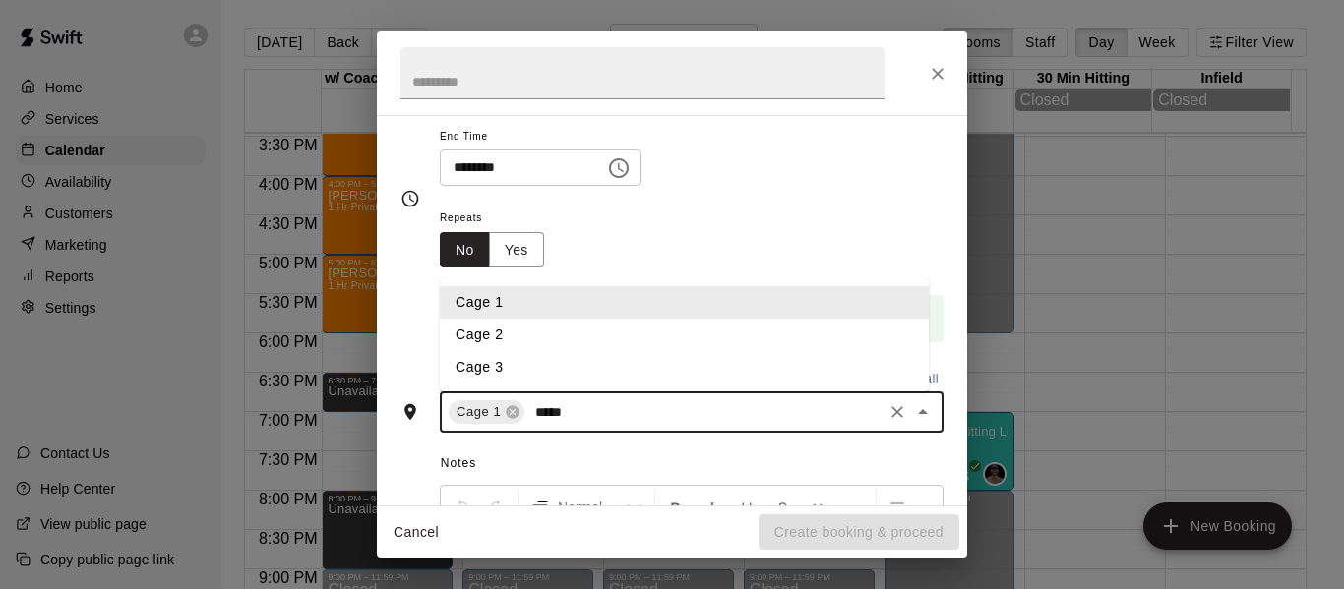
type input "******"
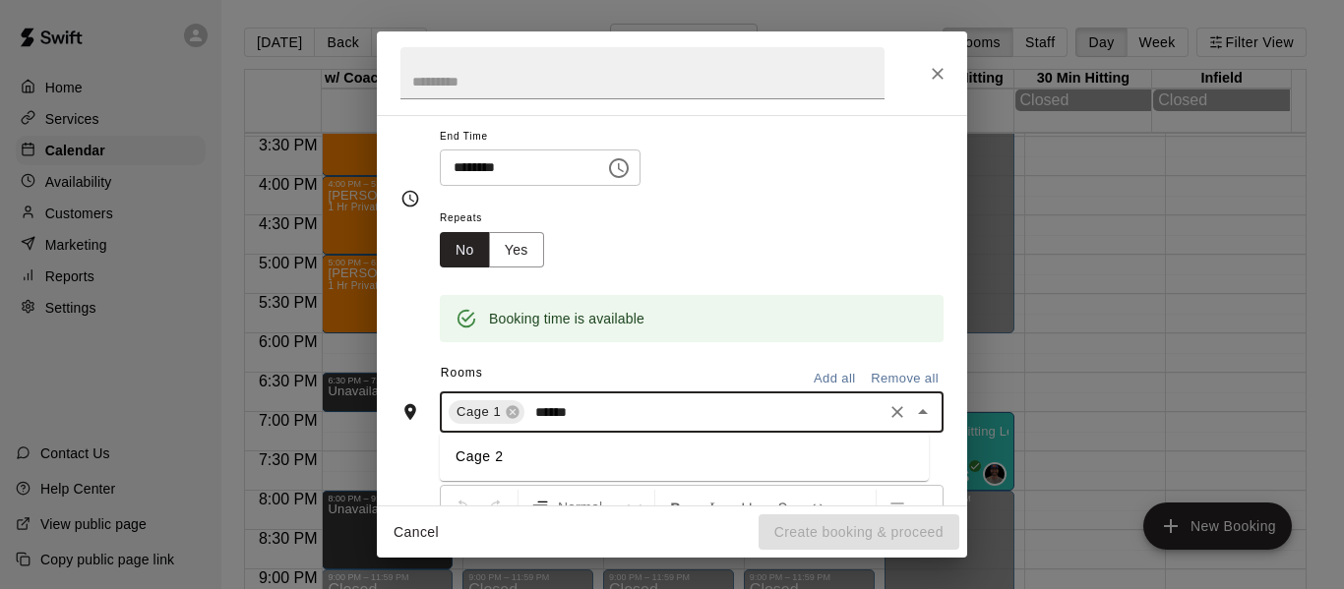
click at [498, 458] on li "Cage 2" at bounding box center [684, 457] width 489 height 32
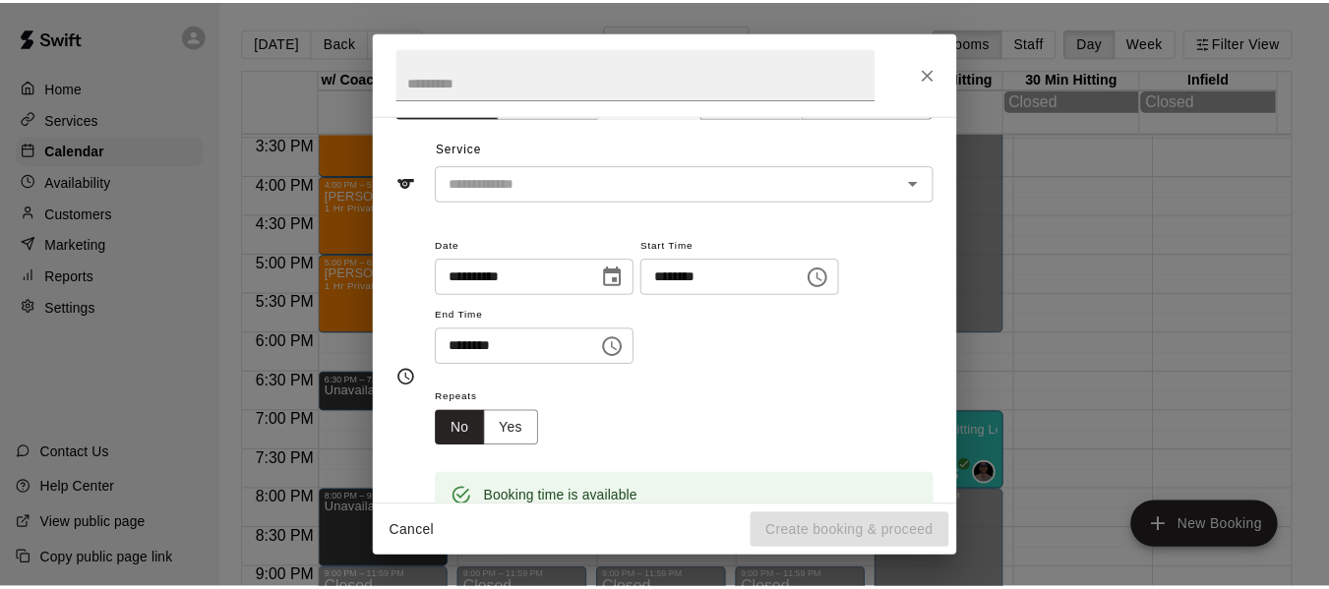
scroll to position [32, 0]
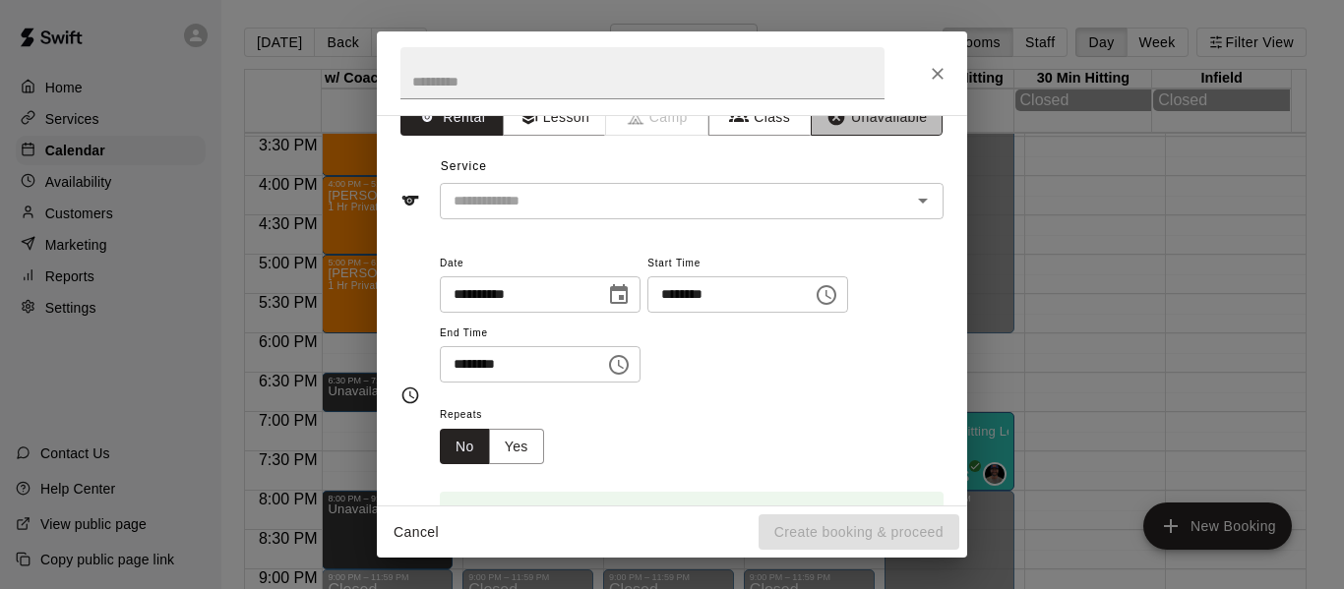
click at [874, 128] on button "Unavailable" at bounding box center [877, 117] width 132 height 36
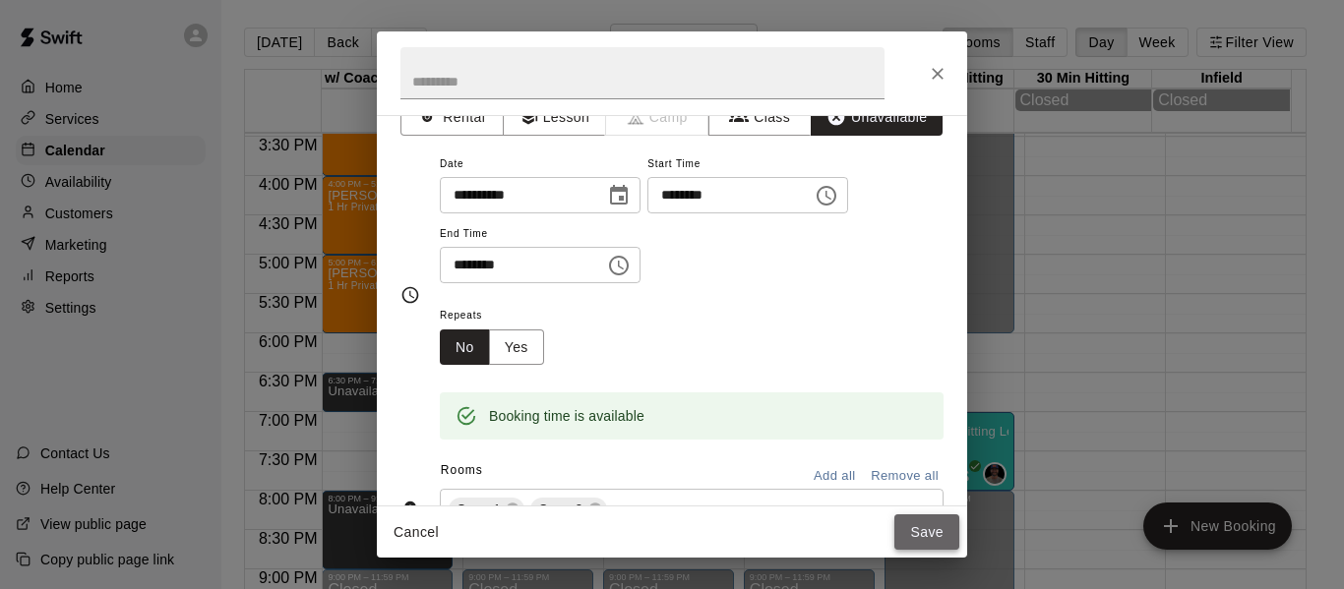
click at [922, 526] on button "Save" at bounding box center [926, 533] width 65 height 36
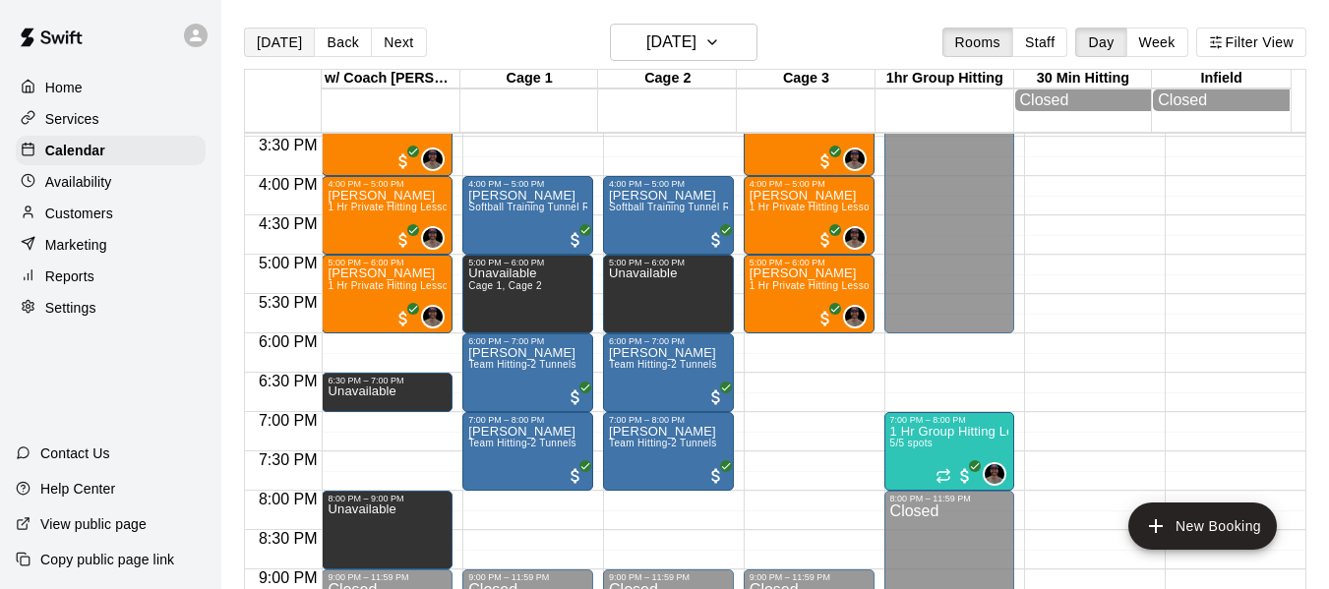
click at [276, 41] on button "[DATE]" at bounding box center [279, 43] width 71 height 30
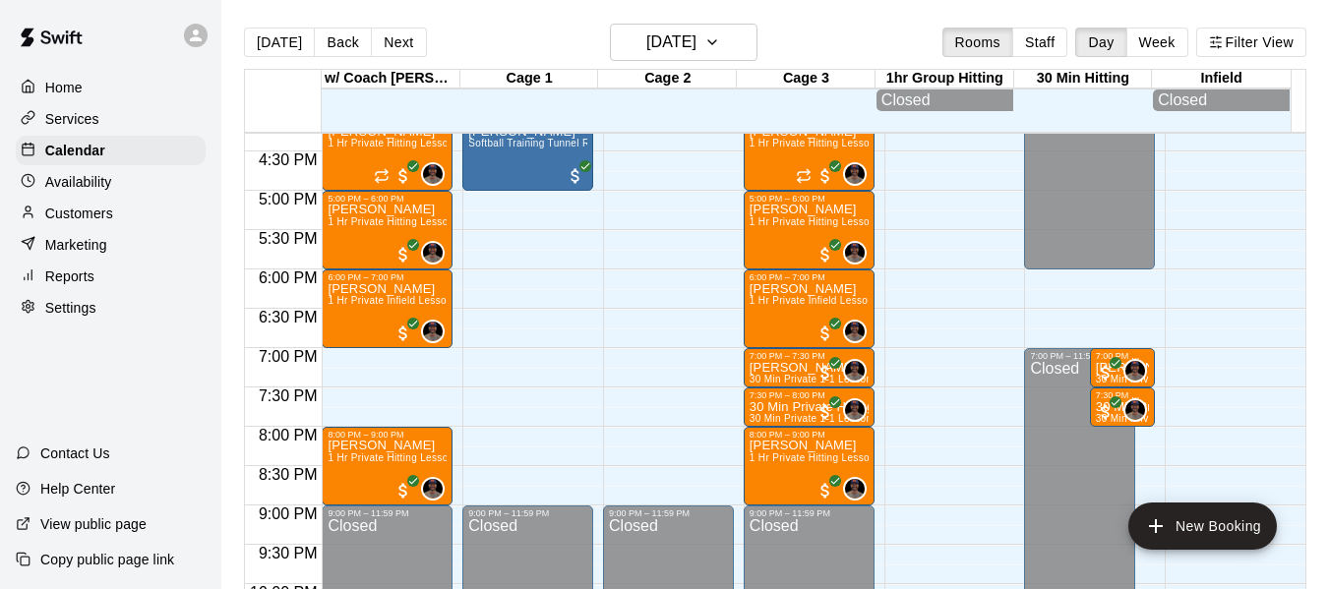
scroll to position [1282, 0]
